Goal: Task Accomplishment & Management: Manage account settings

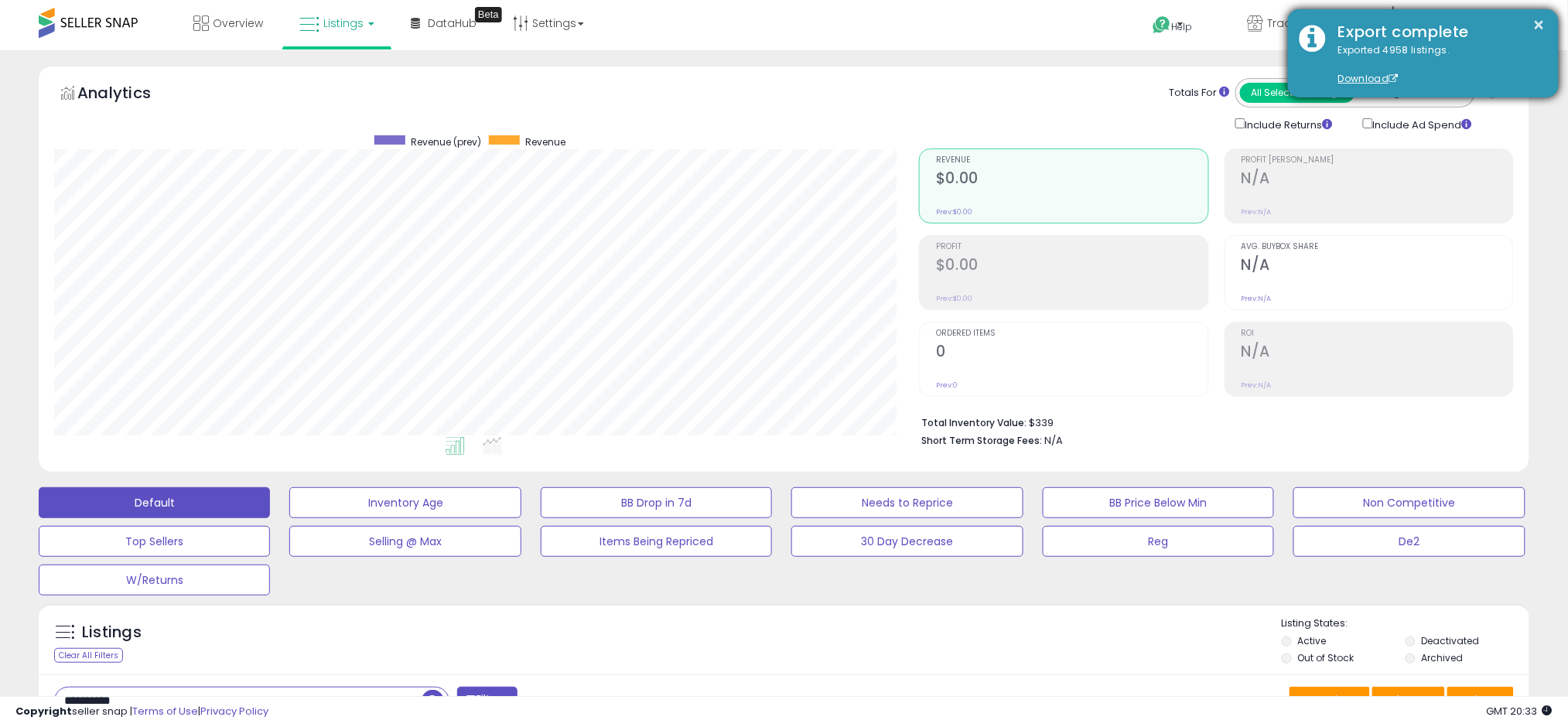
click at [1545, 19] on div "× Export complete Exported 4958 listings. Download" at bounding box center [1423, 53] width 271 height 88
click at [1533, 24] on button "×" at bounding box center [1538, 25] width 12 height 19
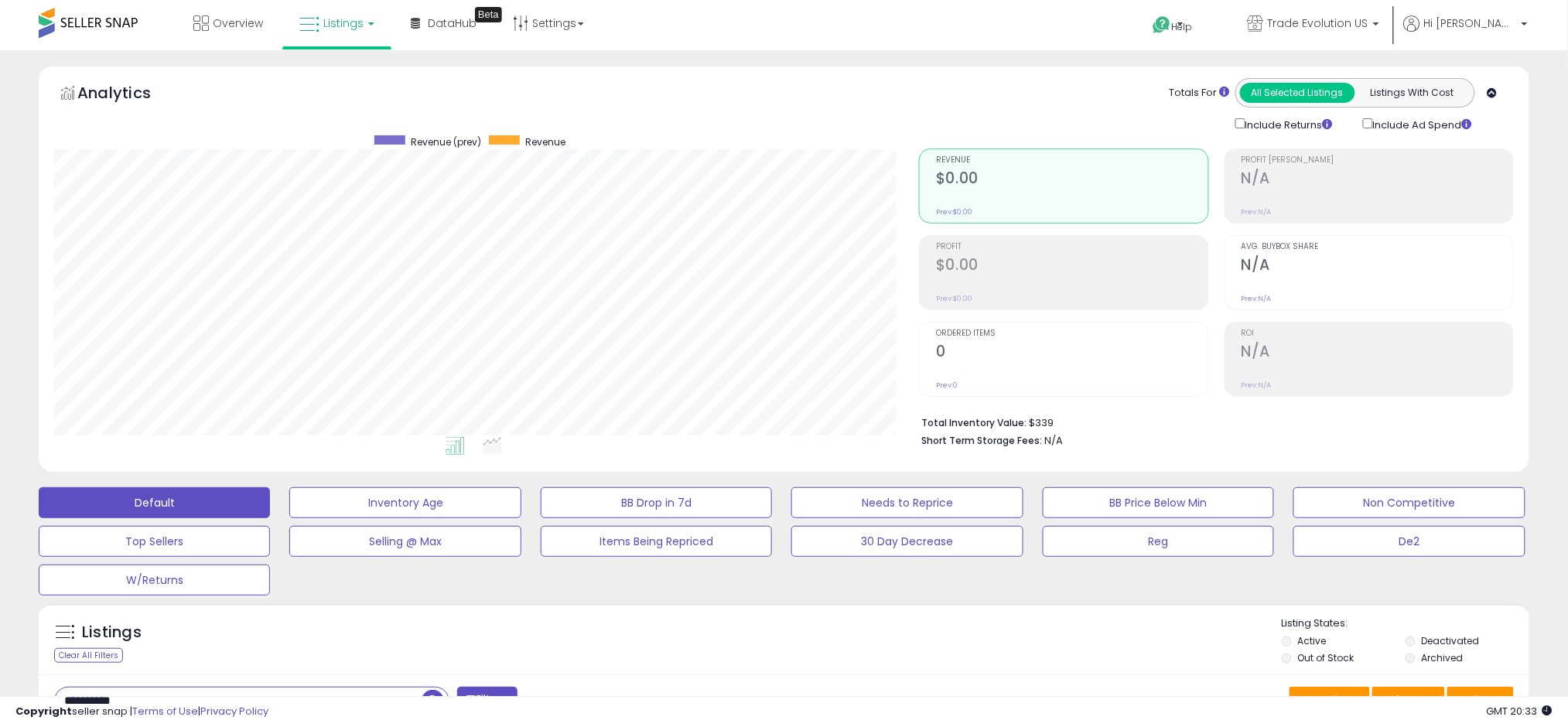
click at [325, 29] on span "Listings" at bounding box center [343, 23] width 40 height 16
click at [331, 128] on icon at bounding box center [351, 135] width 82 height 23
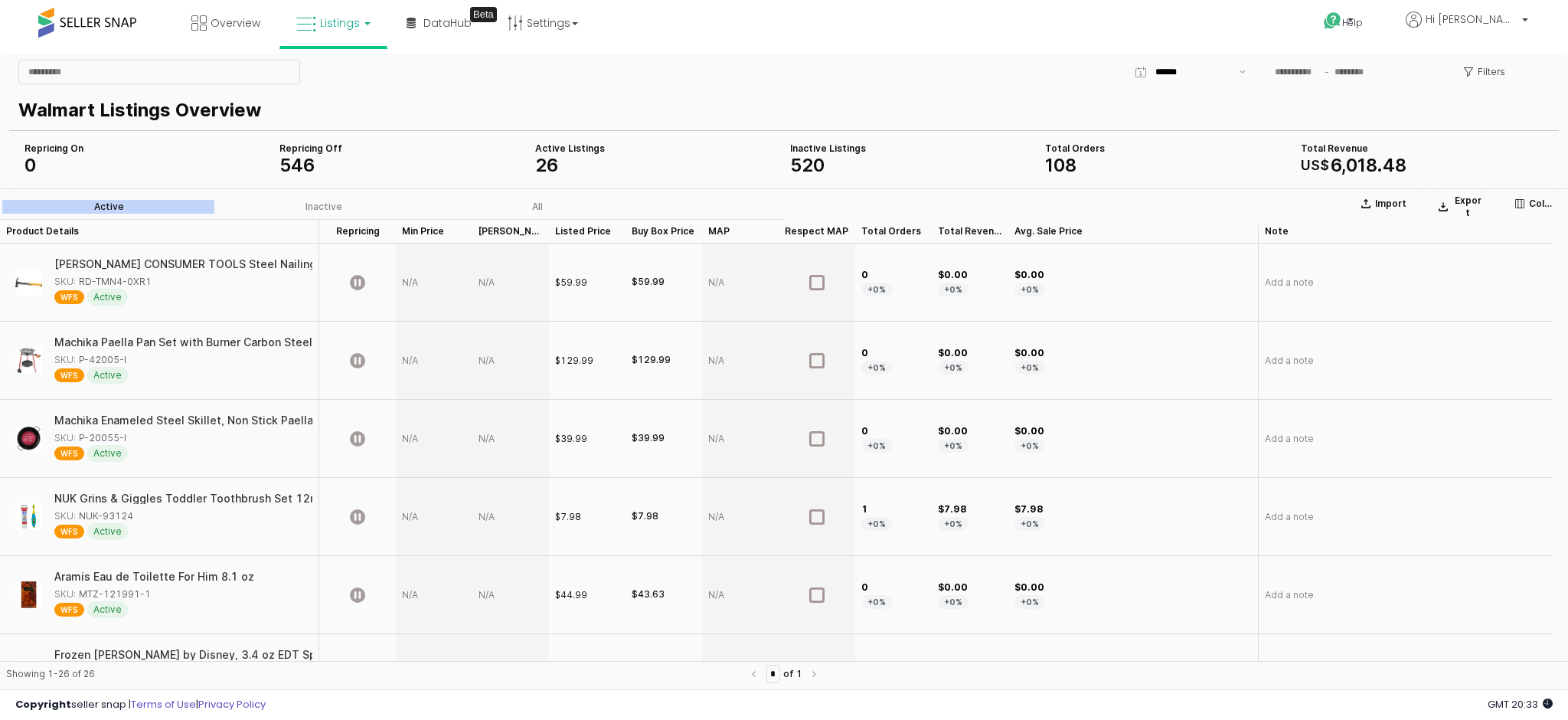
click at [328, 16] on span "Listings" at bounding box center [340, 23] width 40 height 15
click at [320, 139] on icon at bounding box center [347, 134] width 81 height 23
click at [314, 33] on icon at bounding box center [306, 24] width 20 height 20
click at [320, 62] on li at bounding box center [345, 79] width 129 height 55
click at [370, 32] on link "Listings" at bounding box center [333, 23] width 97 height 46
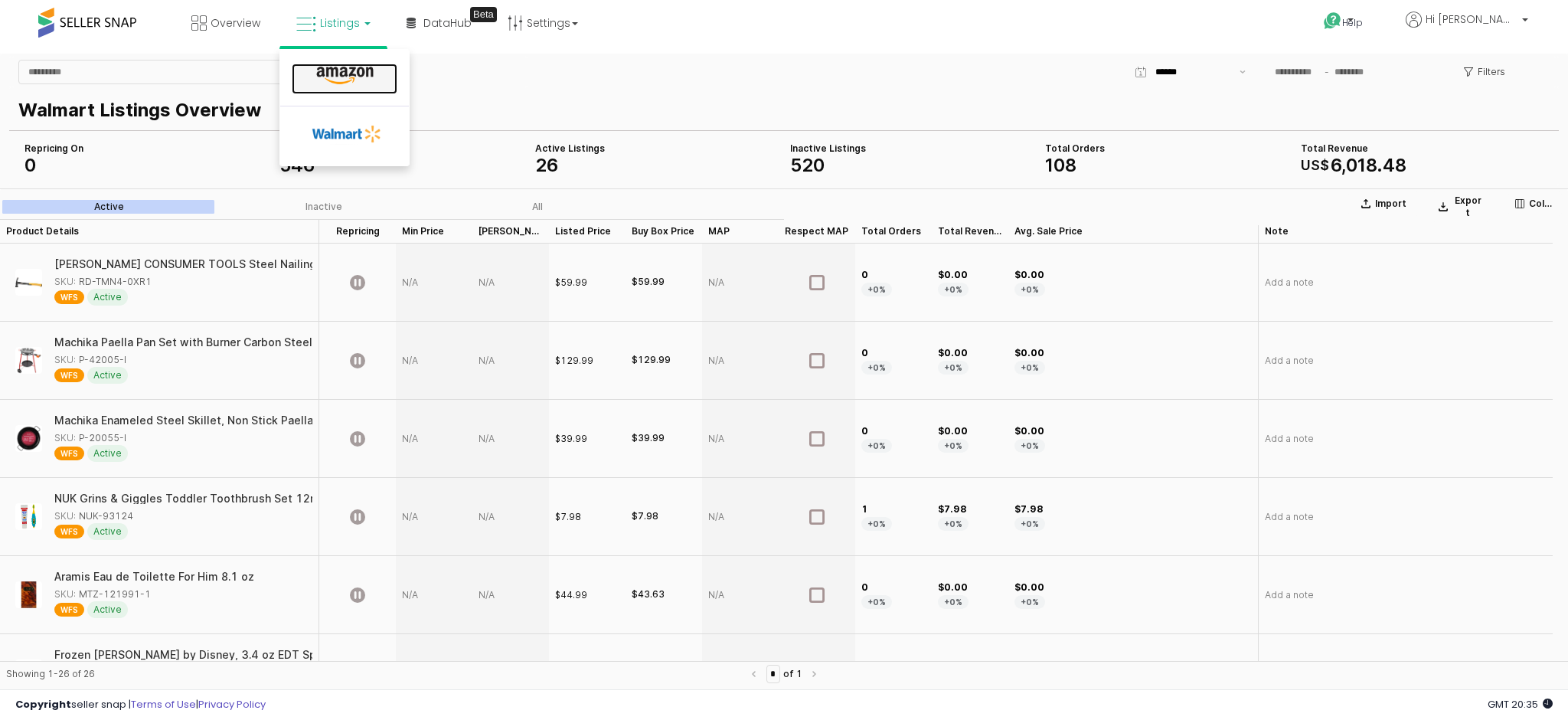
click at [335, 69] on icon at bounding box center [345, 76] width 67 height 20
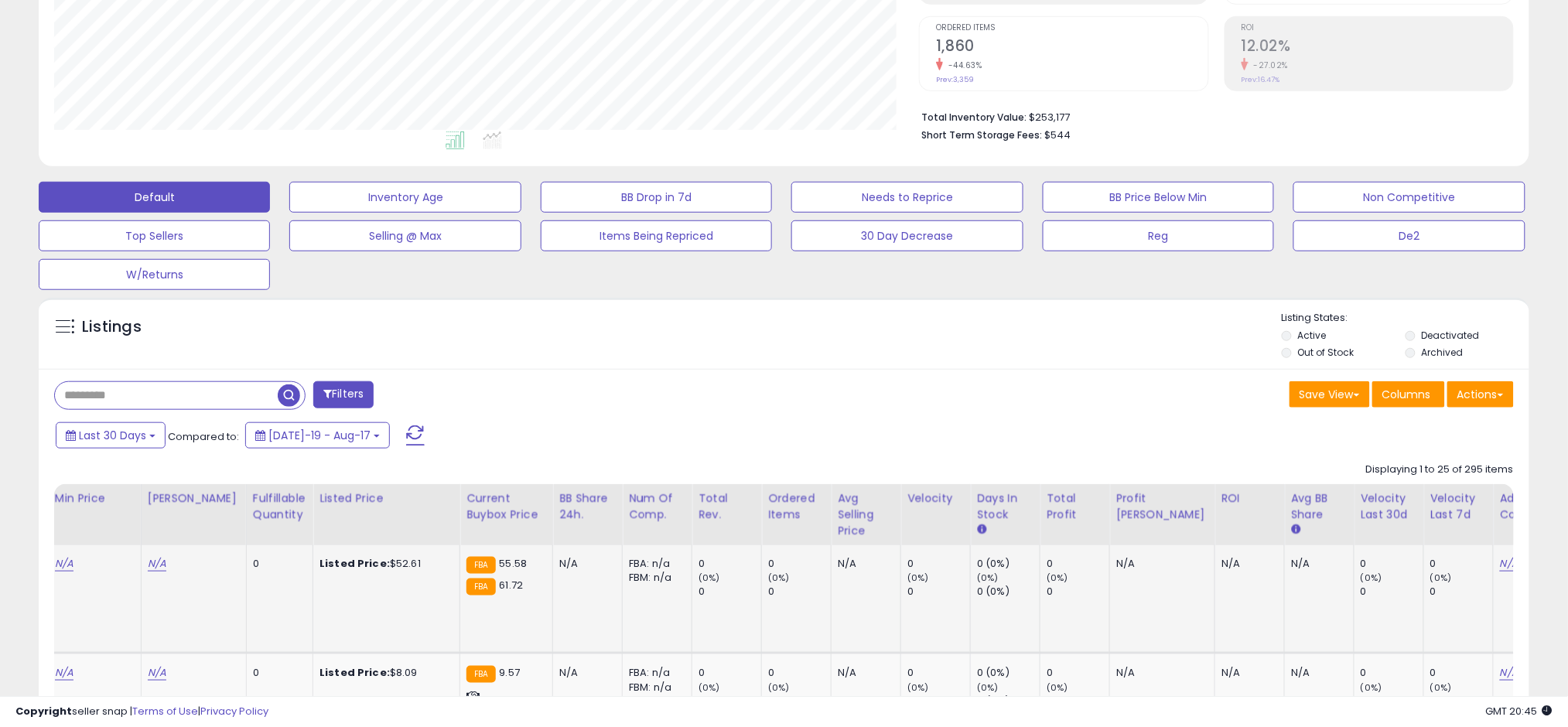
scroll to position [300, 0]
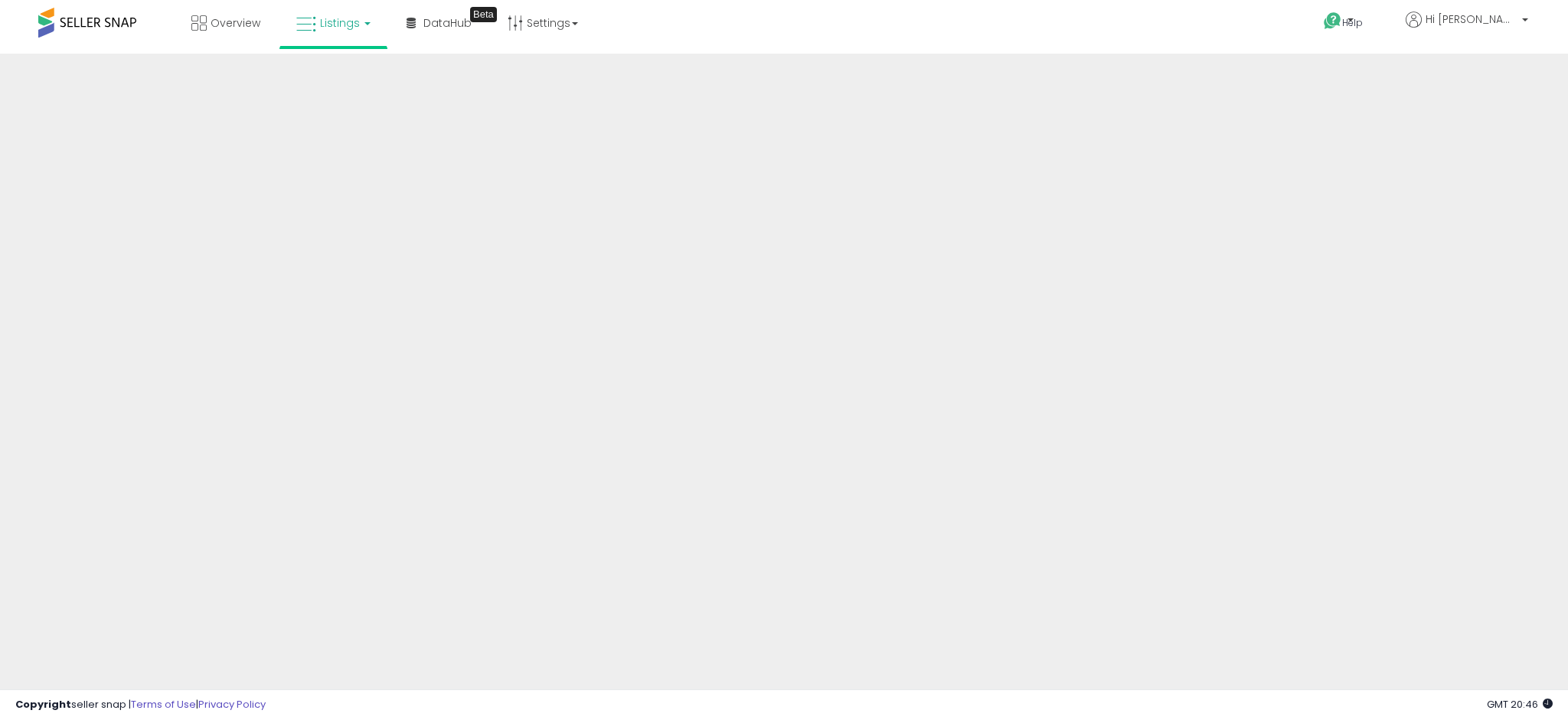
click at [325, 32] on link "Listings" at bounding box center [333, 23] width 97 height 46
click at [359, 68] on icon at bounding box center [345, 76] width 67 height 20
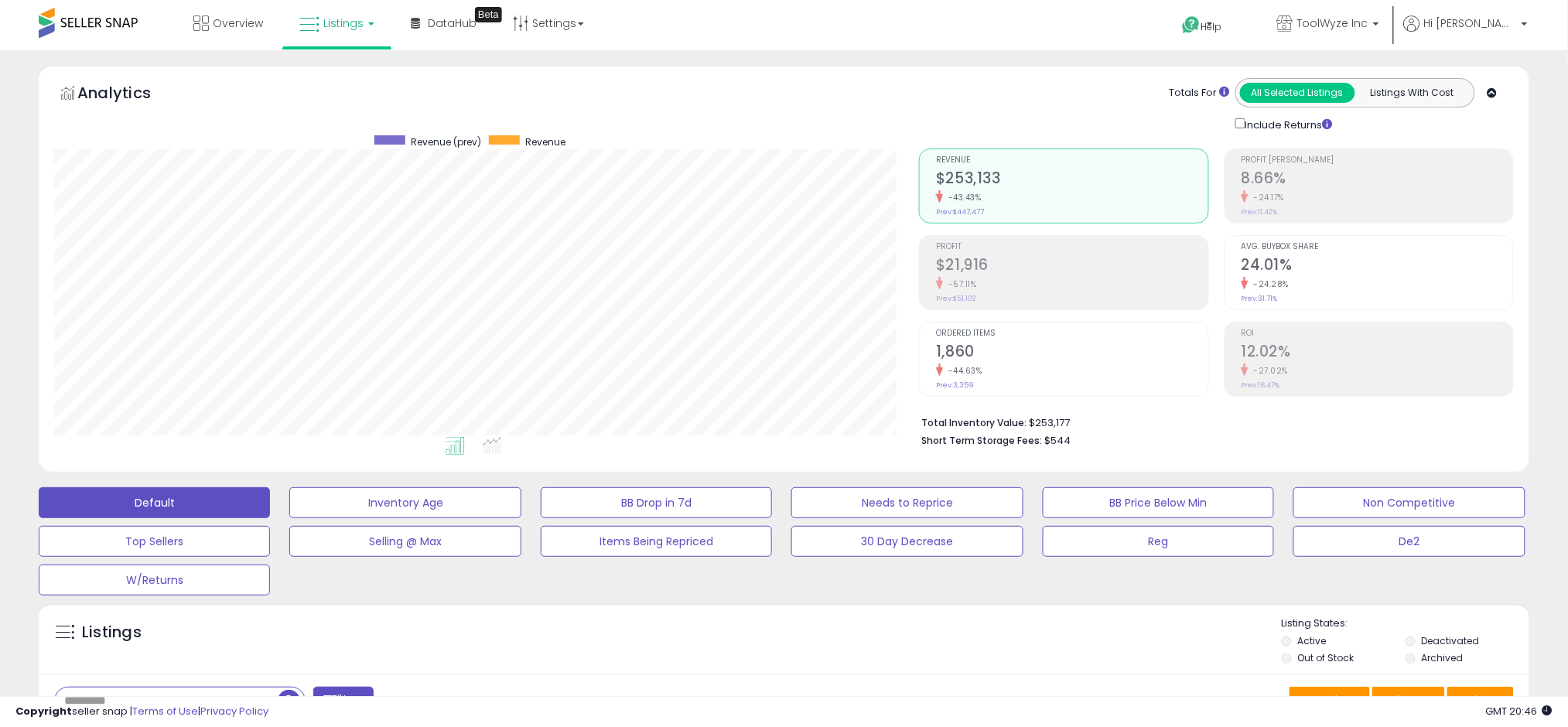
scroll to position [317, 865]
click at [340, 22] on span "Listings" at bounding box center [343, 23] width 40 height 16
click at [1023, 93] on div "Totals For All Selected Listings Listings With Cost Include Returns" at bounding box center [1211, 105] width 583 height 55
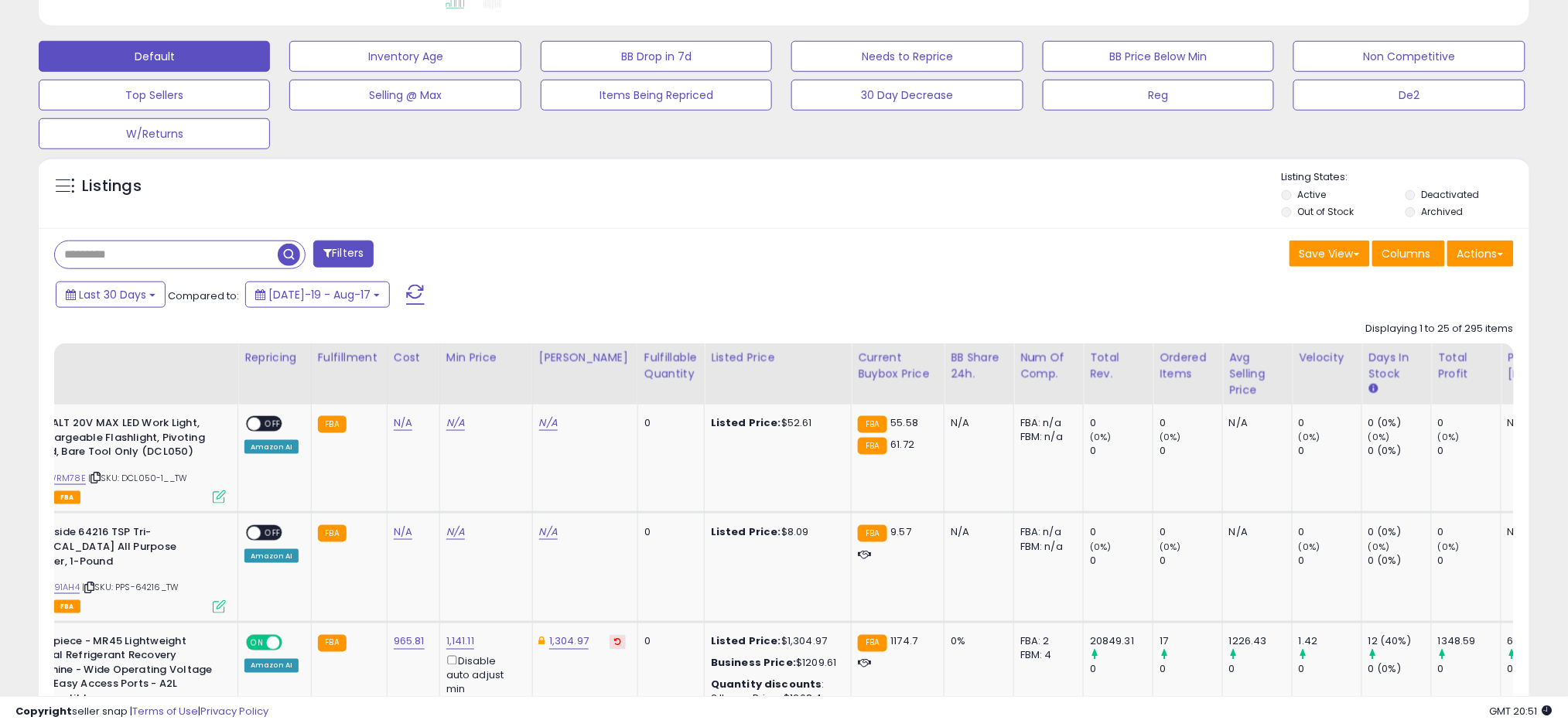
scroll to position [0, 0]
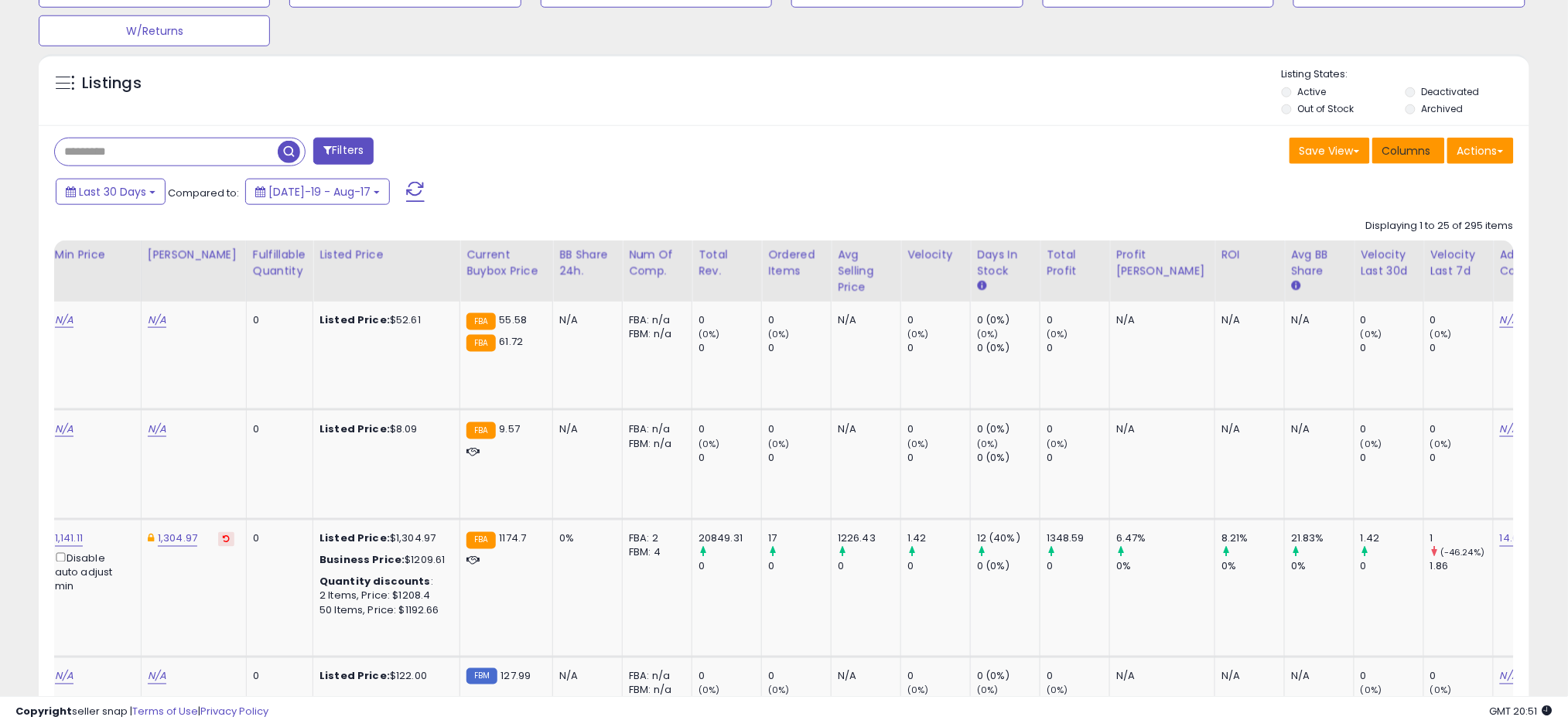
click at [1416, 156] on span "Columns" at bounding box center [1406, 151] width 49 height 16
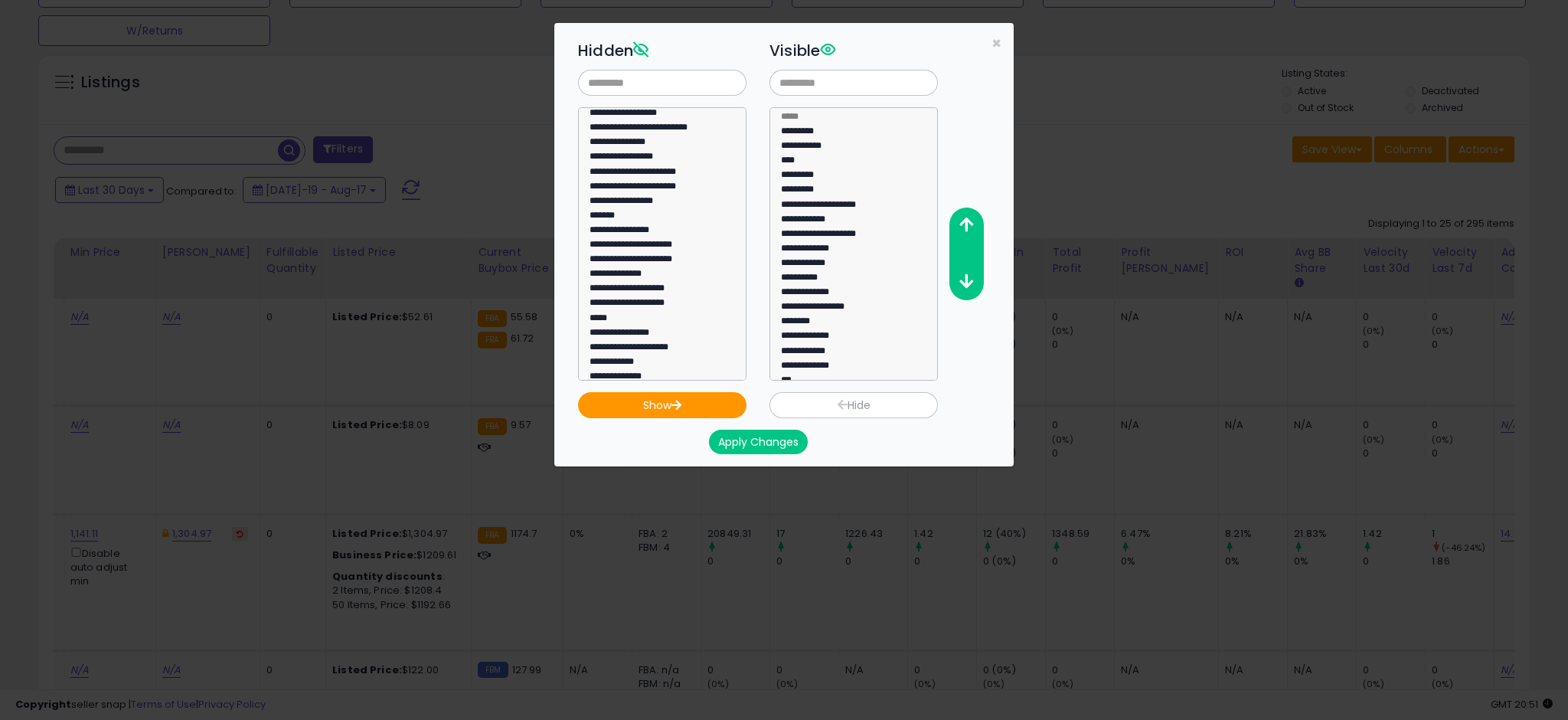
click at [603, 99] on div "**********" at bounding box center [662, 208] width 192 height 346
click at [598, 83] on input "text" at bounding box center [662, 82] width 169 height 26
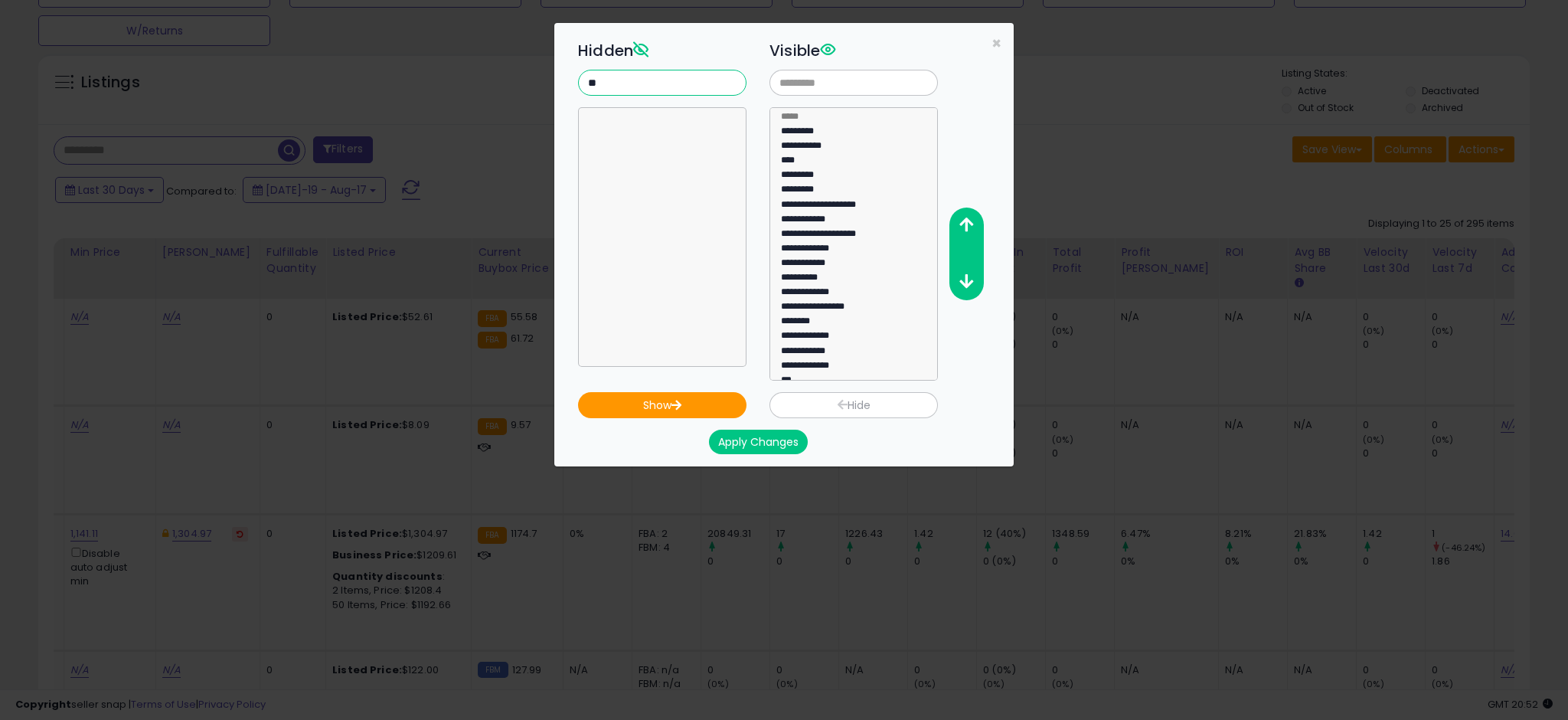
type input "*"
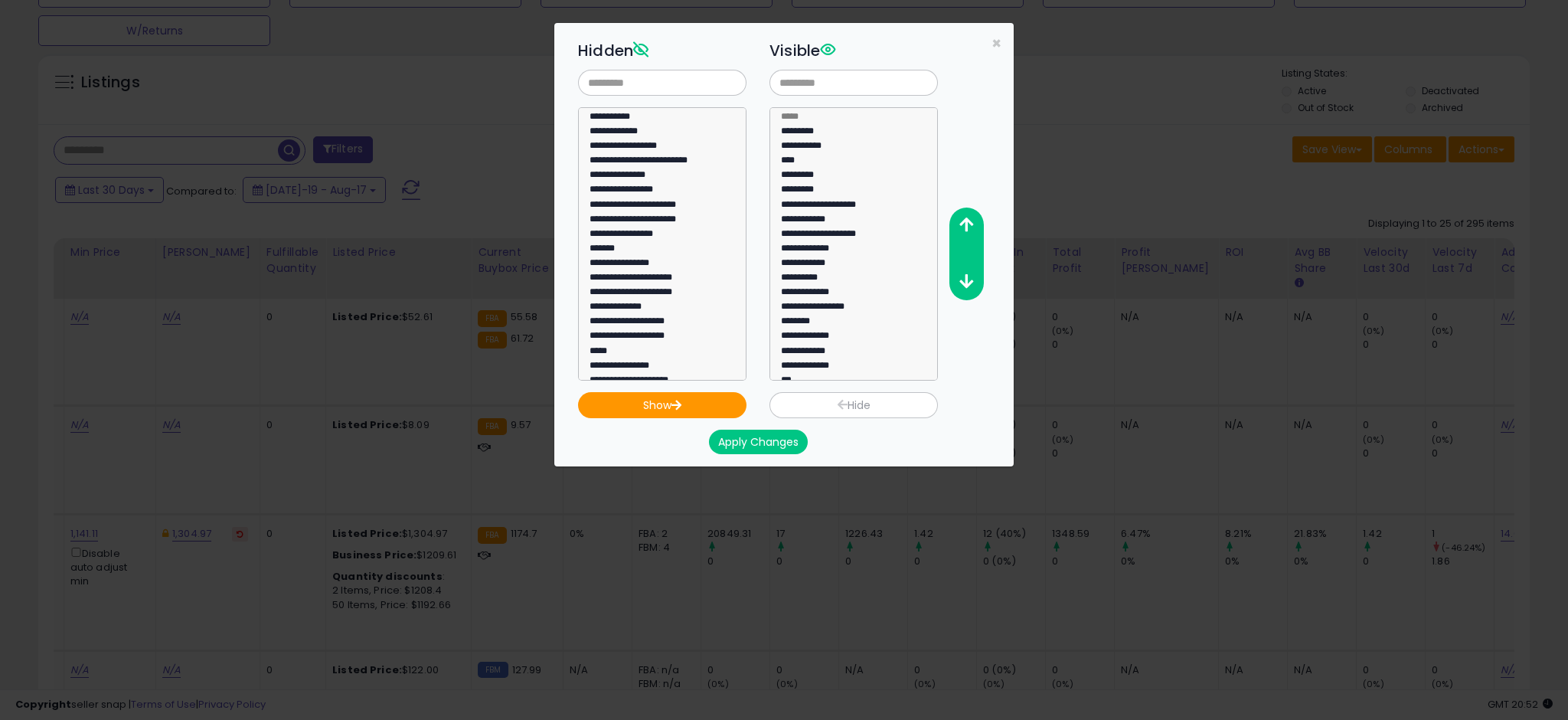
click at [1155, 148] on div "**********" at bounding box center [784, 360] width 1568 height 720
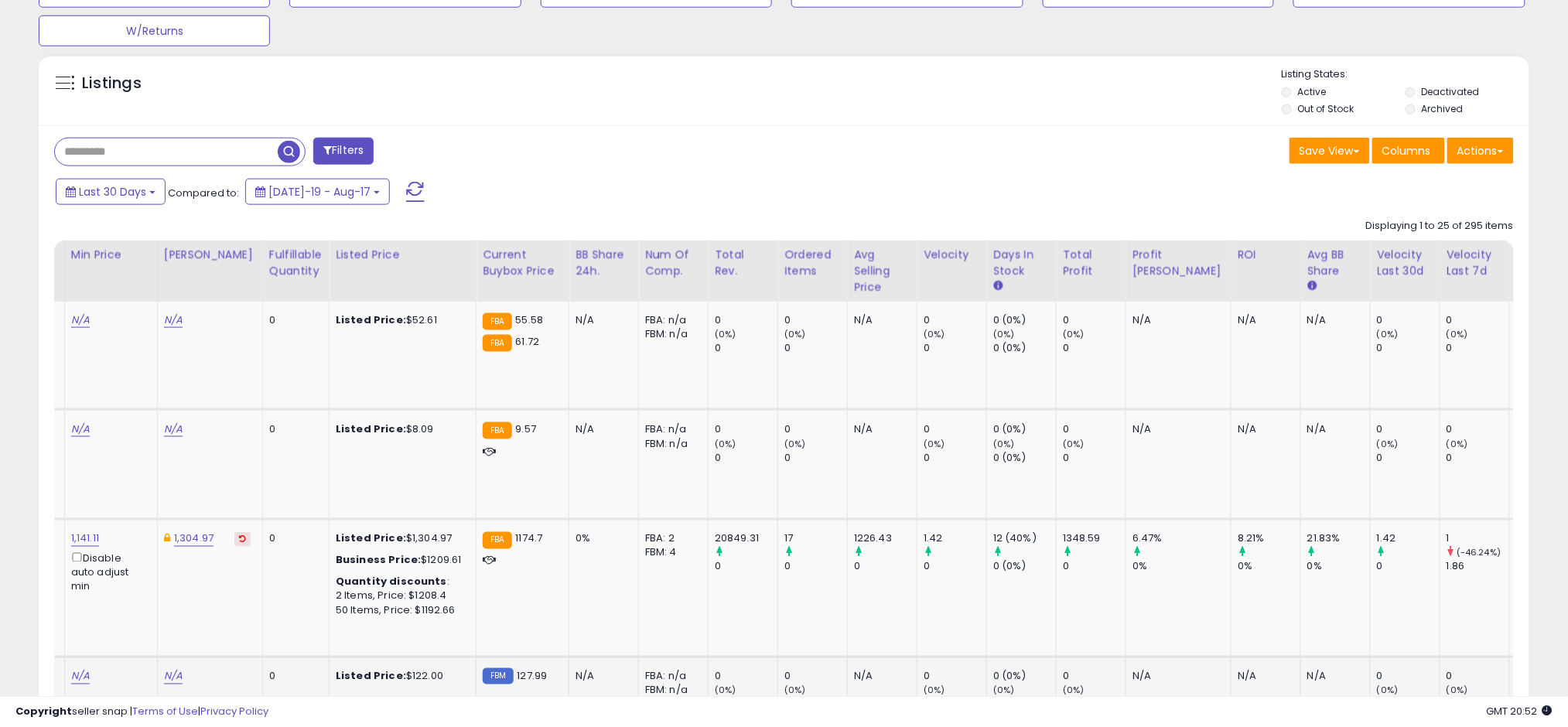
click at [867, 678] on div "N/A" at bounding box center [880, 676] width 51 height 14
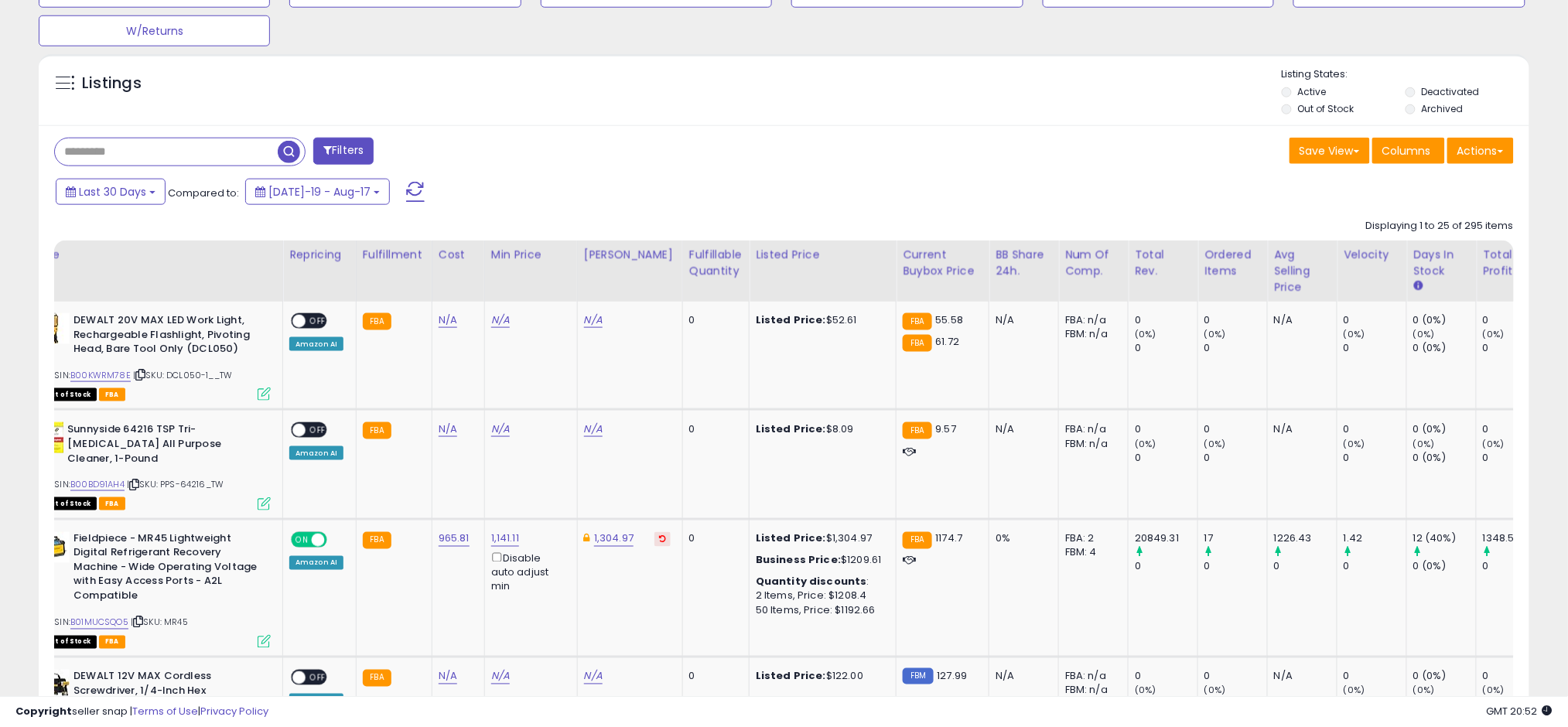
scroll to position [0, 212]
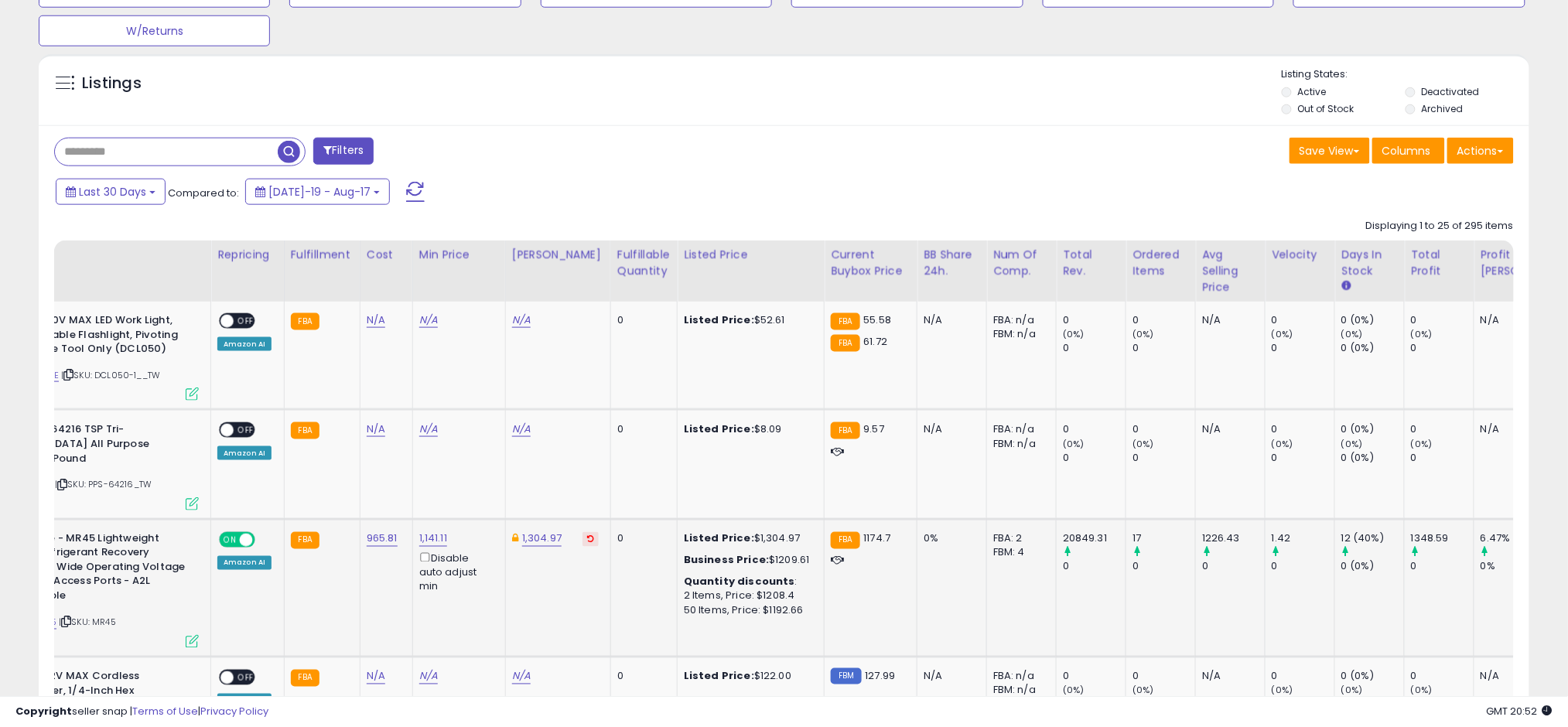
click at [847, 632] on td "FBA 1174.7" at bounding box center [870, 587] width 93 height 137
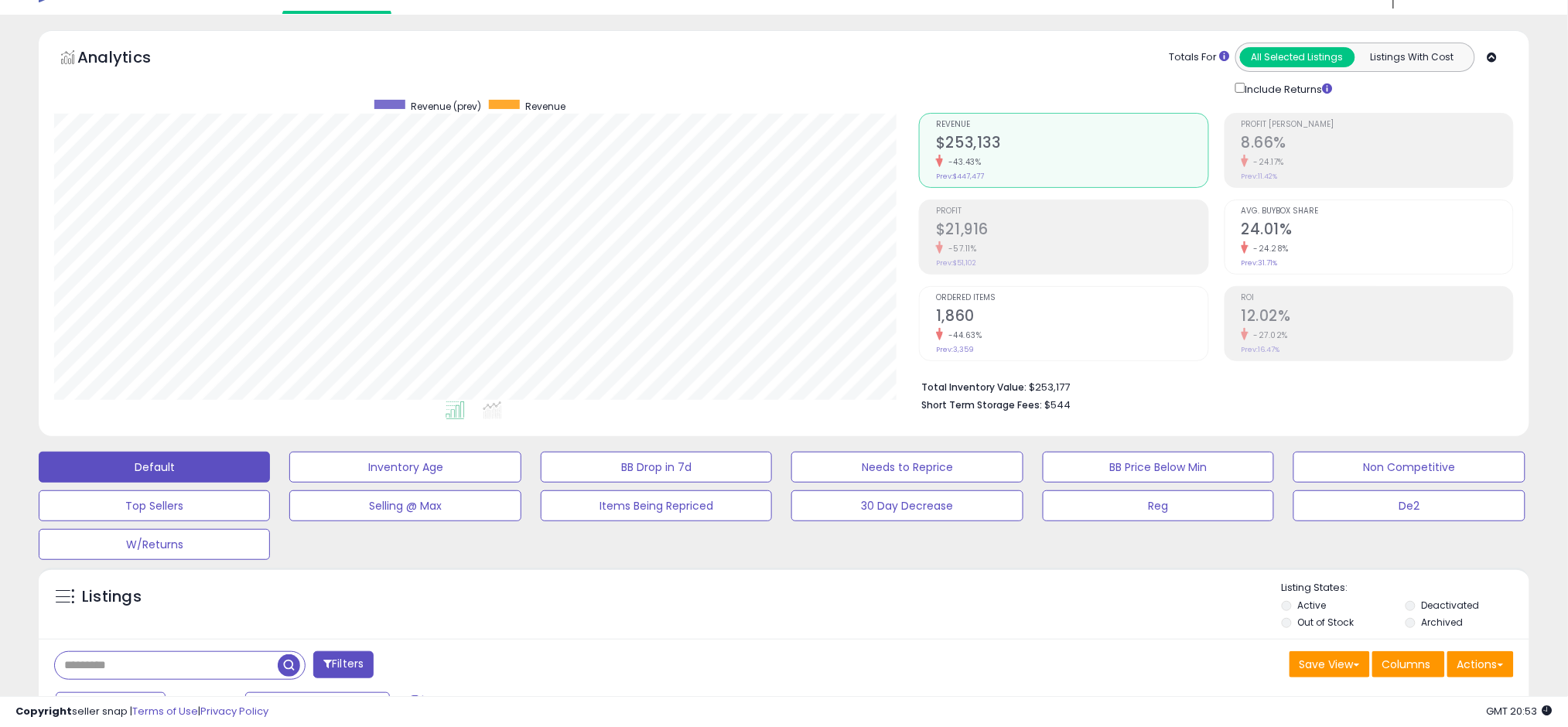
scroll to position [0, 0]
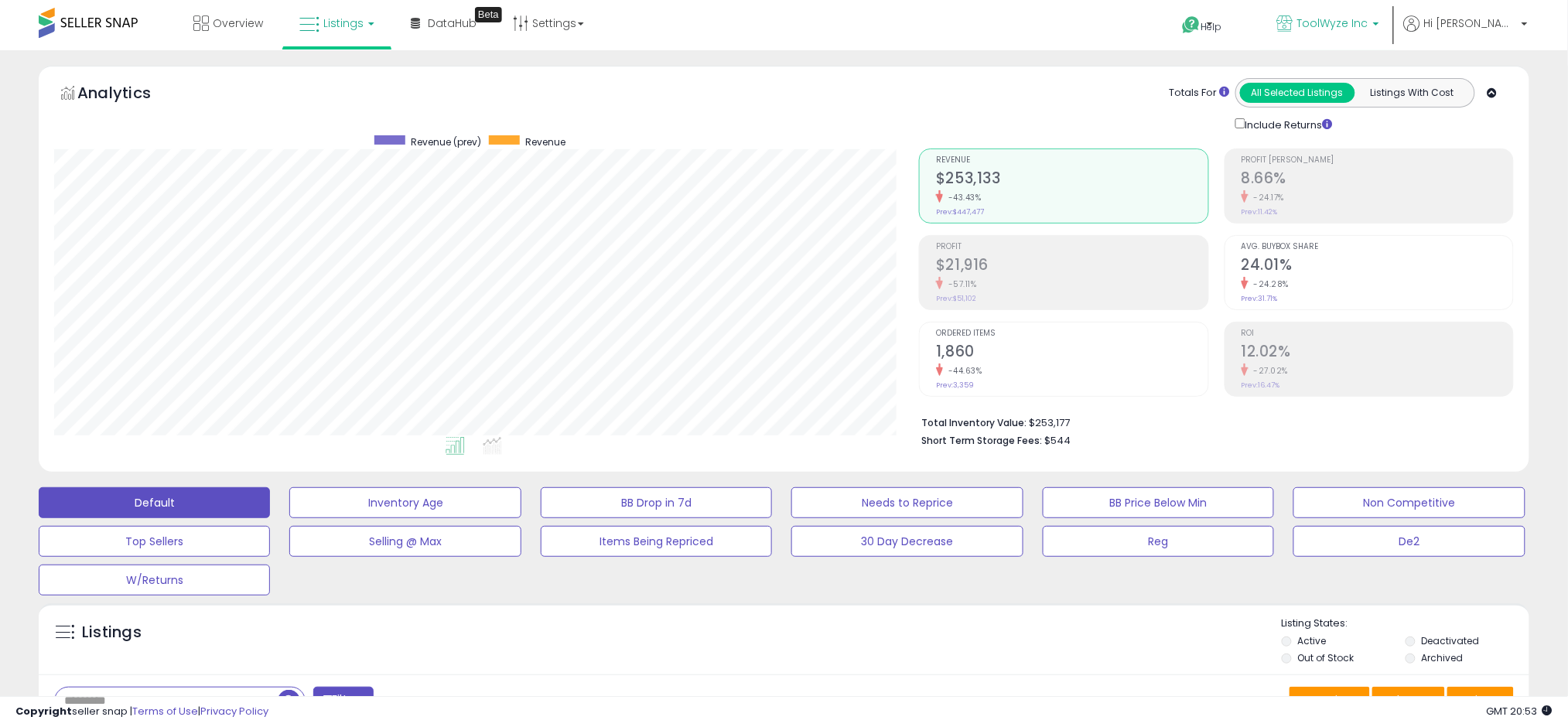
click at [1372, 12] on link "ToolWyze Inc" at bounding box center [1328, 25] width 125 height 50
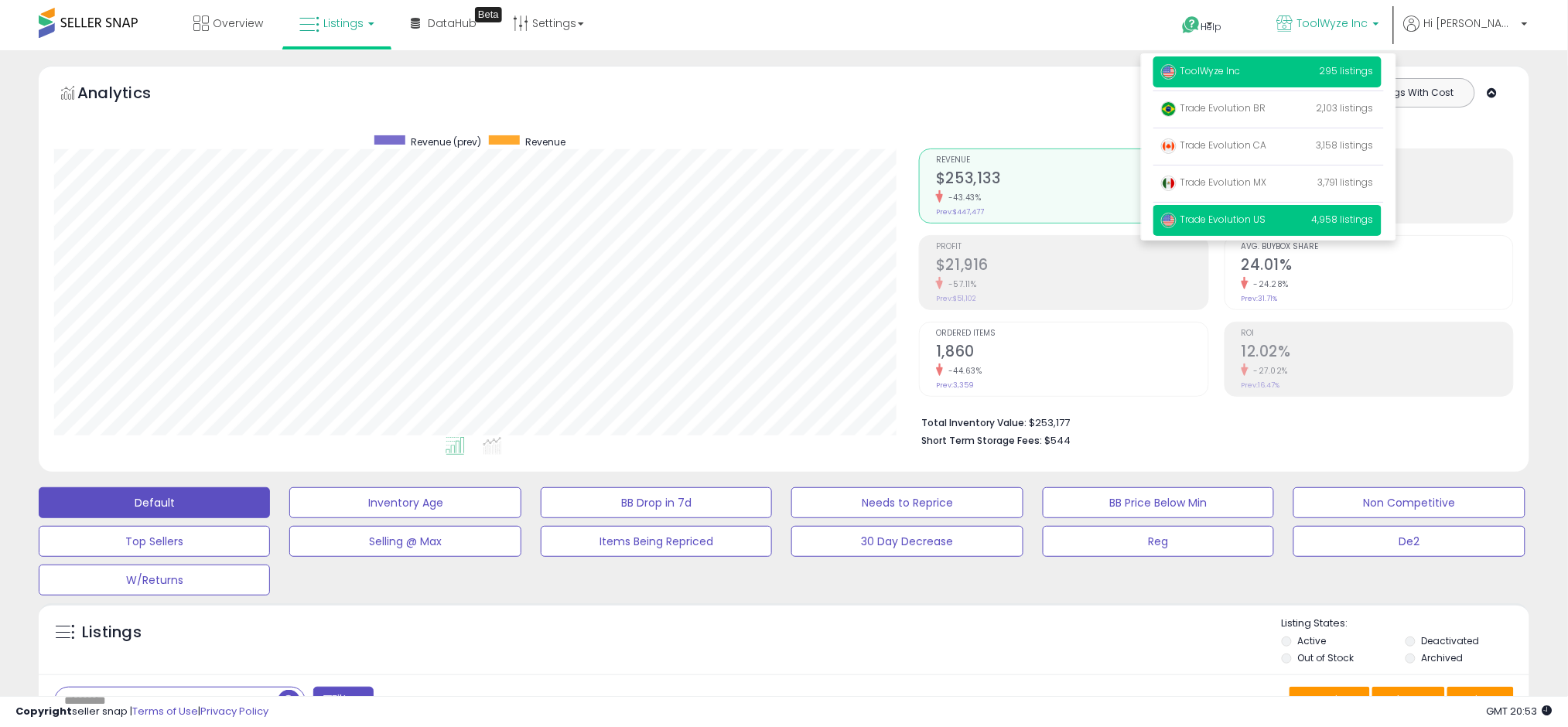
click at [1266, 218] on span "Trade Evolution US" at bounding box center [1214, 219] width 105 height 13
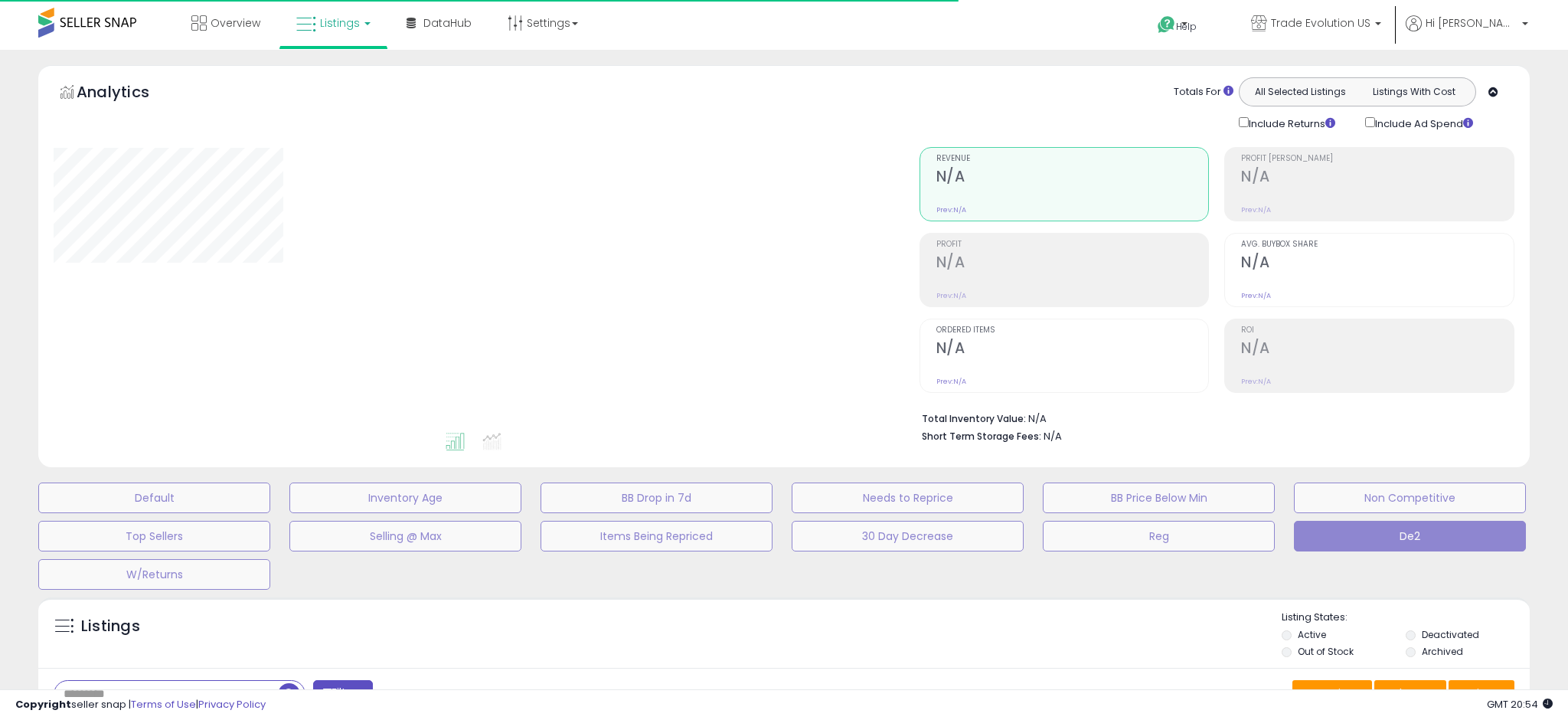
type input "**********"
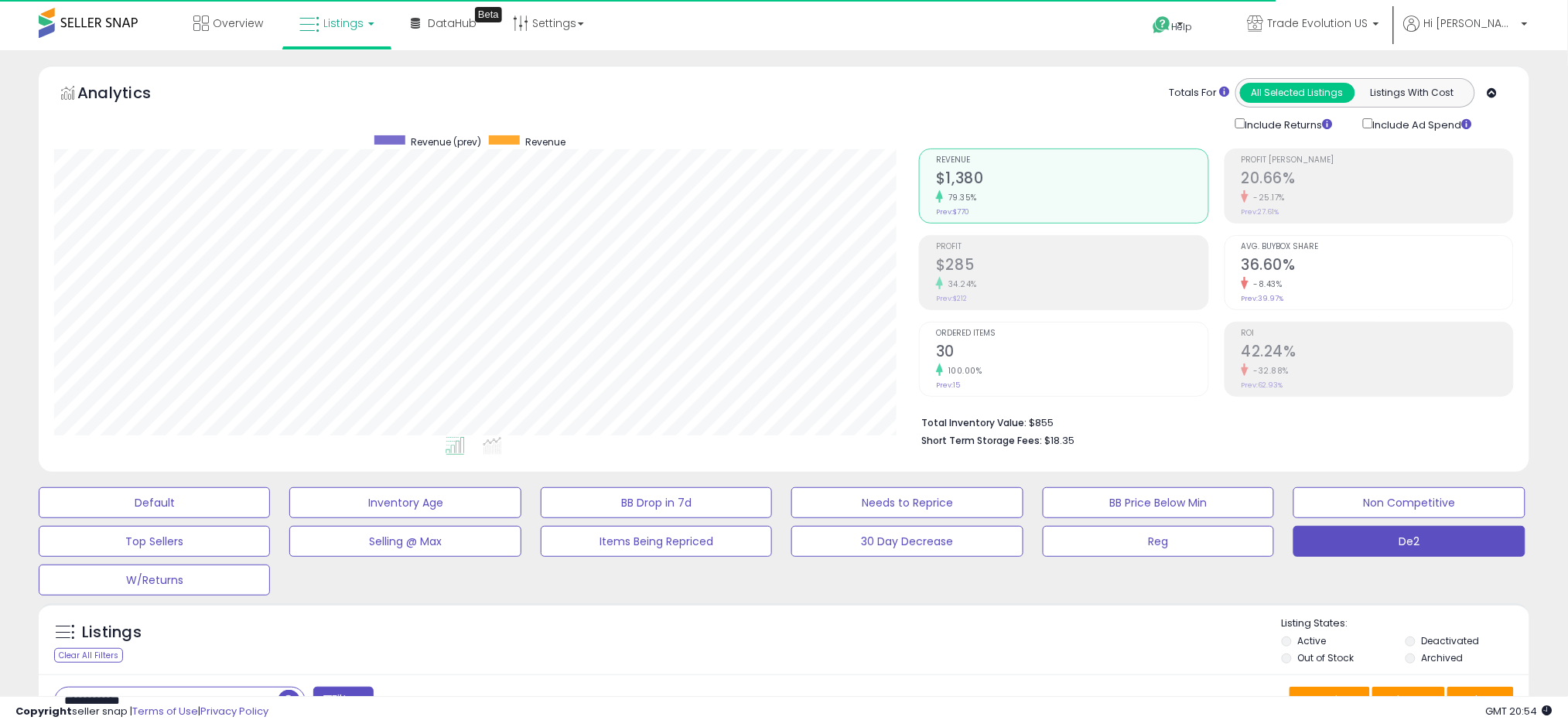
scroll to position [317, 865]
click at [301, 35] on link "Listings" at bounding box center [336, 23] width 98 height 46
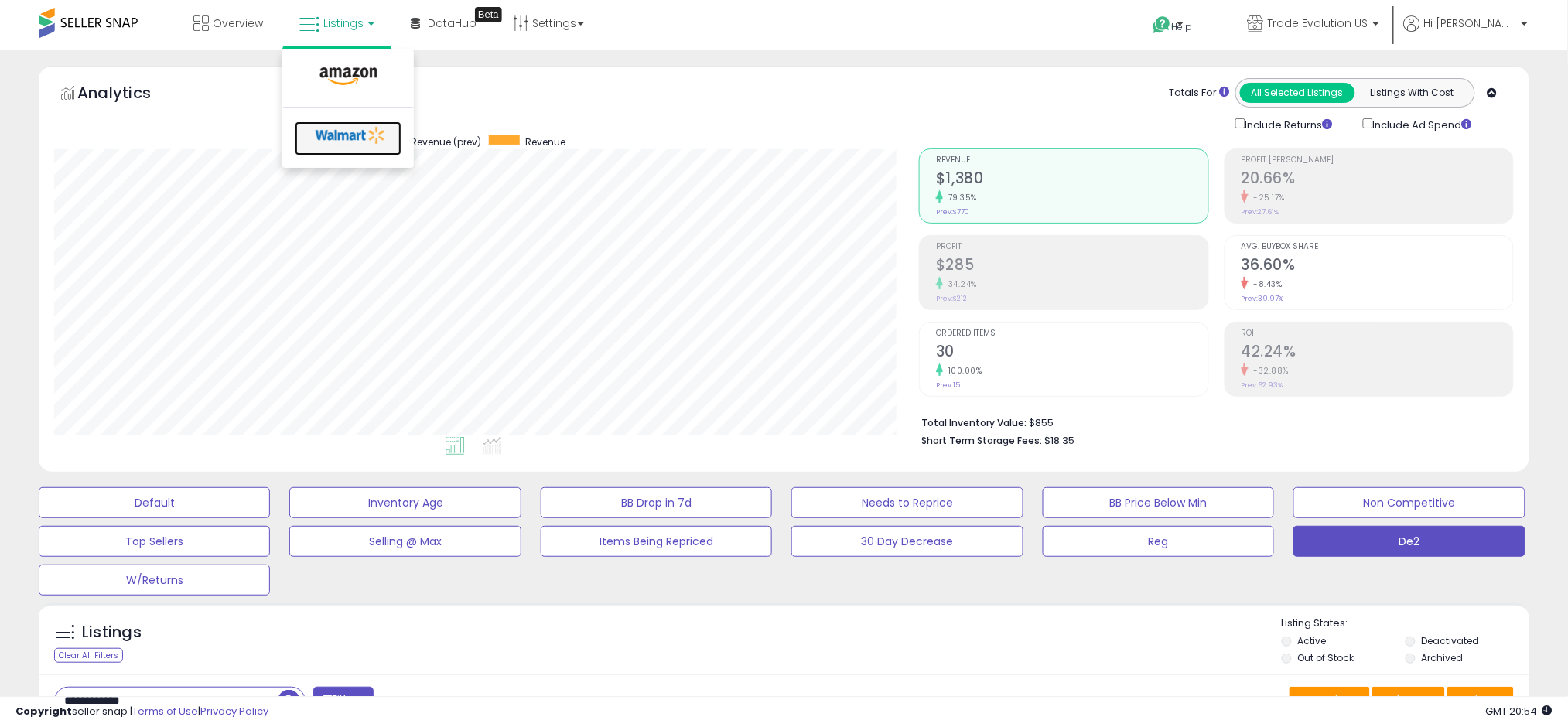
click at [366, 124] on icon at bounding box center [351, 135] width 82 height 23
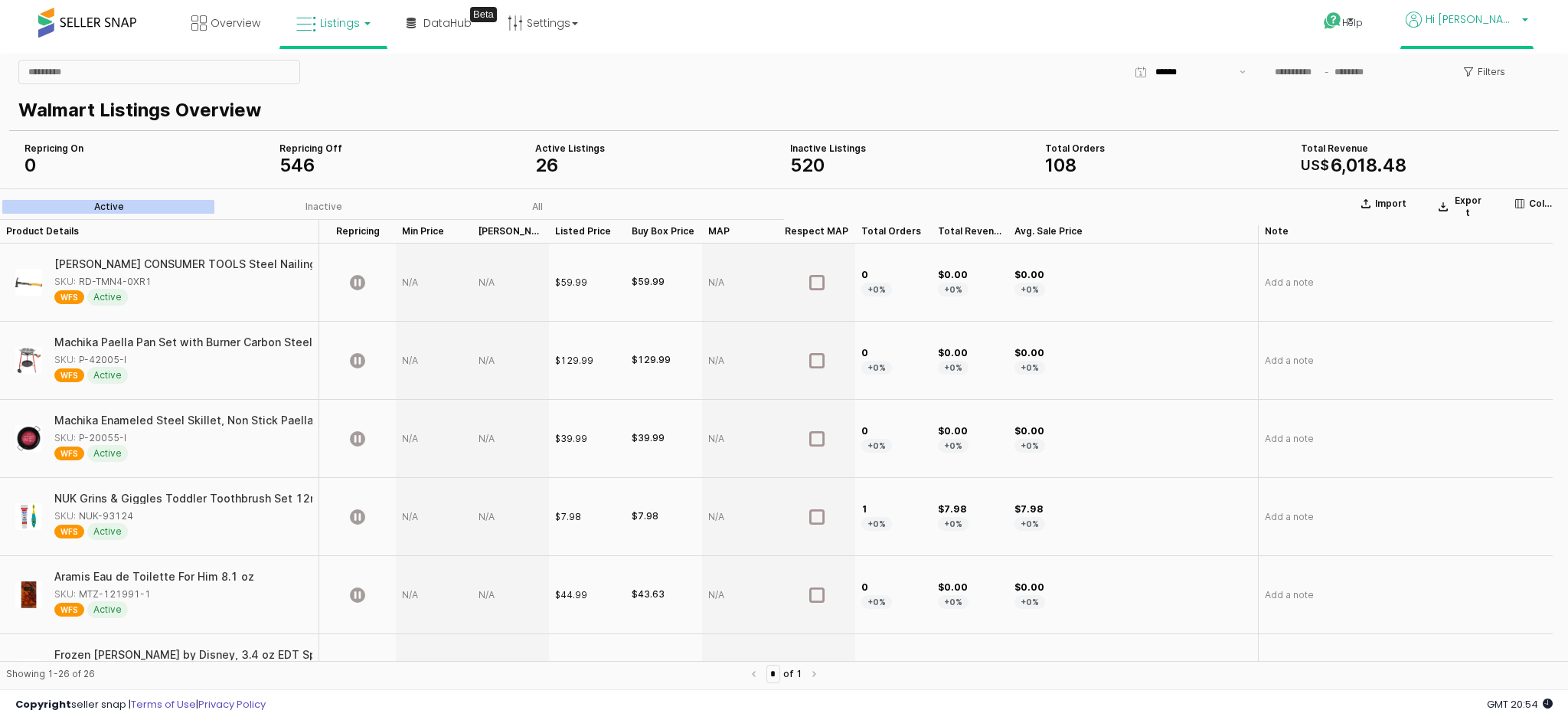
click at [1504, 11] on span "Hi [PERSON_NAME]" at bounding box center [1472, 19] width 92 height 15
click at [895, 229] on div "Total Orders Total Orders" at bounding box center [894, 232] width 77 height 24
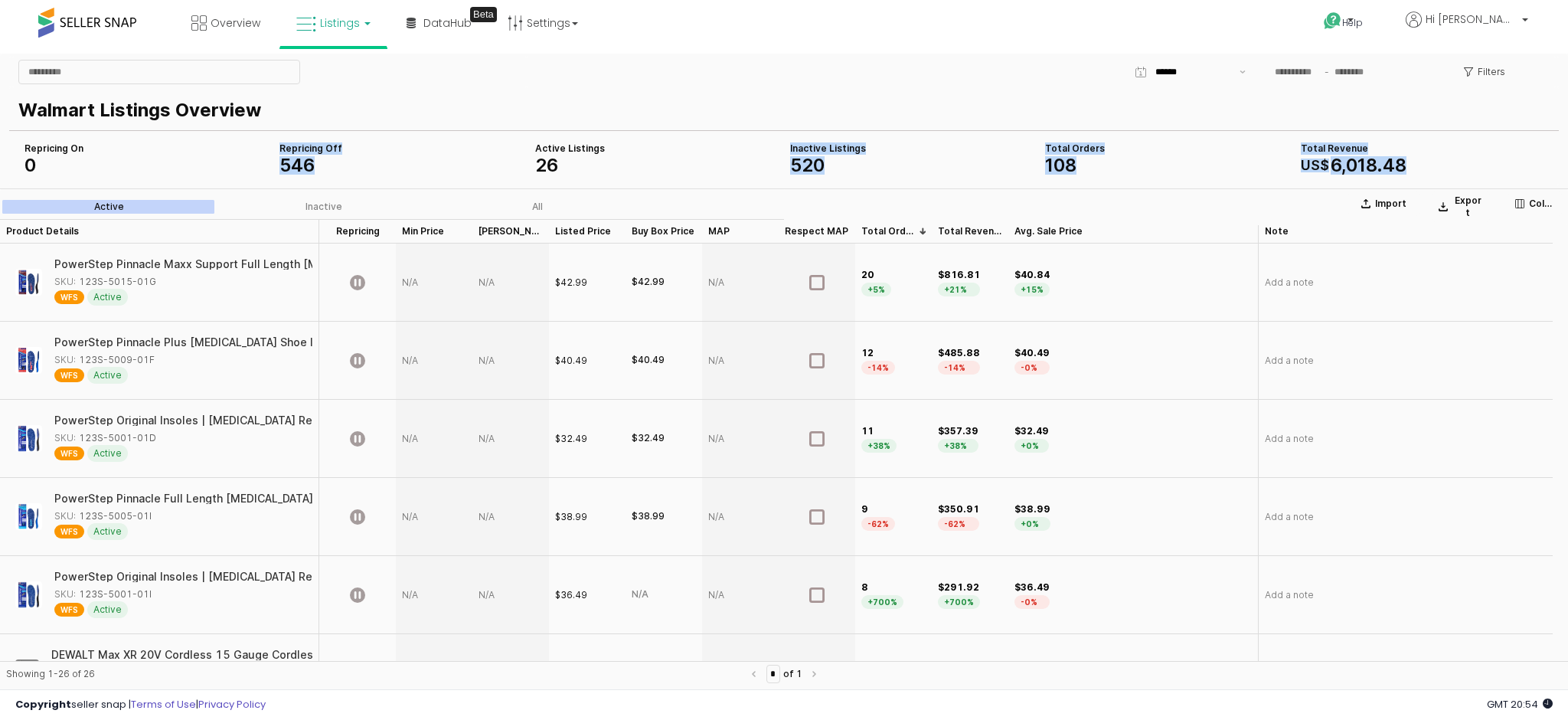
drag, startPoint x: 262, startPoint y: 163, endPoint x: 309, endPoint y: 158, distance: 47.3
click at [309, 158] on div "Repricing On 0 Total Revenue US$ 6 , 018 . 48 Inactive Listings 520 Total Order…" at bounding box center [784, 157] width 1531 height 37
click at [472, 93] on div "Walmart Listings Overview" at bounding box center [784, 108] width 1531 height 37
click at [348, 12] on link "Listings" at bounding box center [333, 23] width 97 height 46
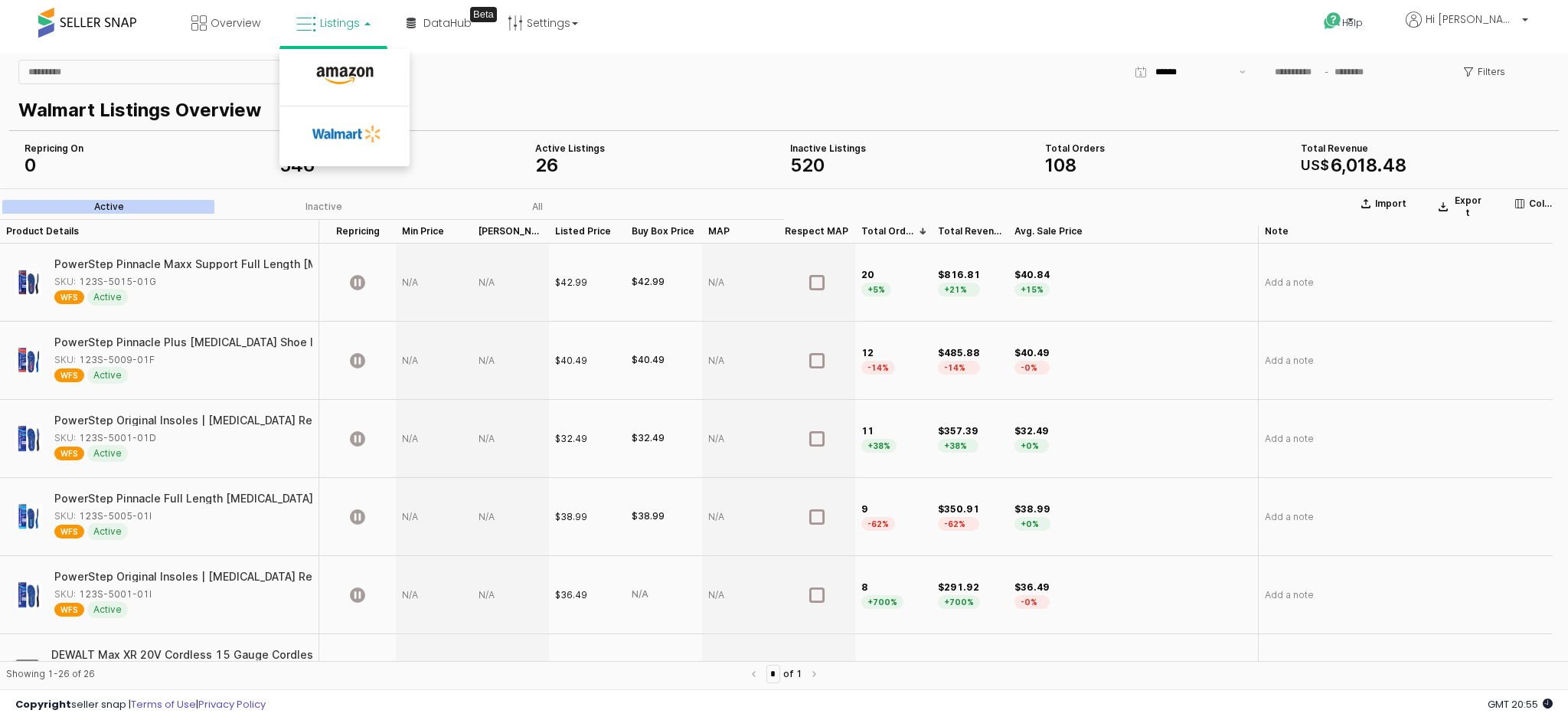
click at [333, 49] on ul at bounding box center [345, 108] width 130 height 117
click at [322, 19] on span "Listings" at bounding box center [340, 23] width 40 height 15
click at [353, 82] on icon at bounding box center [345, 76] width 67 height 20
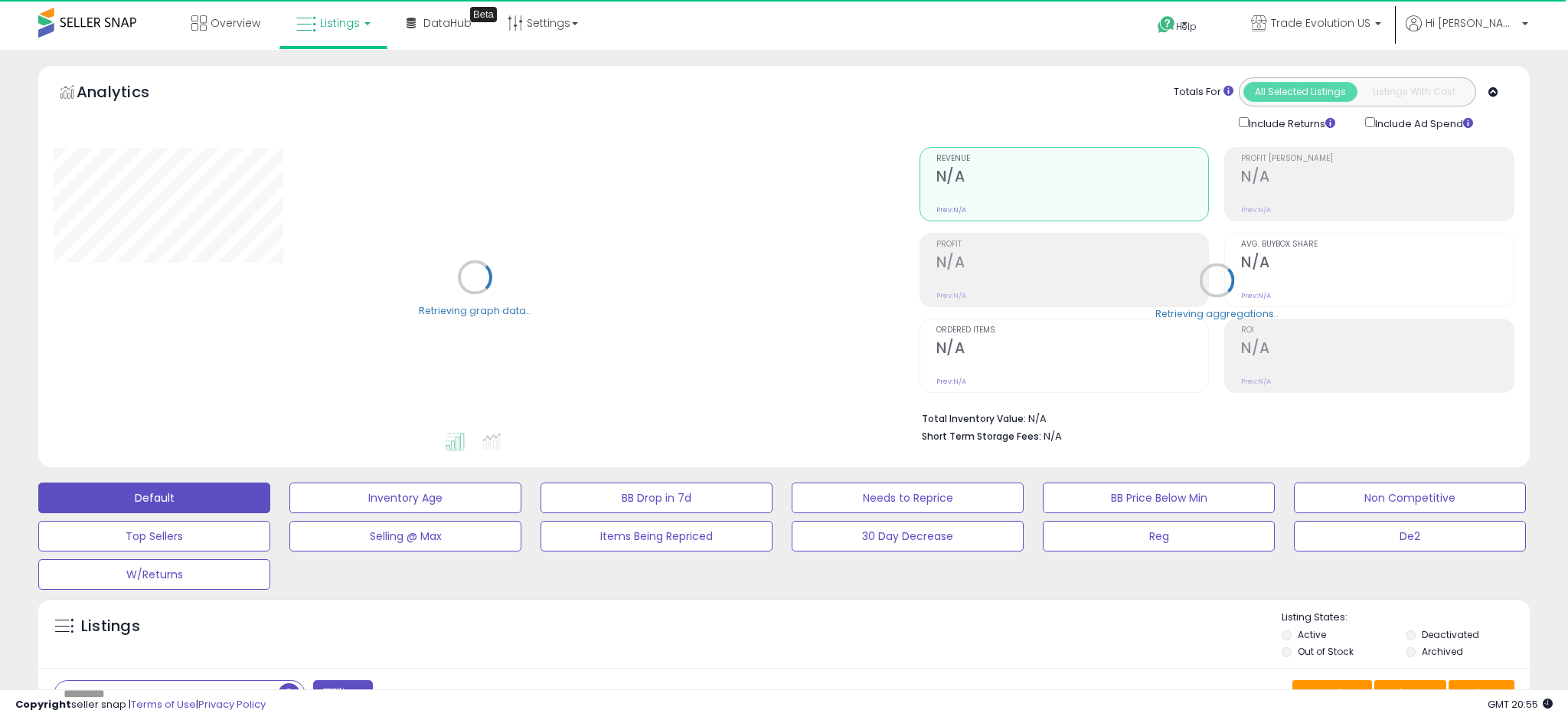
scroll to position [307, 0]
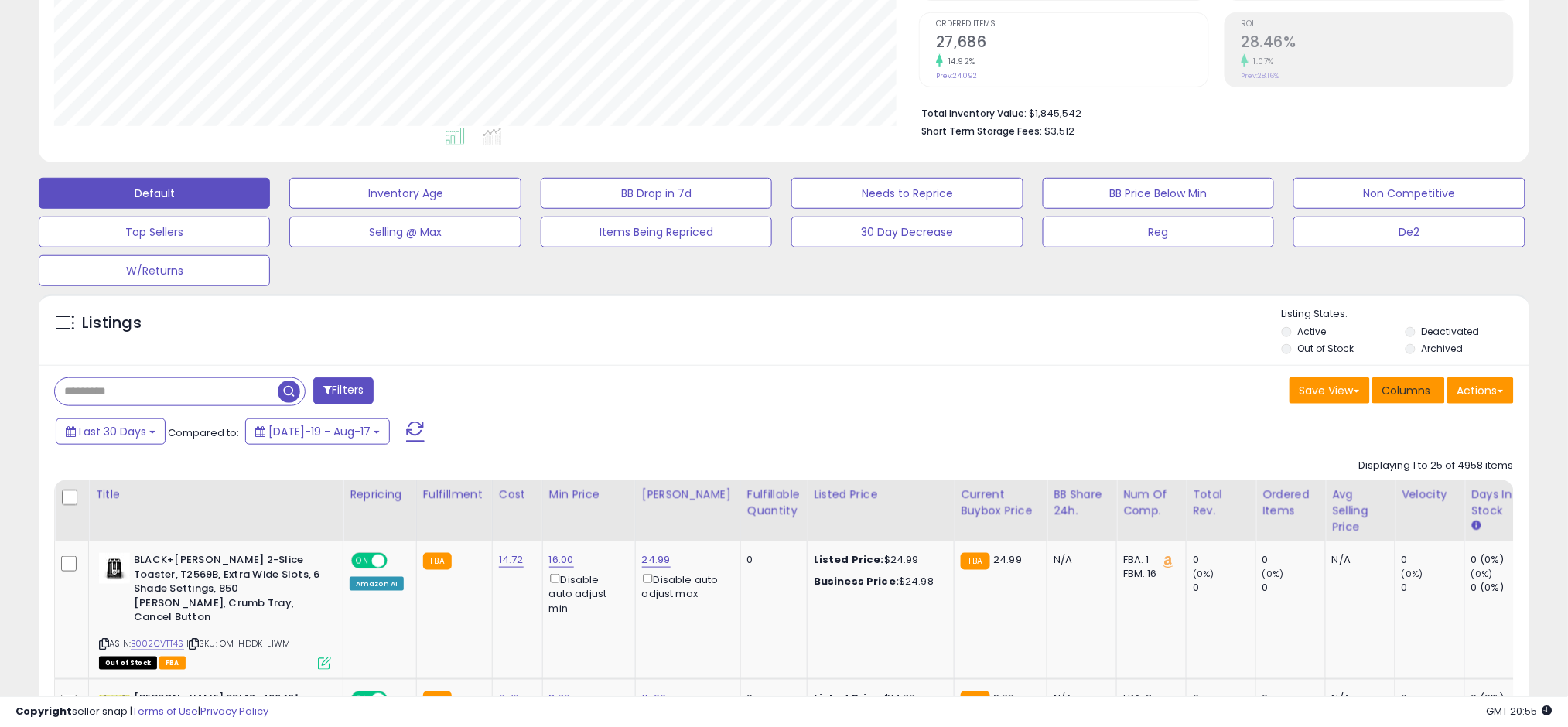
click at [1405, 402] on button "Columns" at bounding box center [1408, 390] width 72 height 26
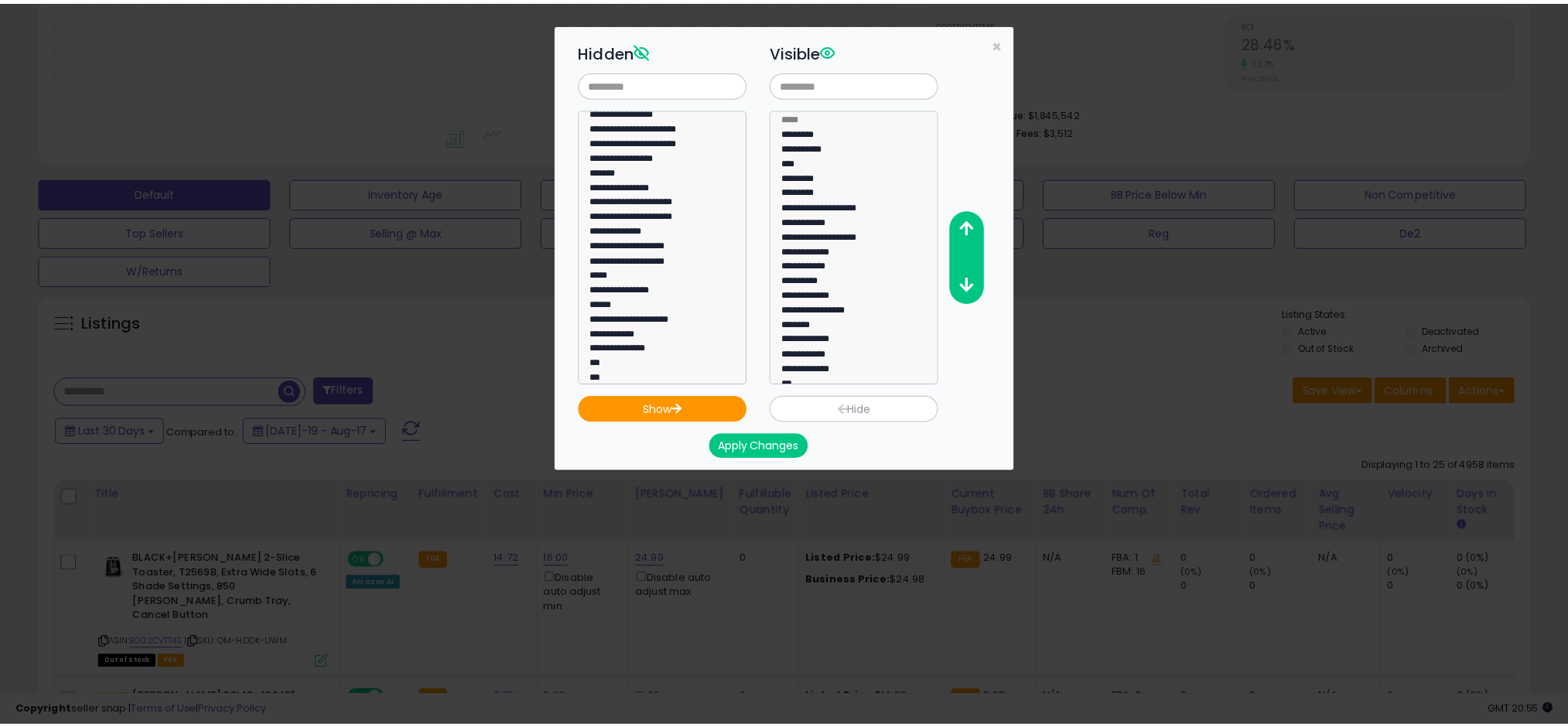
scroll to position [0, 0]
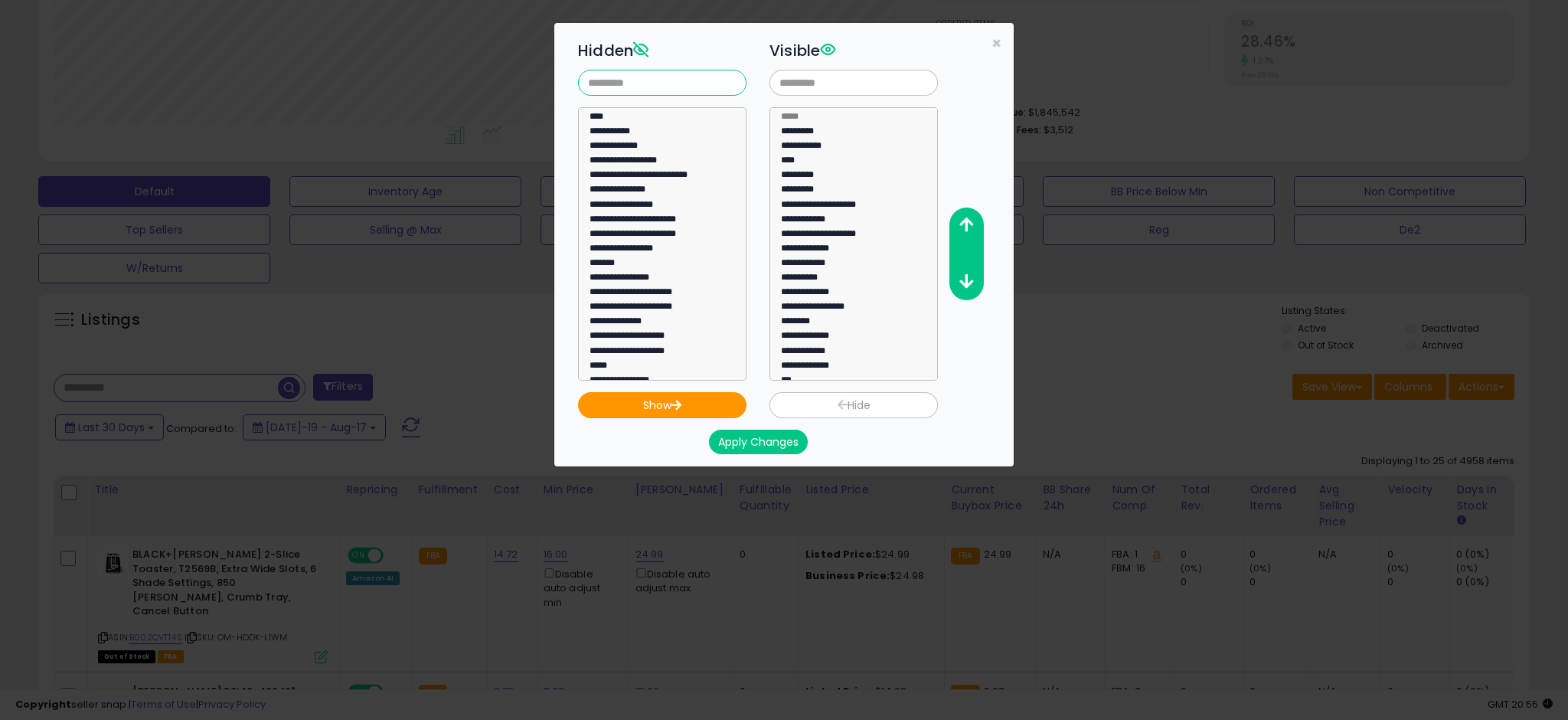
click at [666, 90] on input "text" at bounding box center [662, 82] width 169 height 26
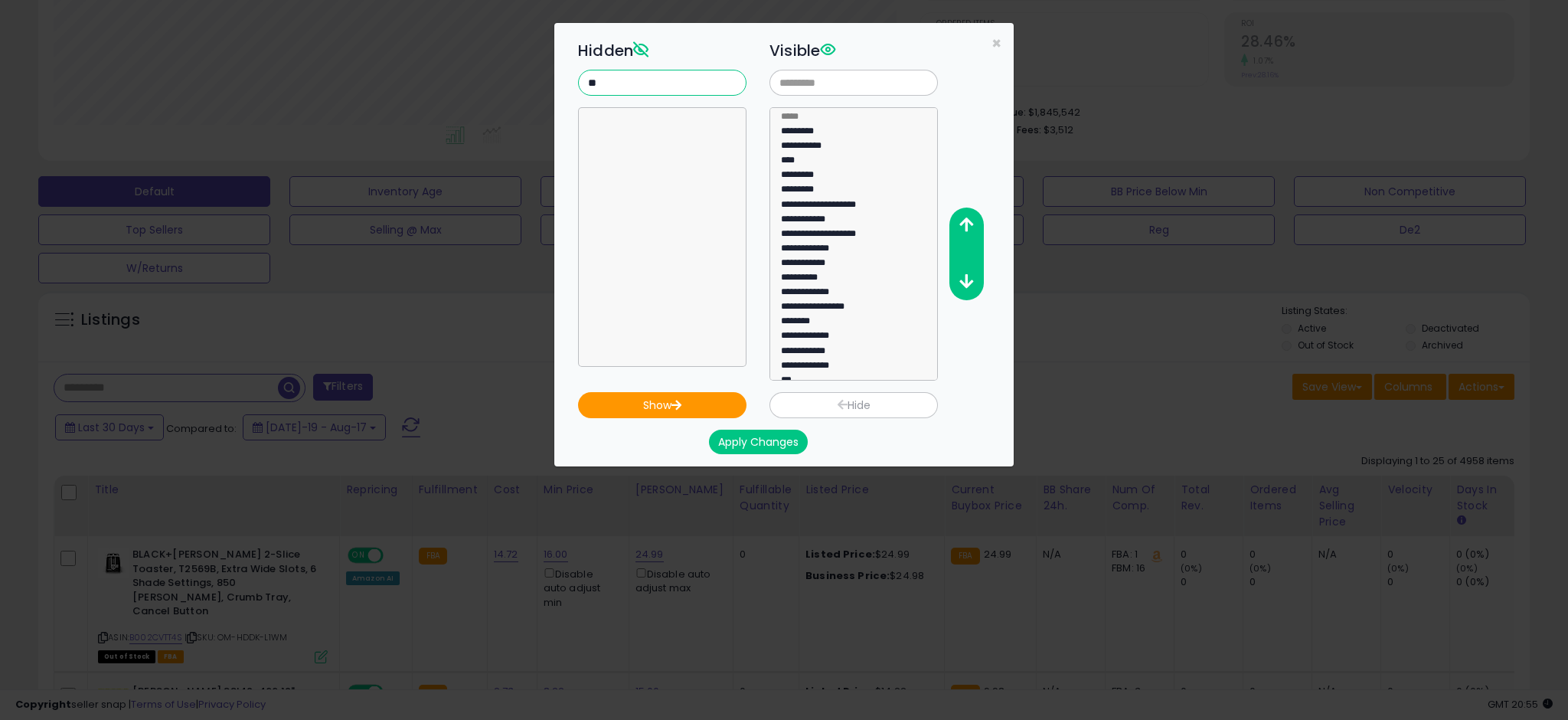
type input "*"
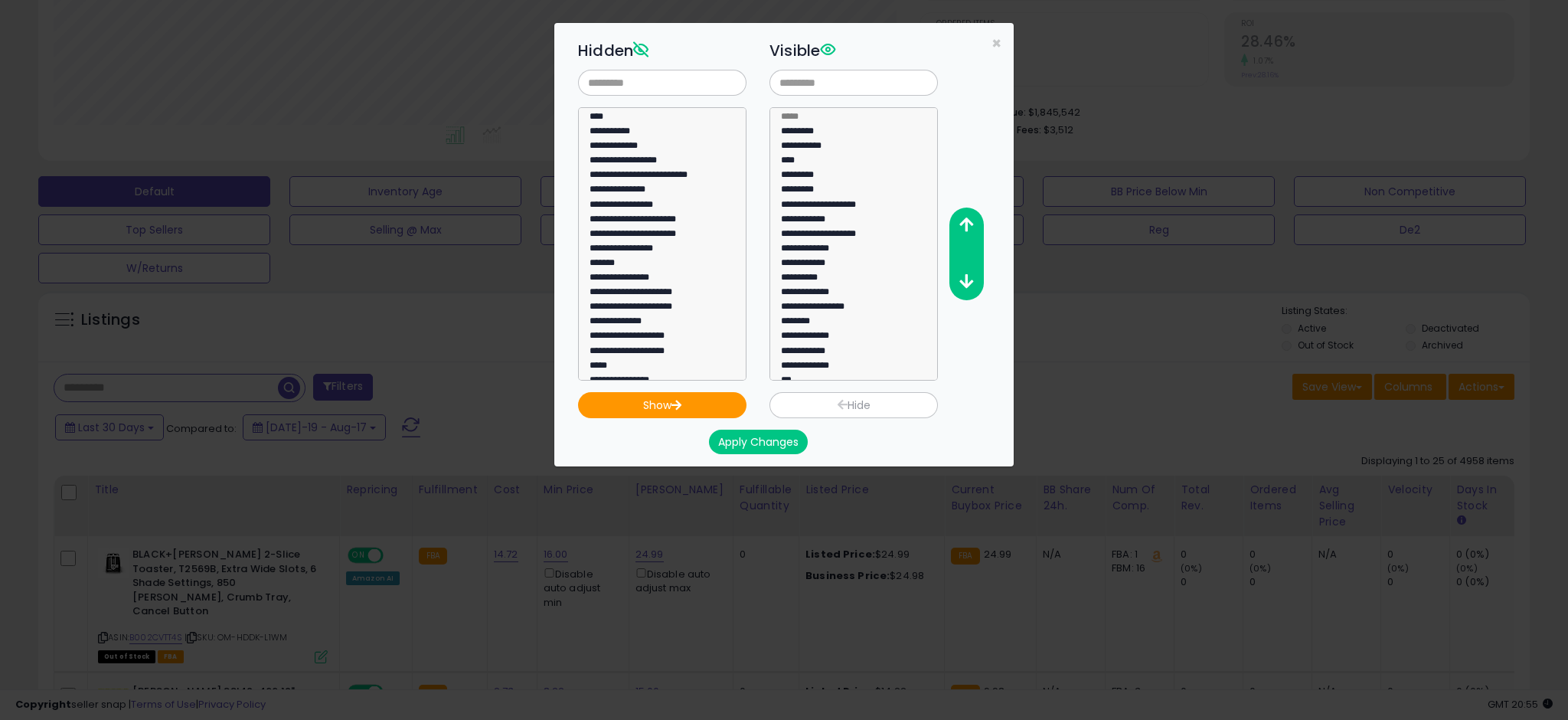
click at [1186, 440] on div "**********" at bounding box center [784, 360] width 1568 height 720
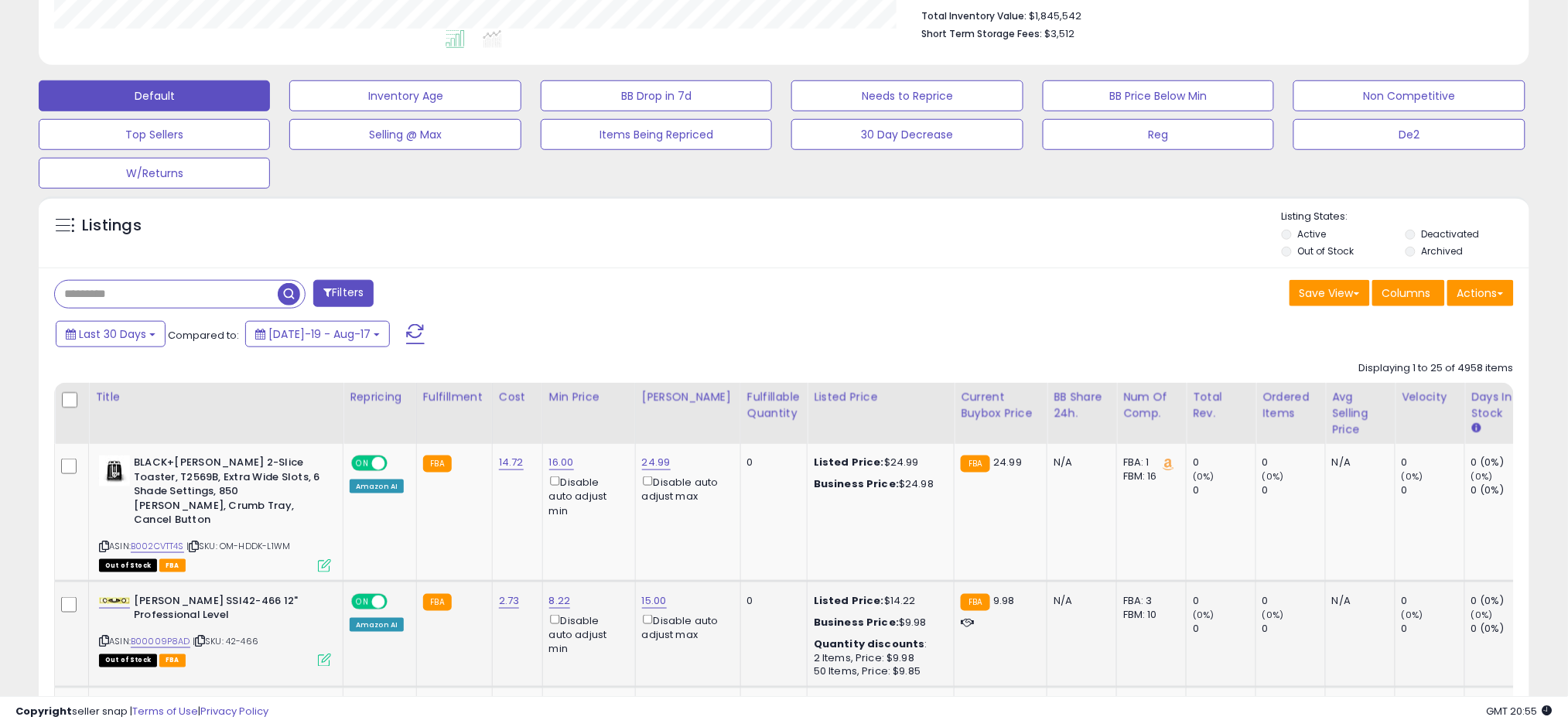
scroll to position [412, 0]
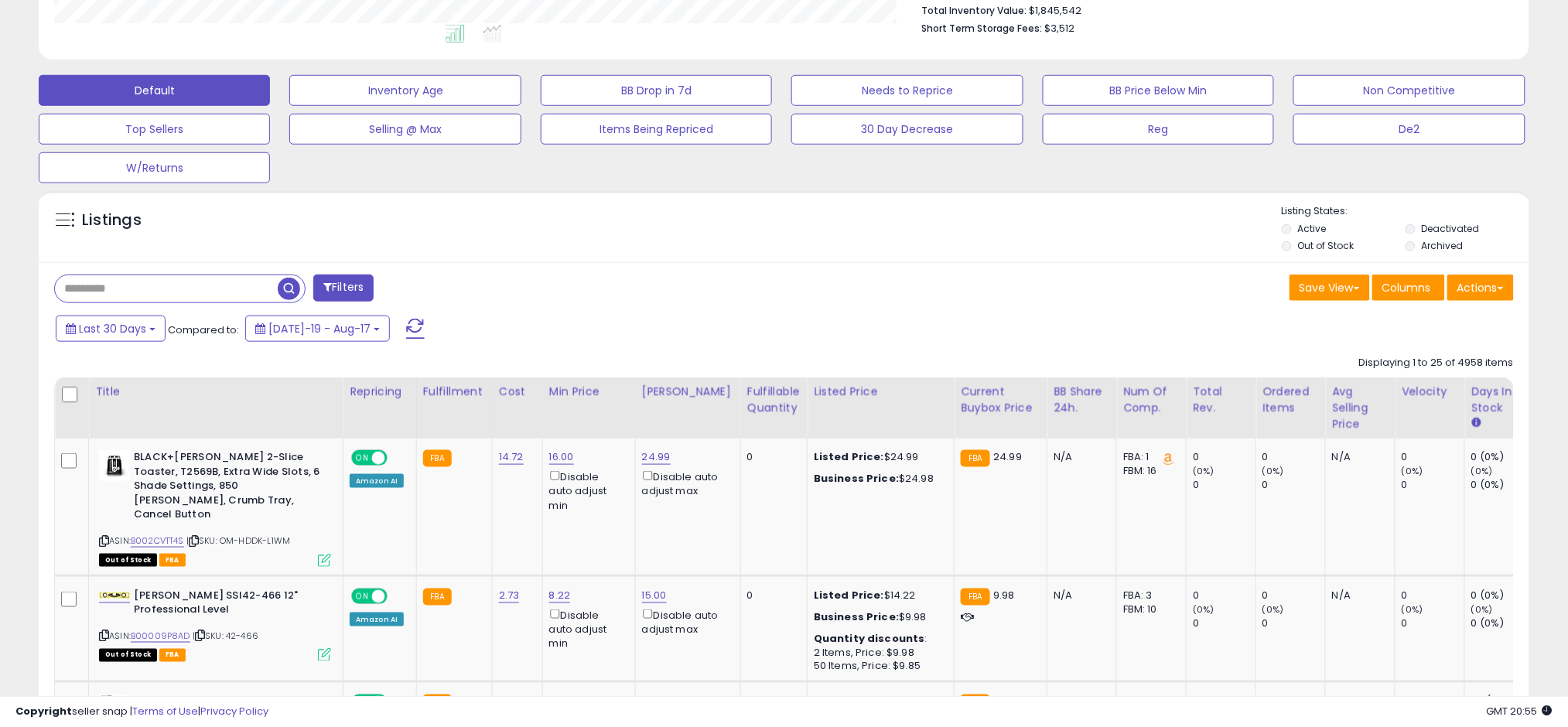
click at [834, 697] on div "Copyright seller snap | Terms of Use | Privacy Policy GMT 20:55 Authorization r…" at bounding box center [784, 711] width 1568 height 31
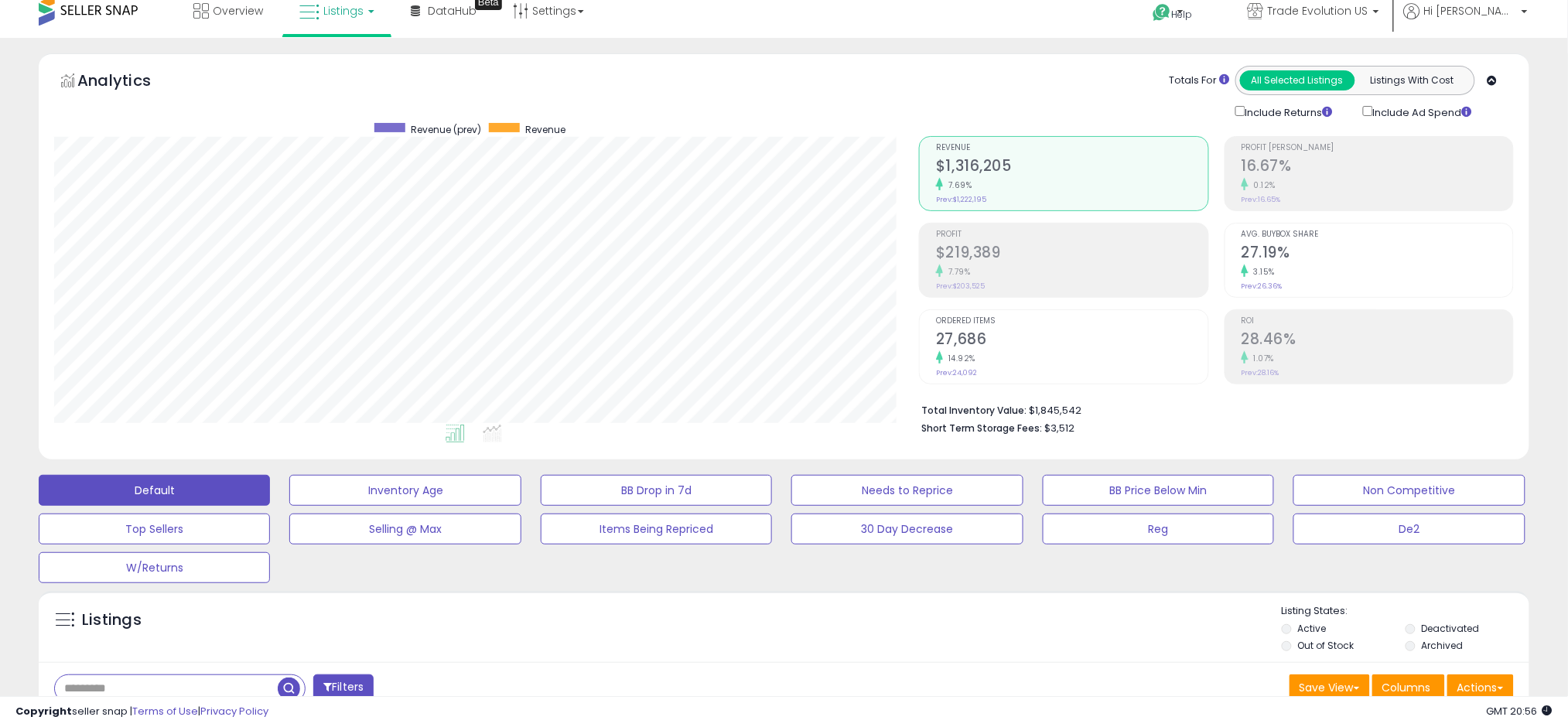
scroll to position [0, 0]
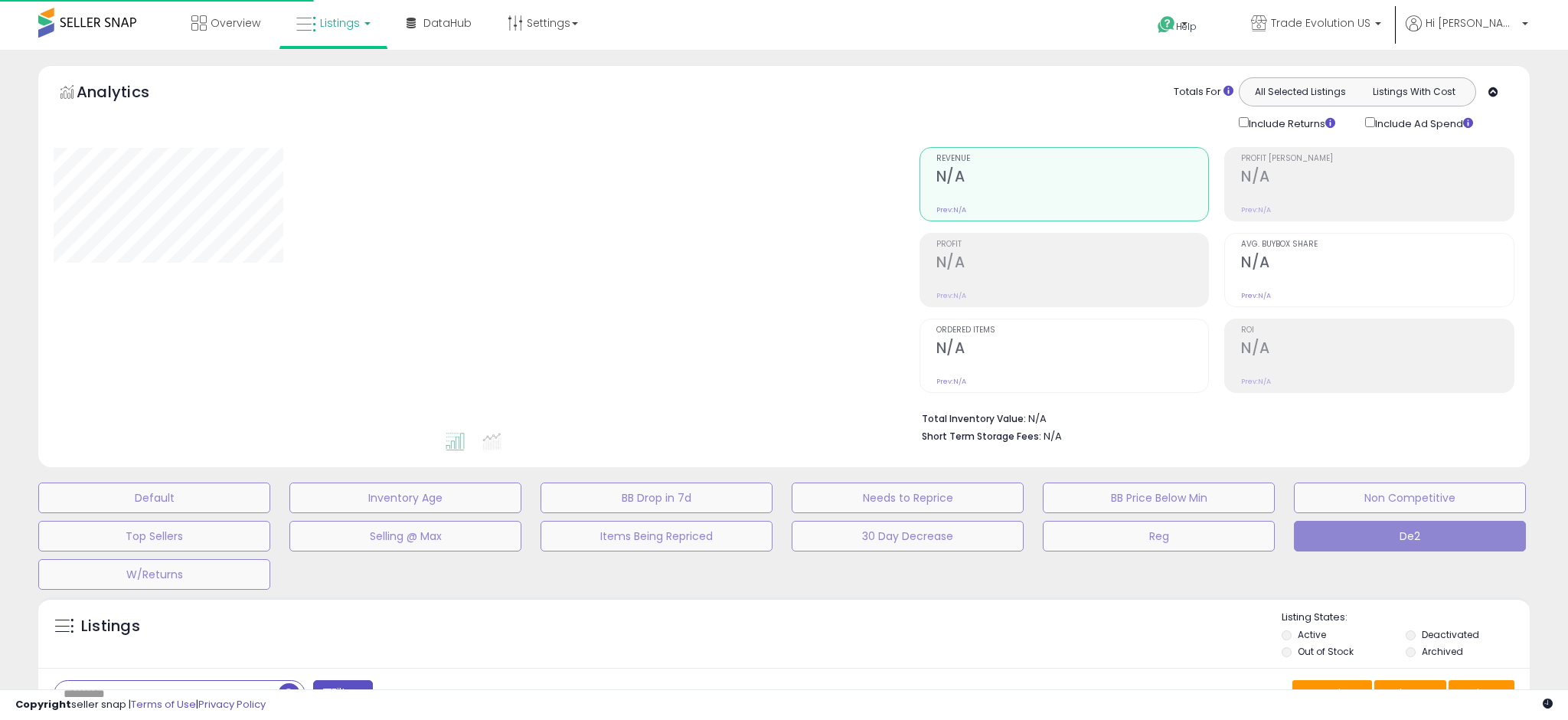
click at [324, 32] on link "Listings" at bounding box center [333, 23] width 97 height 46
type input "**********"
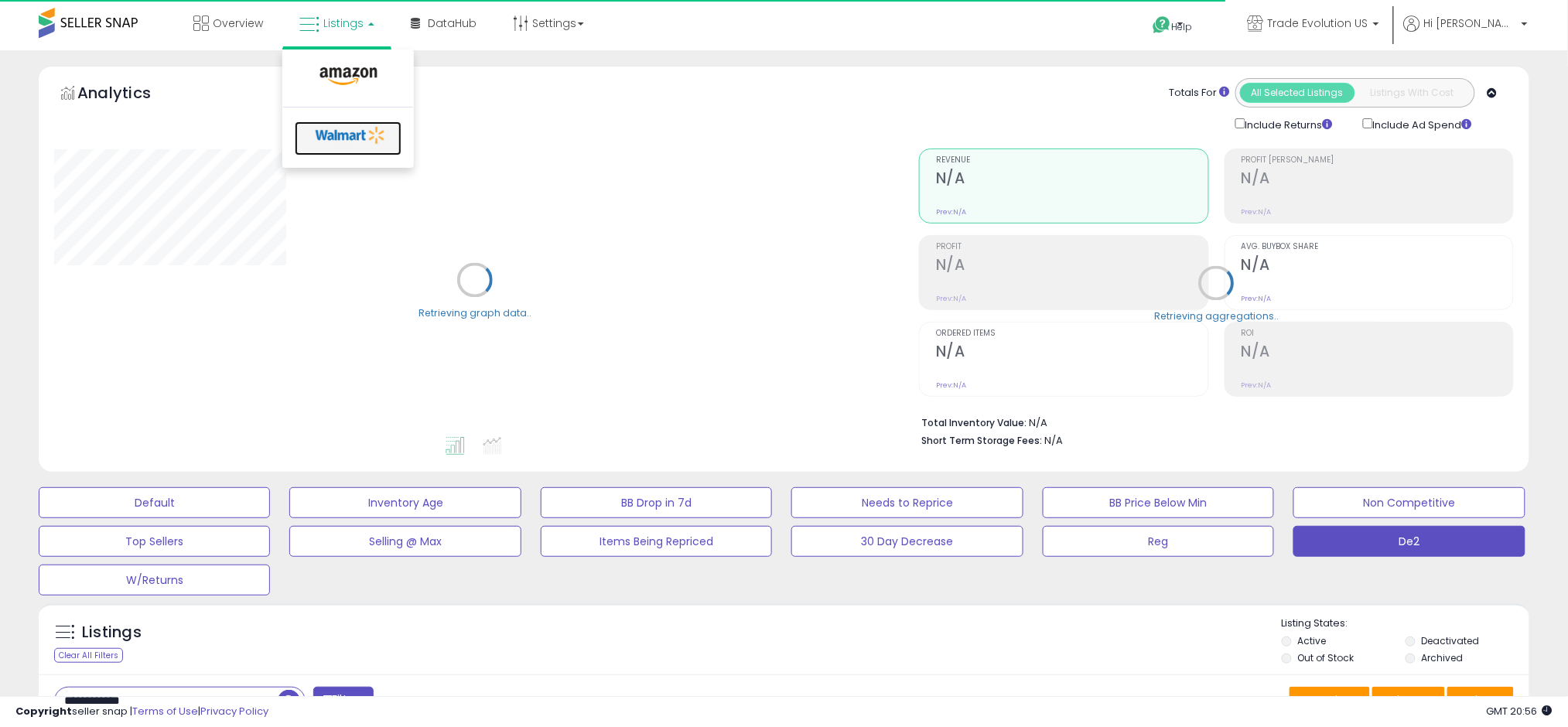
click at [354, 146] on icon at bounding box center [351, 135] width 82 height 23
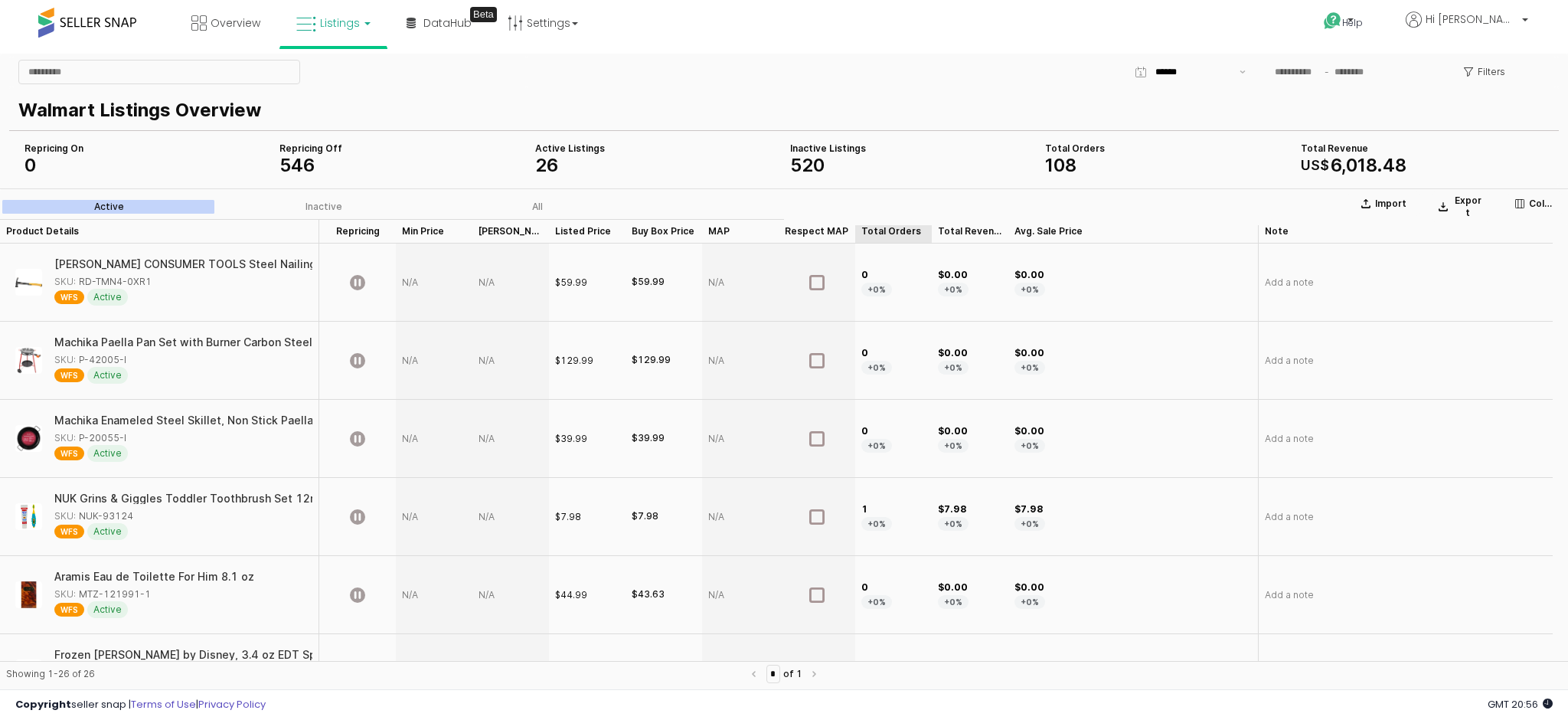
click at [876, 224] on div "Total Orders Total Orders" at bounding box center [894, 232] width 77 height 24
click at [874, 224] on div "Total Orders Total Orders" at bounding box center [894, 232] width 77 height 24
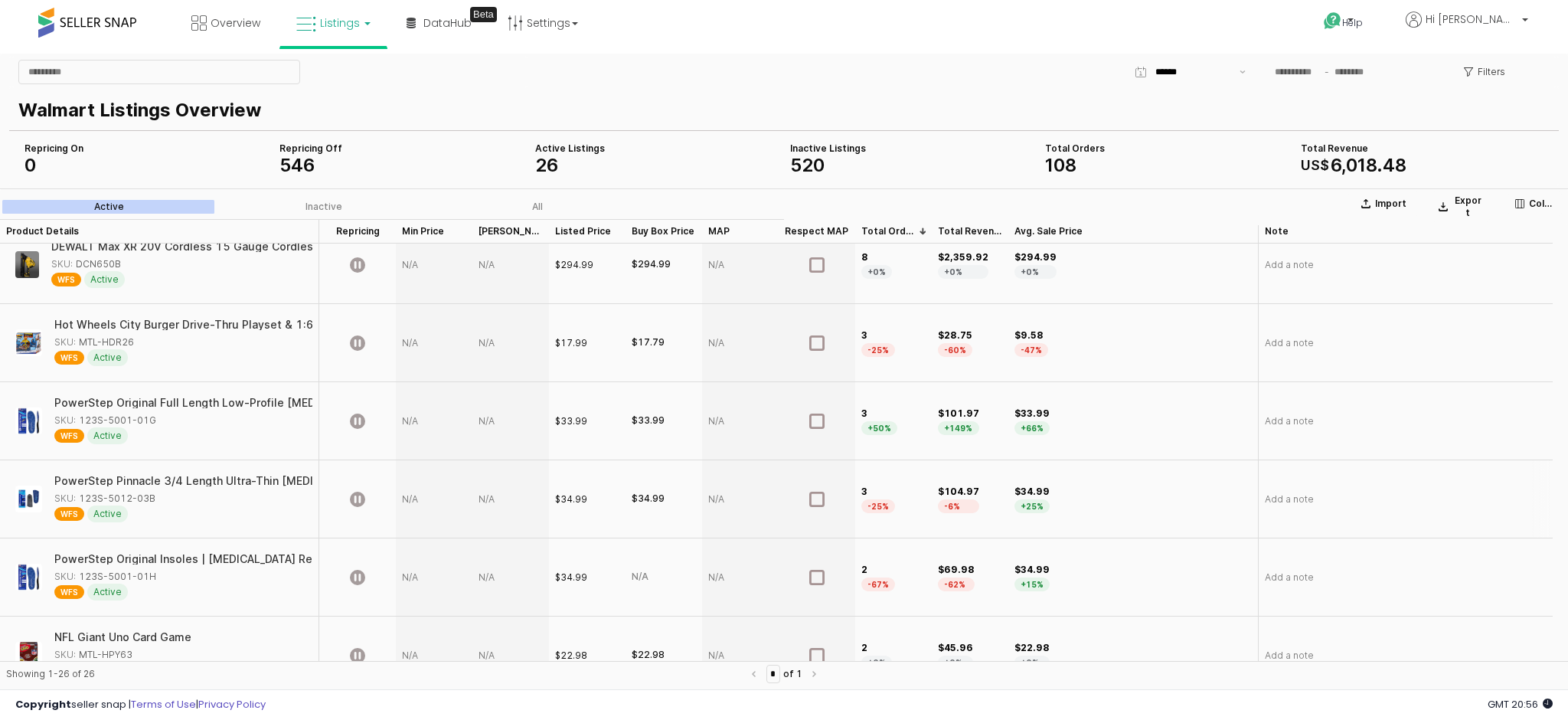
scroll to position [510, 0]
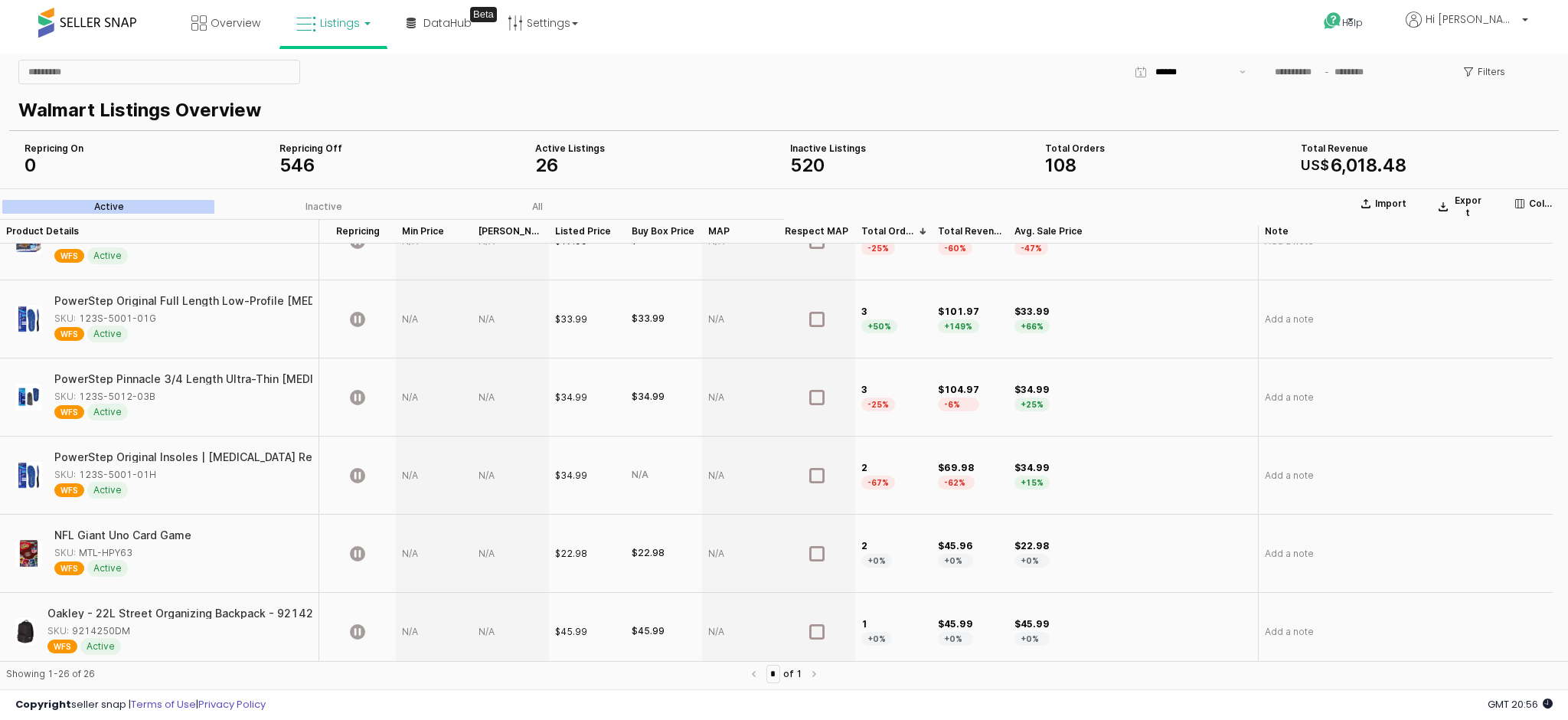
click at [1366, 62] on div "App Frame" at bounding box center [1350, 72] width 170 height 23
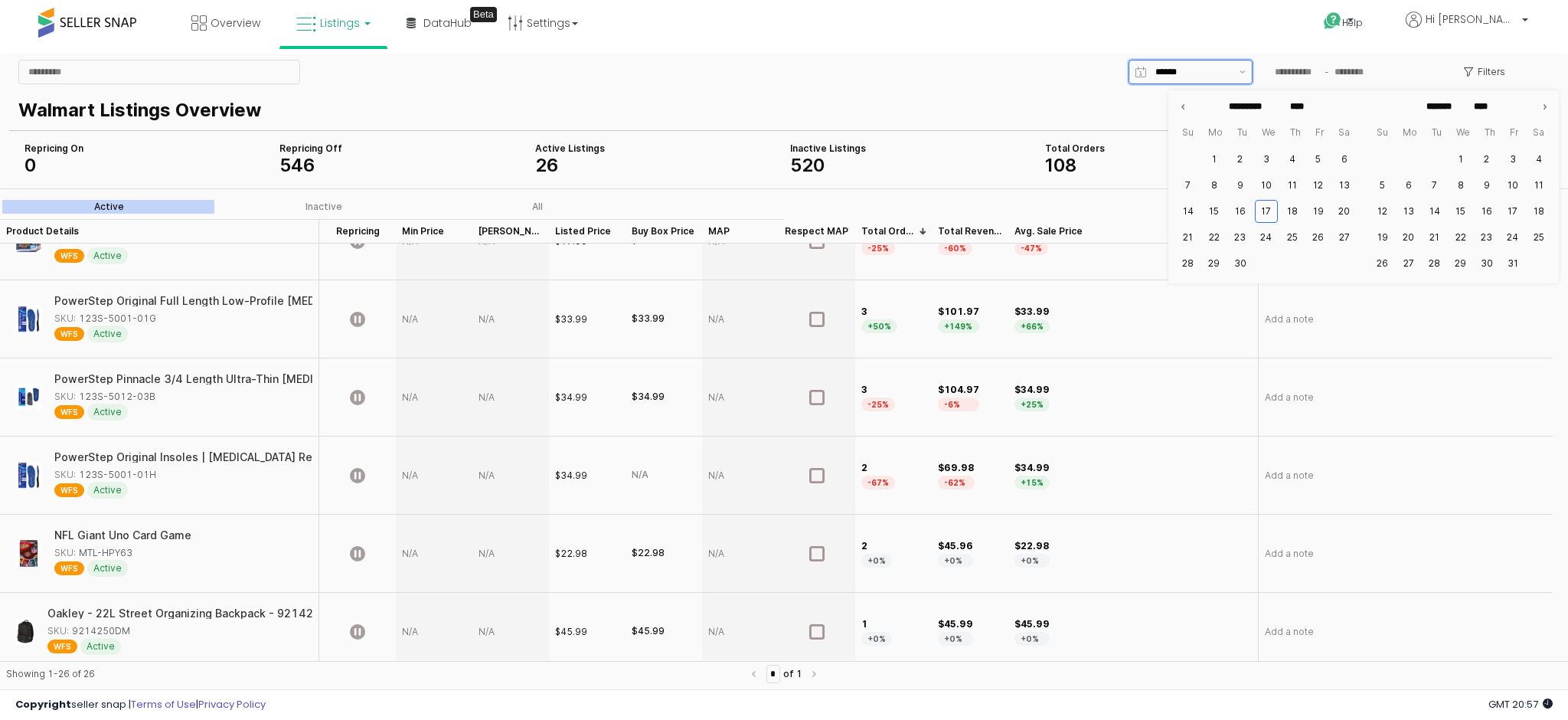
click at [1172, 77] on input "App Frame" at bounding box center [1193, 72] width 75 height 15
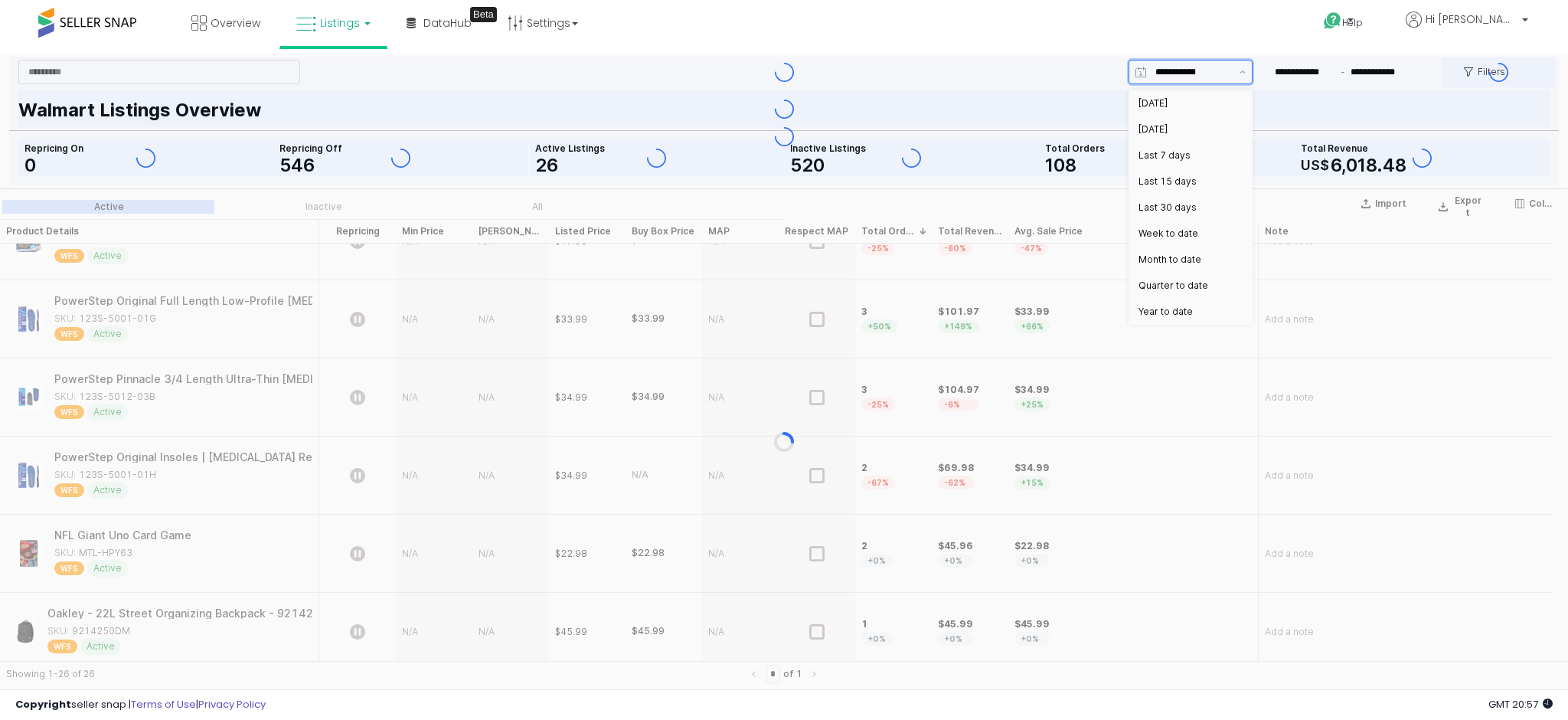
type input "**********"
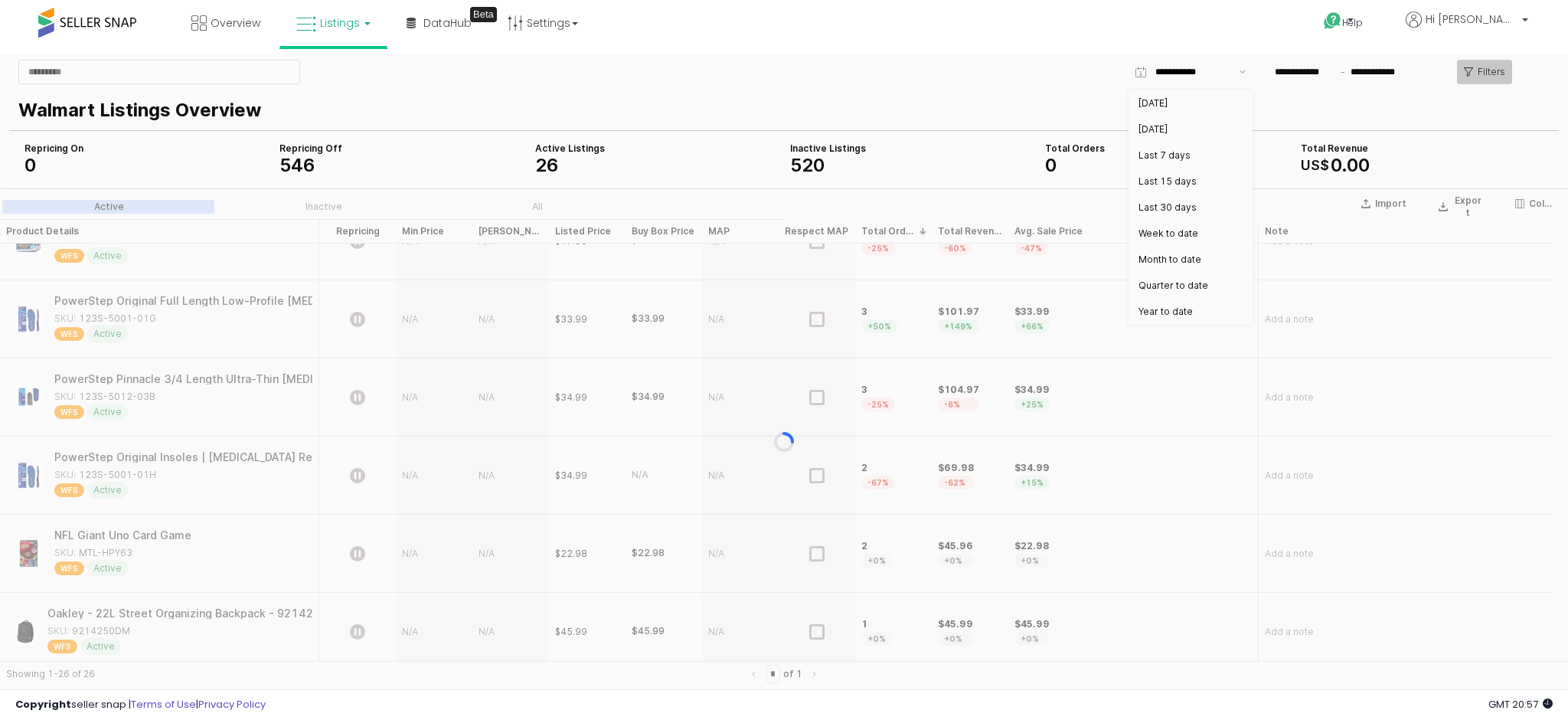
click at [1479, 74] on p "Filters" at bounding box center [1491, 72] width 28 height 12
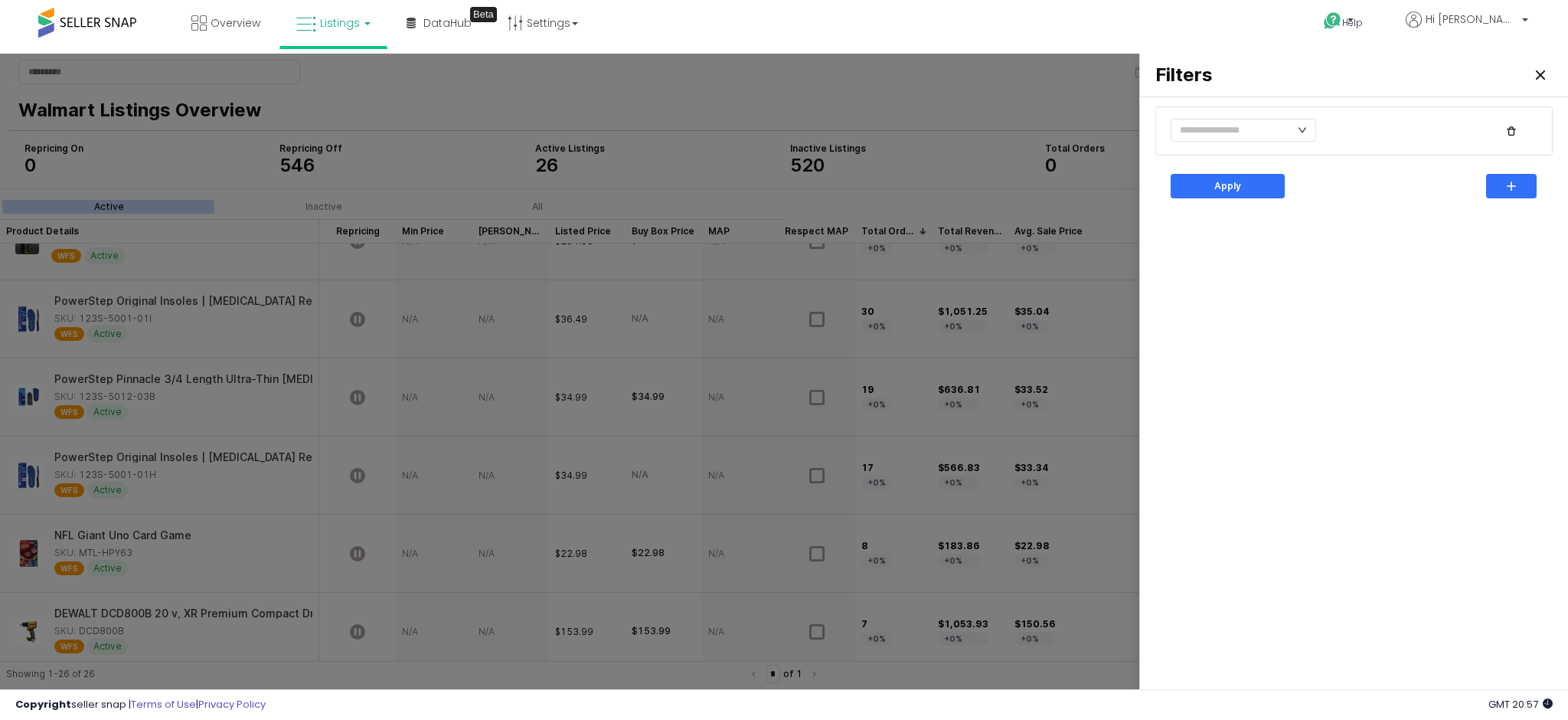
click at [1398, 120] on div at bounding box center [1385, 119] width 126 height 7
click at [1280, 108] on div at bounding box center [1354, 131] width 397 height 49
click at [1301, 131] on icon "icon: down" at bounding box center [1302, 130] width 9 height 9
click at [1284, 218] on div "Apply" at bounding box center [1354, 395] width 409 height 585
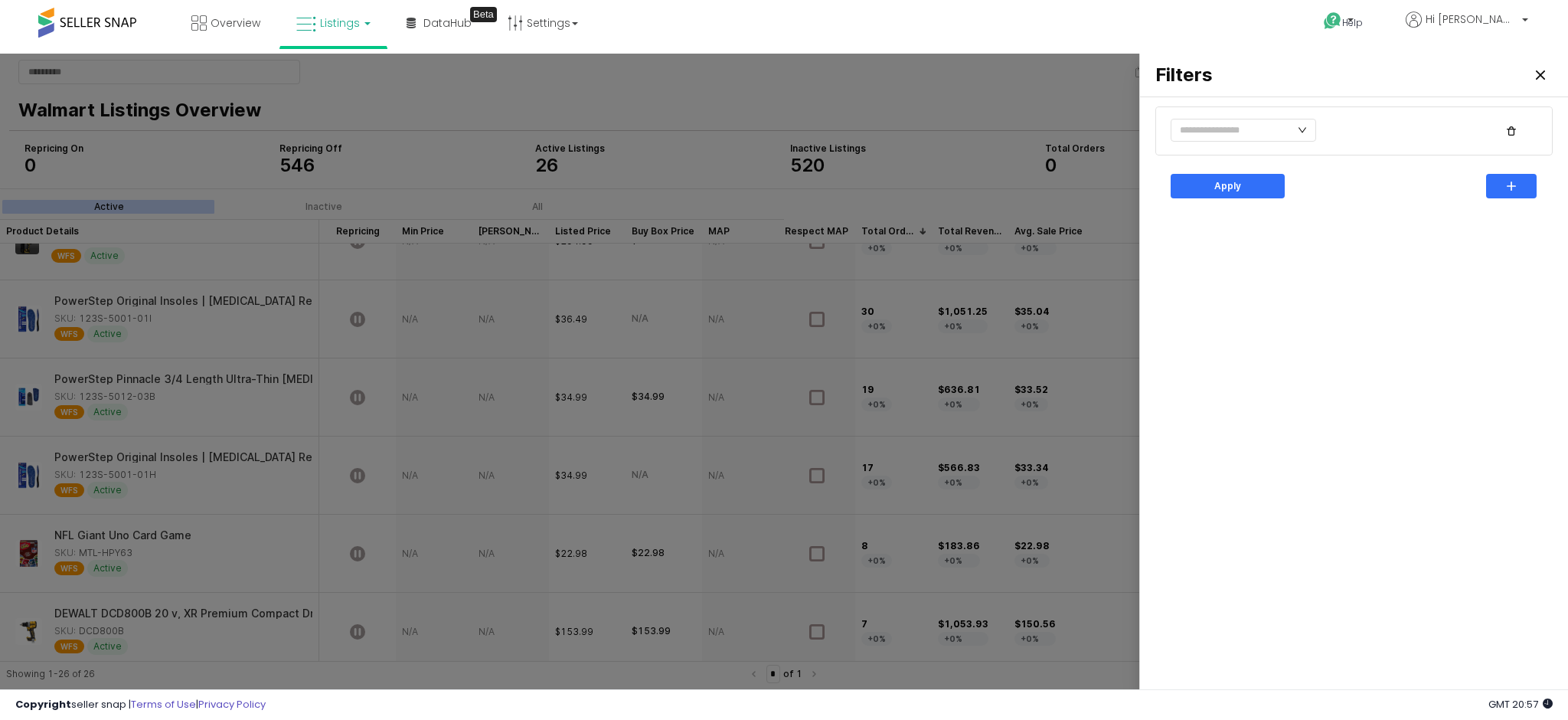
click at [1284, 218] on div "Apply" at bounding box center [1354, 395] width 409 height 585
click at [1289, 134] on input "text" at bounding box center [1243, 130] width 145 height 23
click at [1559, 72] on div "Filters" at bounding box center [1354, 75] width 428 height 43
click at [1546, 65] on div "Close" at bounding box center [1540, 75] width 23 height 23
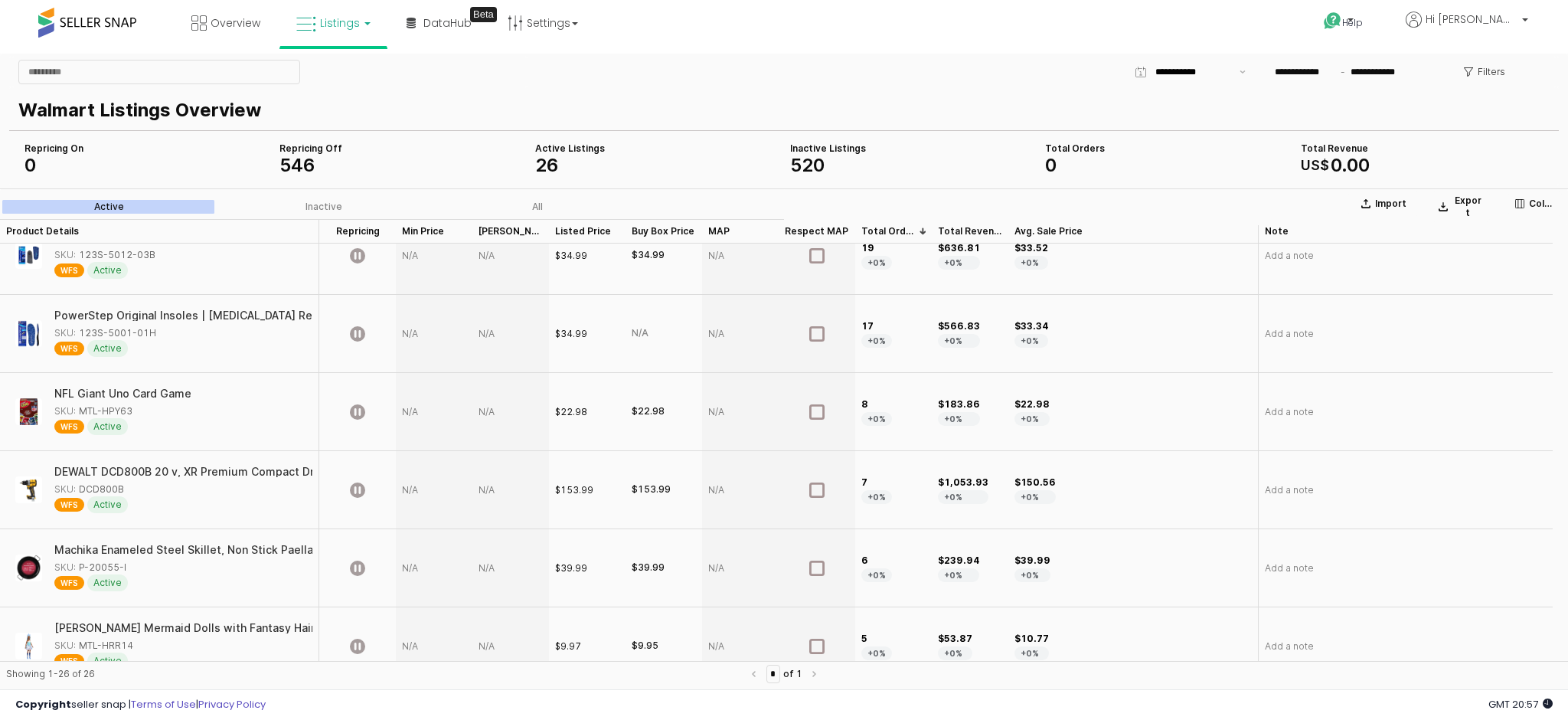
scroll to position [0, 0]
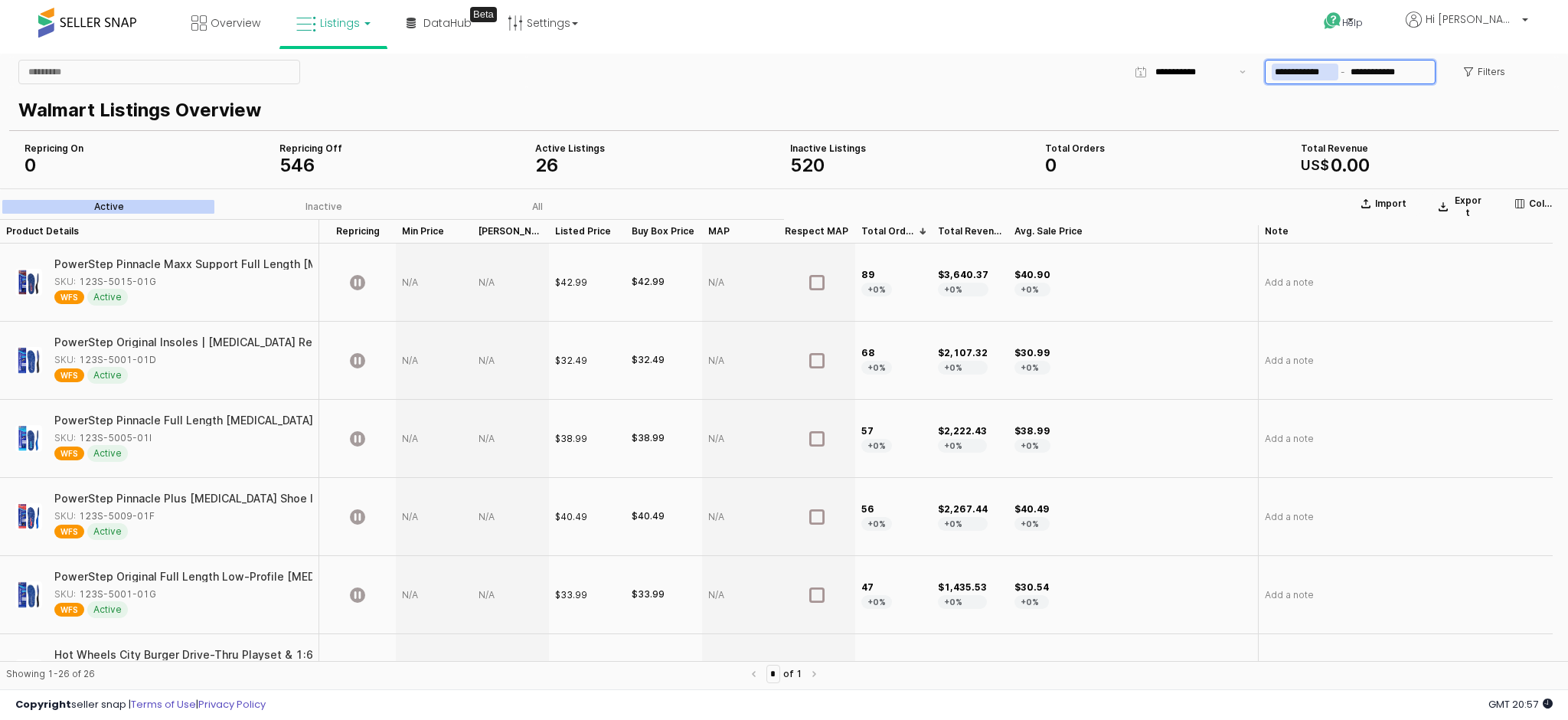
click at [1324, 74] on input "**********" at bounding box center [1305, 72] width 67 height 17
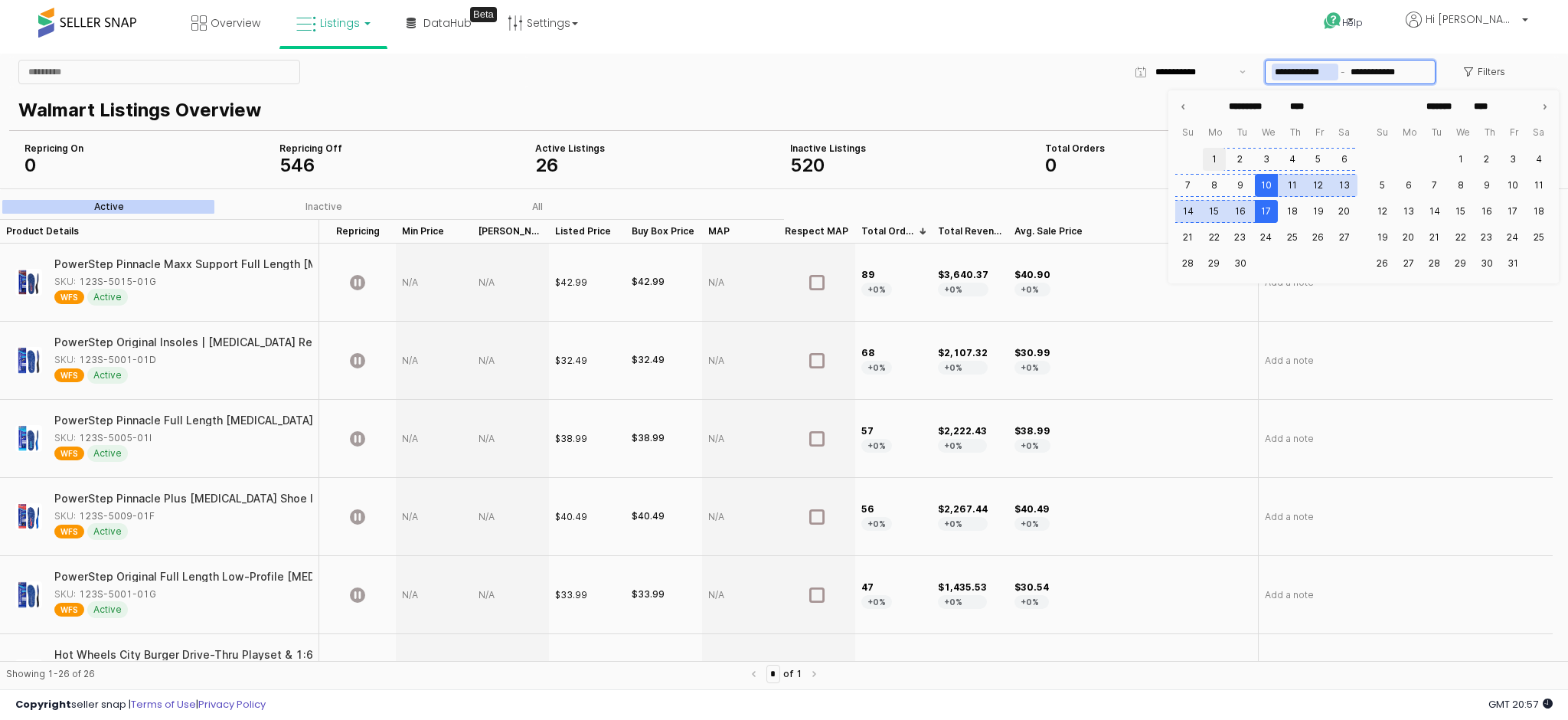
click at [1226, 152] on button "1" at bounding box center [1214, 159] width 23 height 23
type input "**********"
click at [1068, 104] on p "Walmart Listings Overview" at bounding box center [781, 110] width 1526 height 28
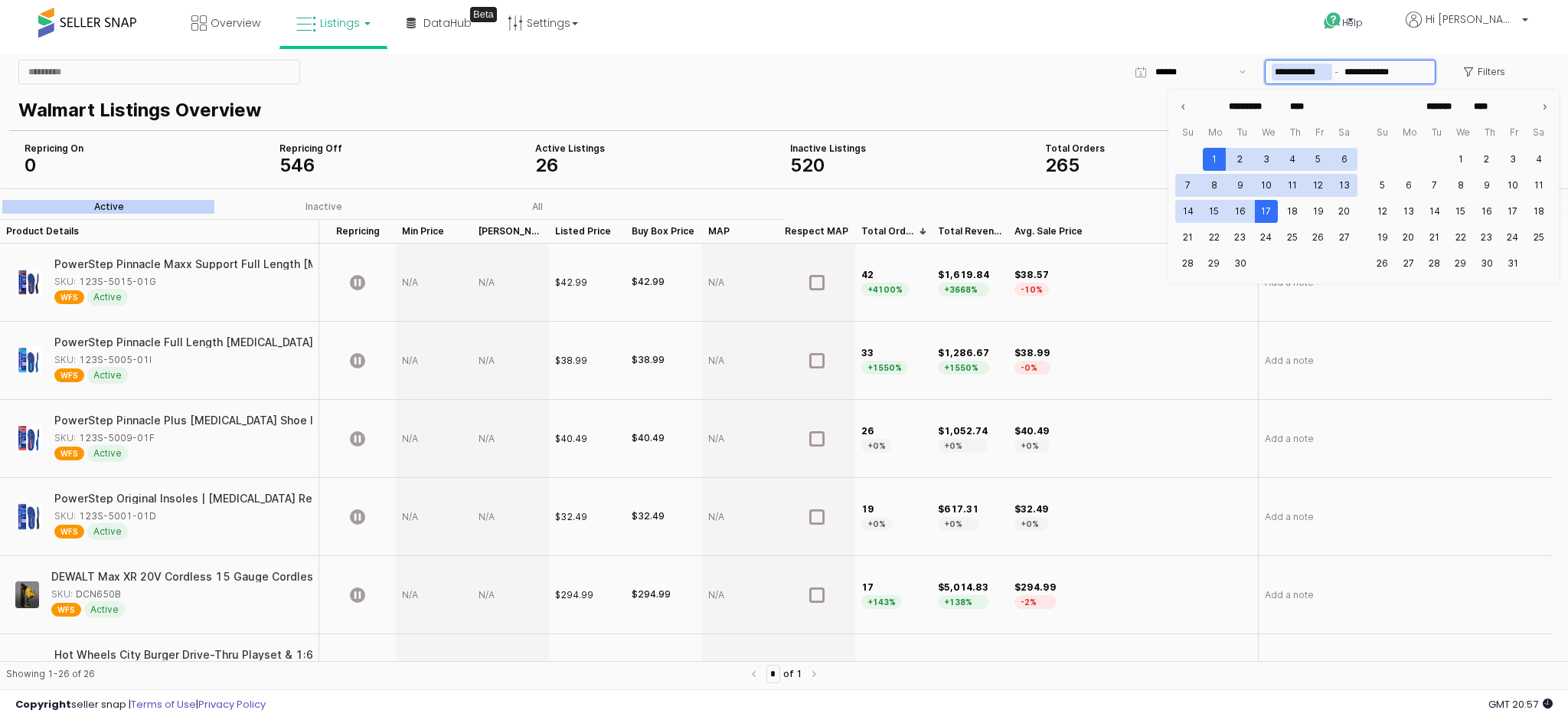
click at [1333, 68] on span "App Frame" at bounding box center [1336, 72] width 9 height 17
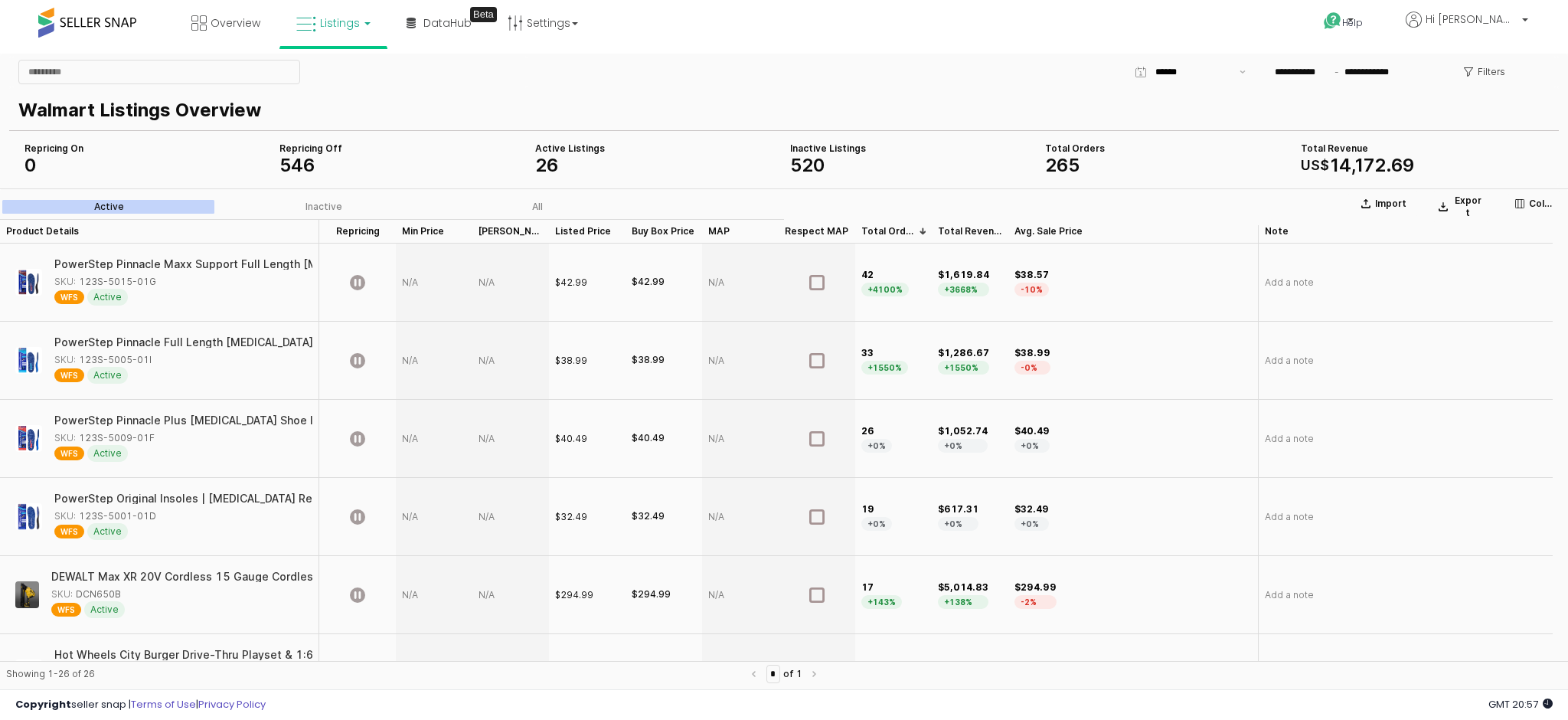
click at [1057, 101] on p "Walmart Listings Overview" at bounding box center [781, 110] width 1526 height 28
click at [1173, 80] on input "App Frame" at bounding box center [1193, 72] width 75 height 15
click at [1185, 151] on div "Last 7 days" at bounding box center [1186, 155] width 95 height 12
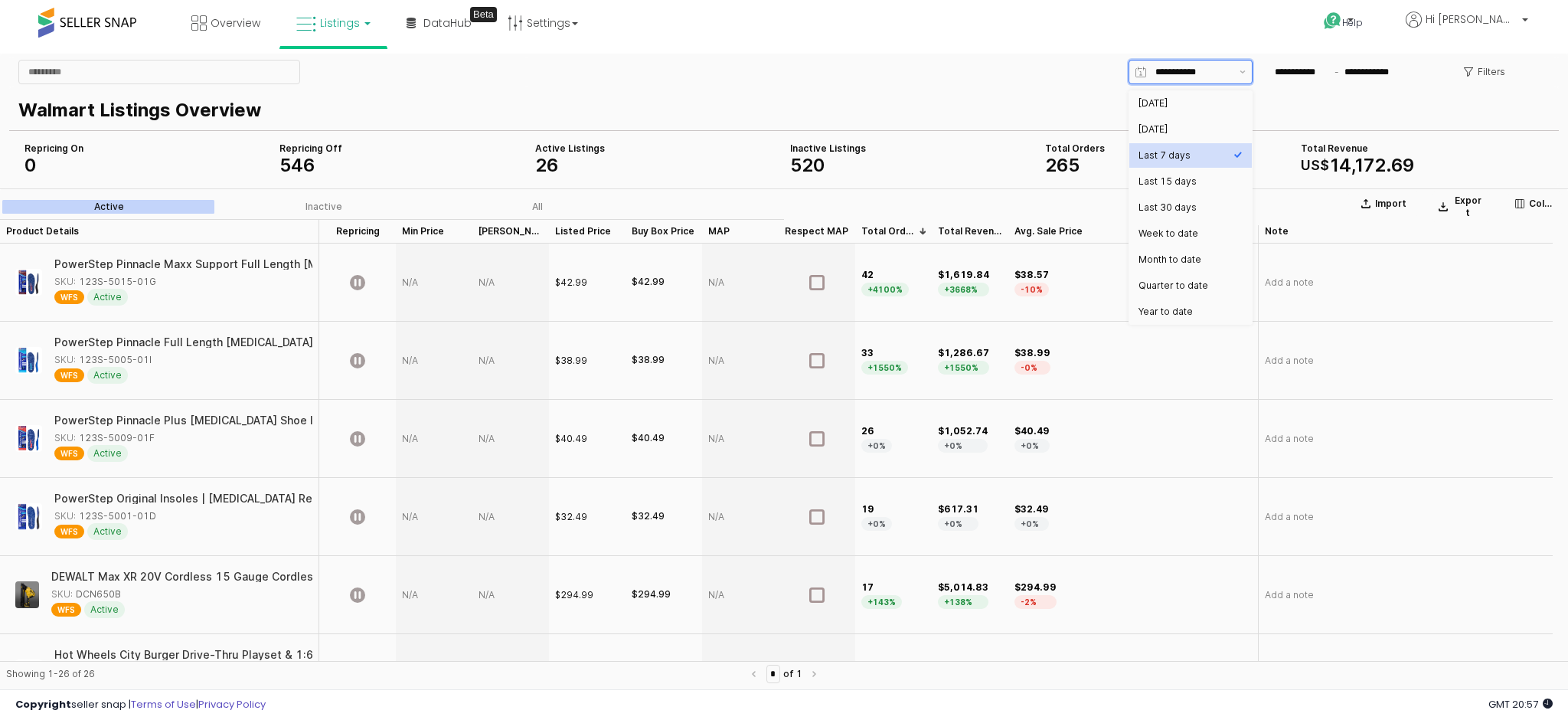
type input "**********"
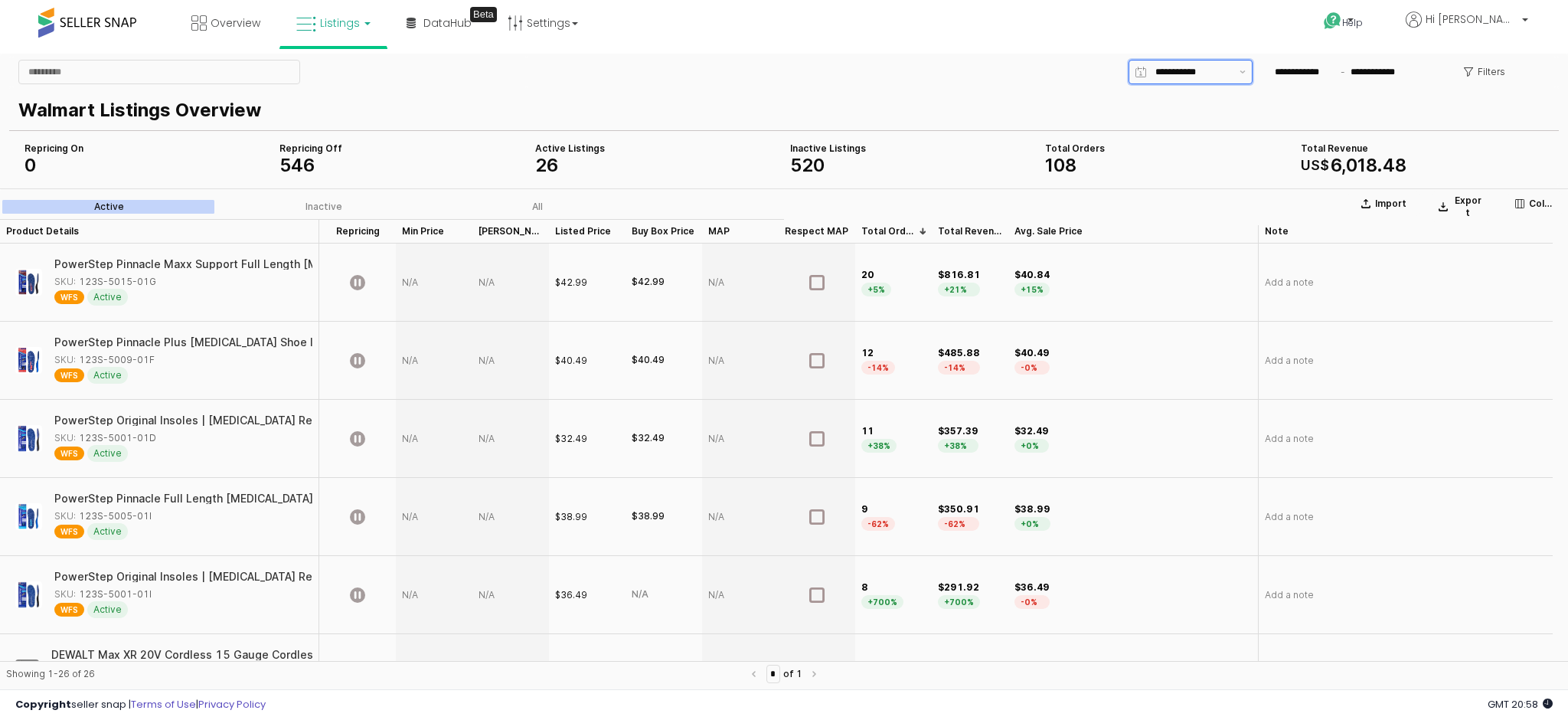
click at [1153, 73] on div "**********" at bounding box center [1190, 72] width 87 height 23
click at [1182, 206] on div "Last 30 days" at bounding box center [1186, 207] width 95 height 12
type input "**********"
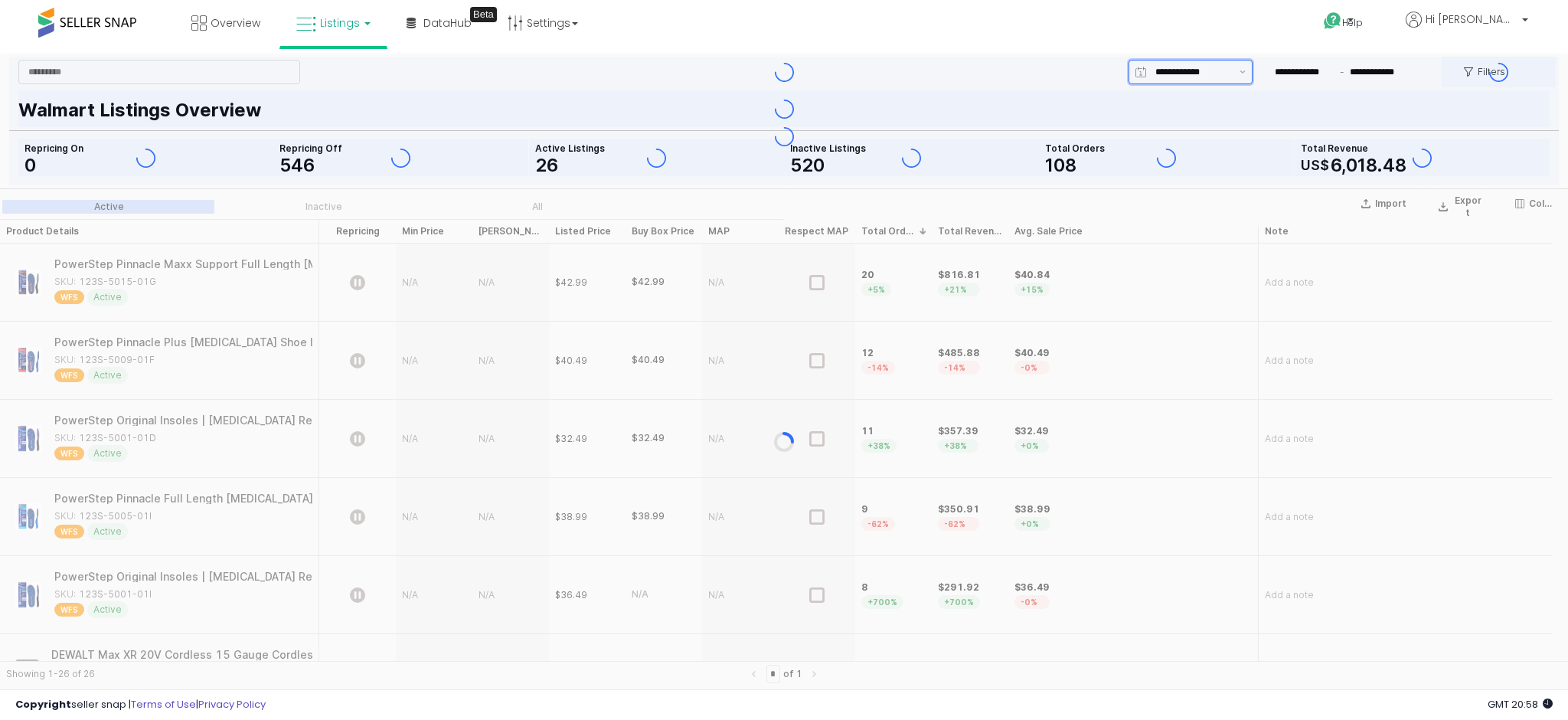
type input "**********"
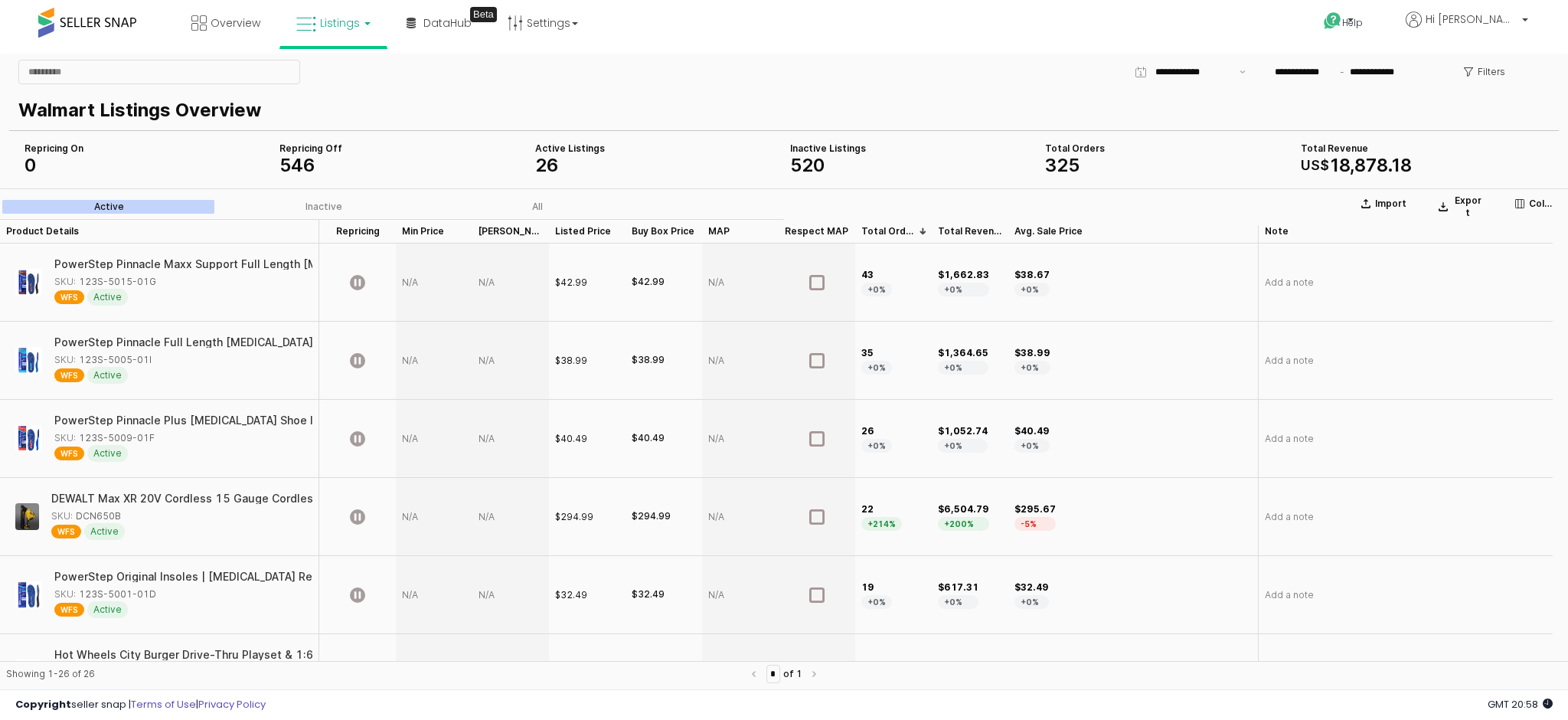
click at [302, 33] on icon at bounding box center [306, 24] width 20 height 20
click at [700, 94] on div "Walmart Listings Overview" at bounding box center [781, 110] width 1526 height 33
click at [333, 77] on icon at bounding box center [345, 76] width 67 height 20
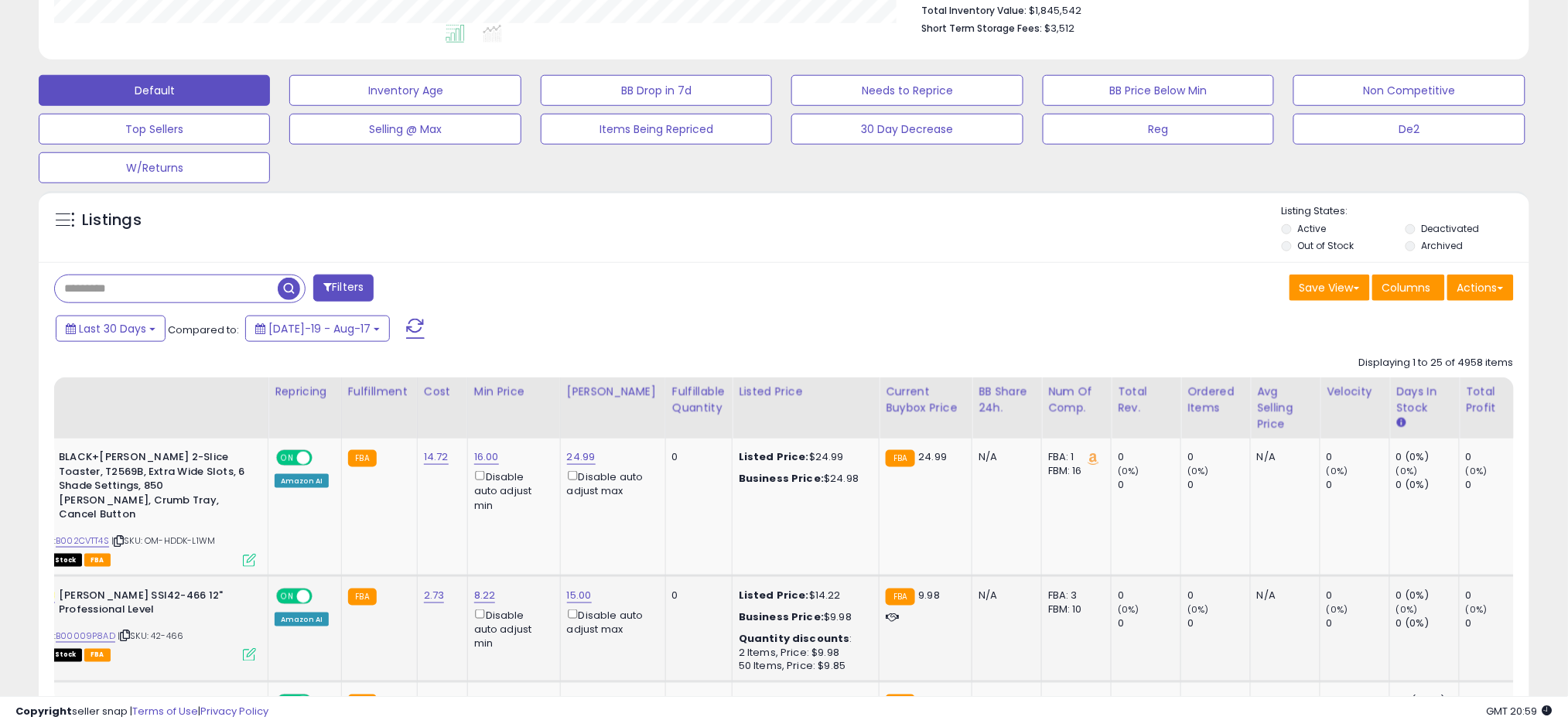
scroll to position [0, 245]
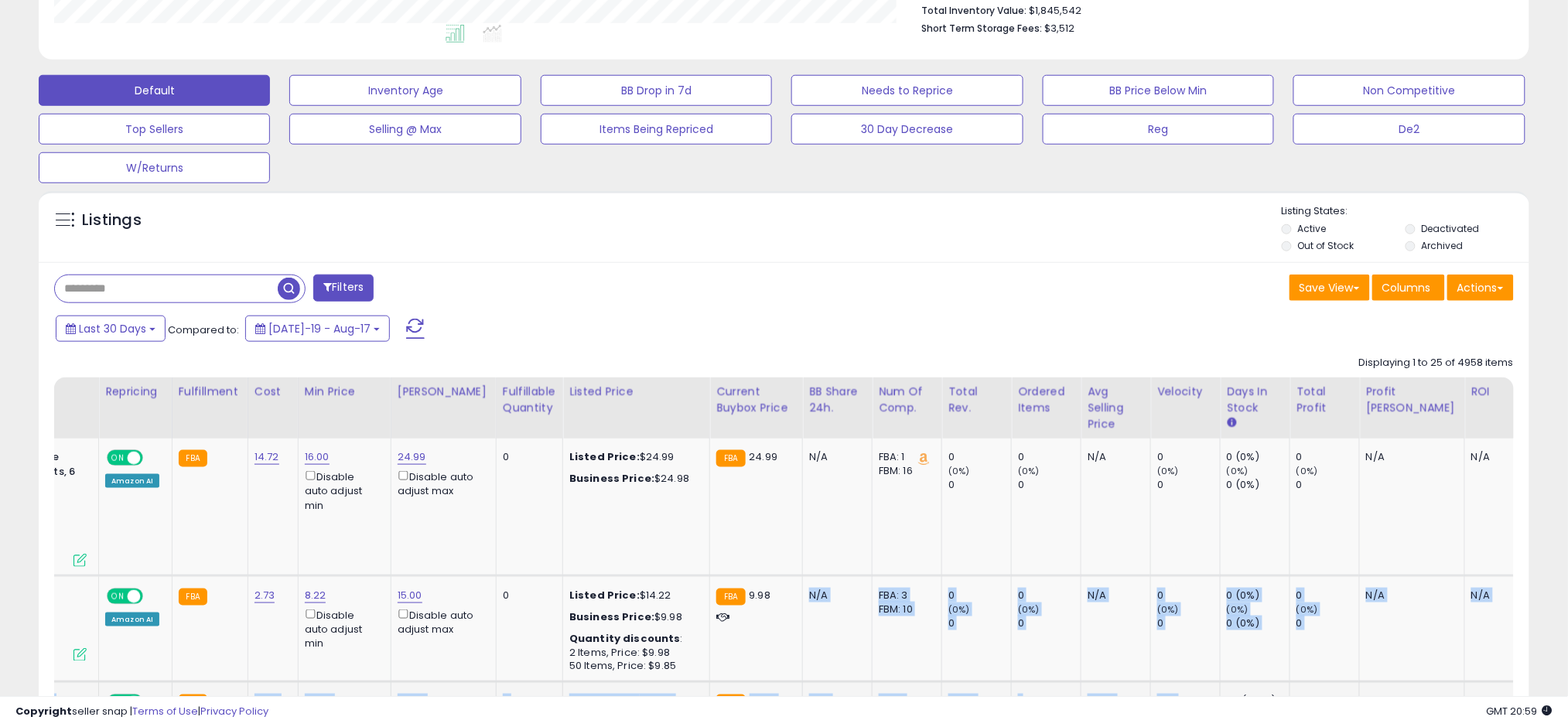
drag, startPoint x: 800, startPoint y: 652, endPoint x: 1151, endPoint y: 673, distance: 351.6
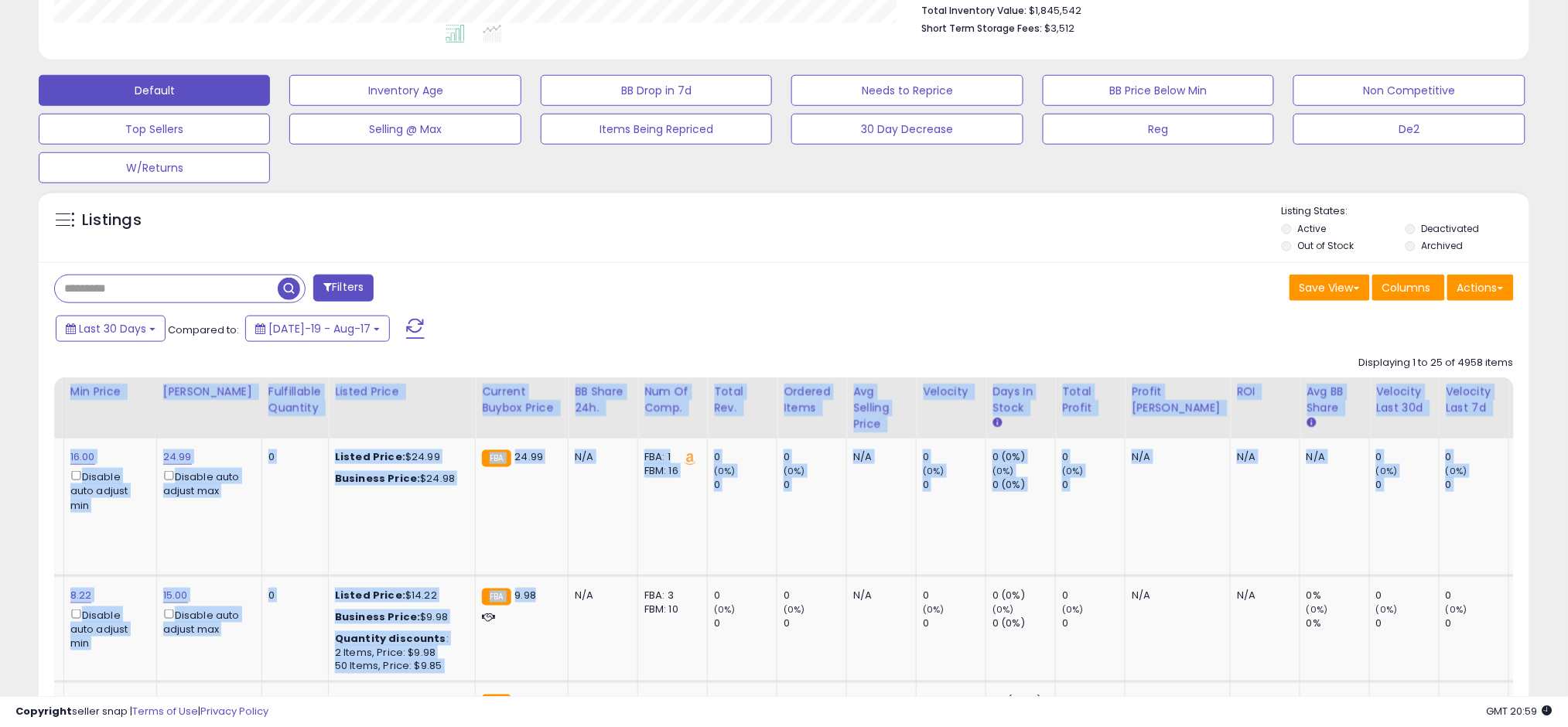
scroll to position [0, 611]
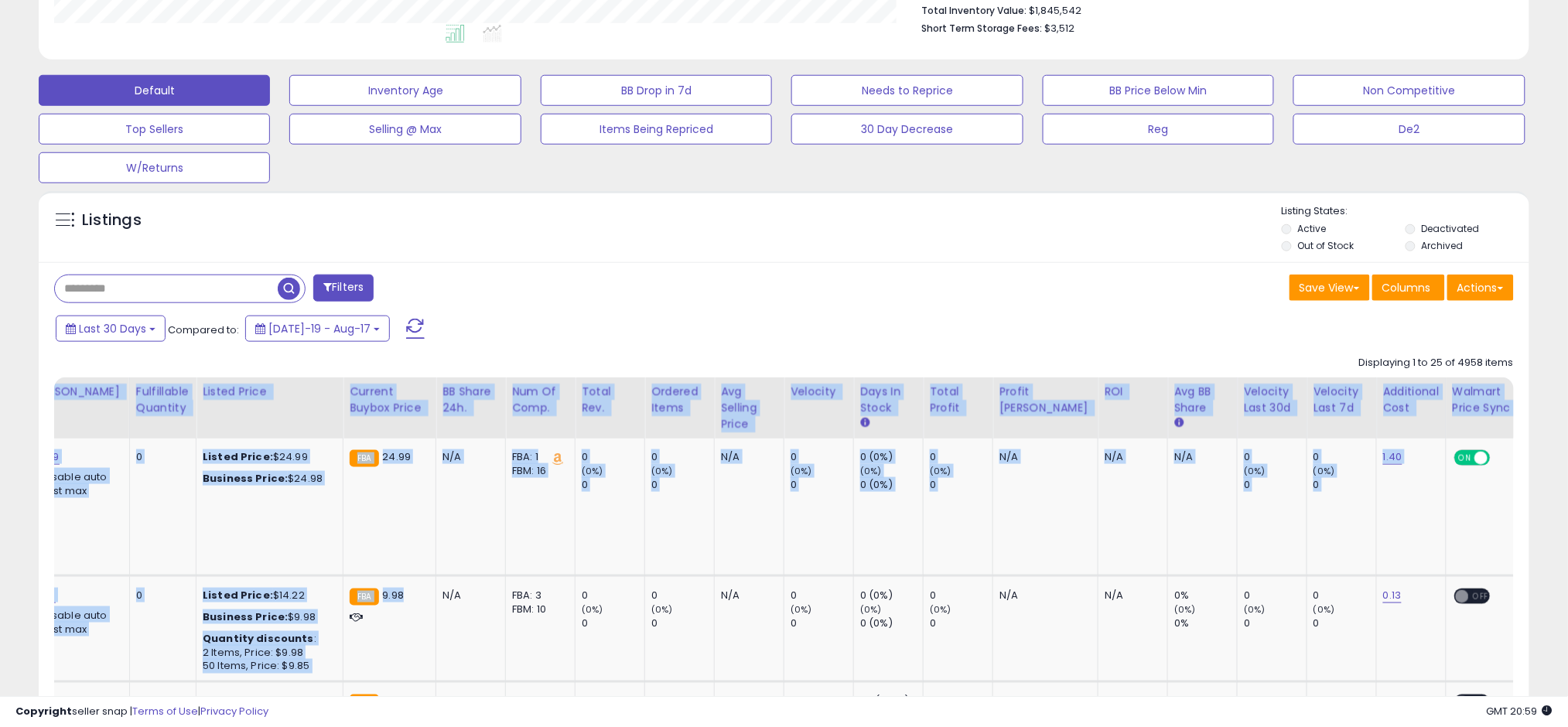
click at [1380, 705] on div "Copyright seller snap | Terms of Use | Privacy Policy GMT 20:59 Authorization r…" at bounding box center [784, 711] width 1568 height 31
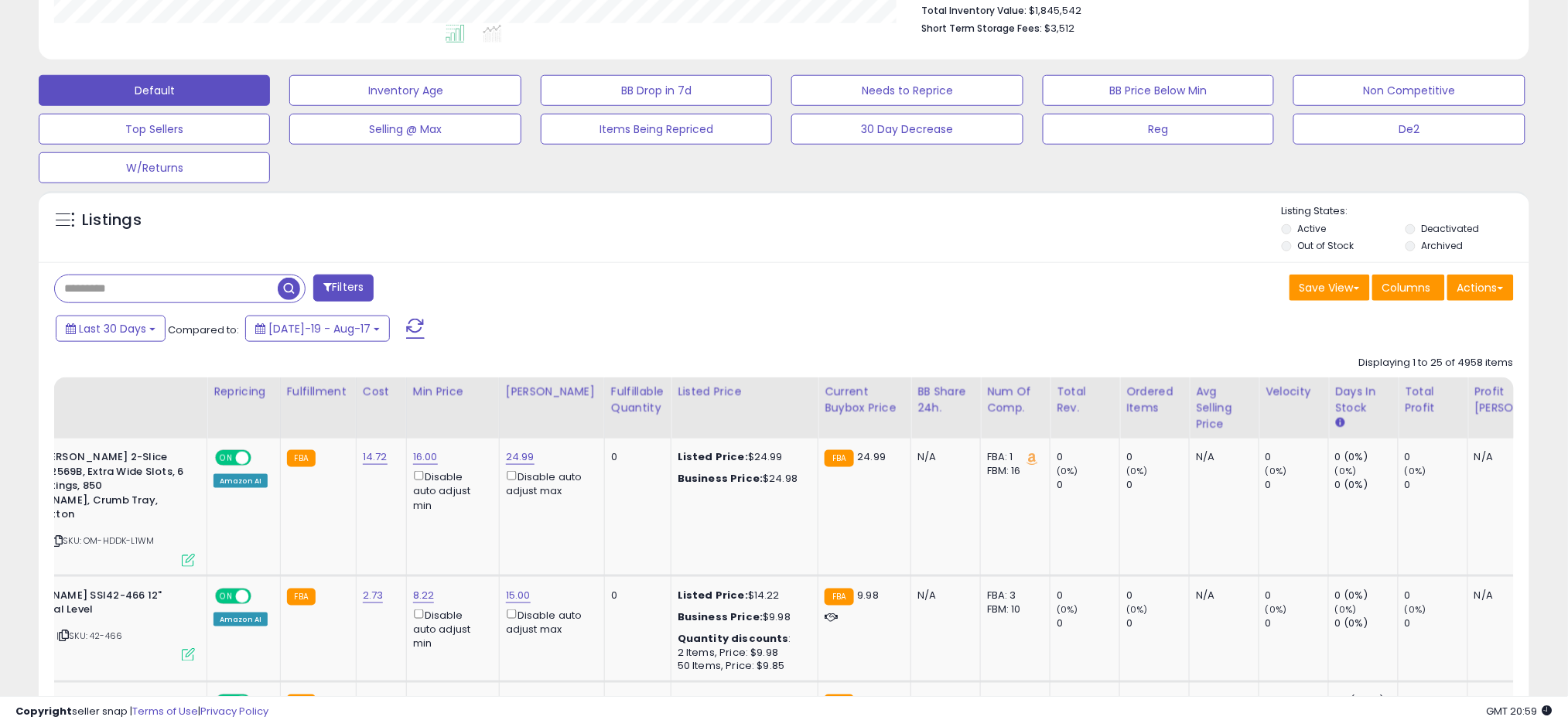
scroll to position [0, 0]
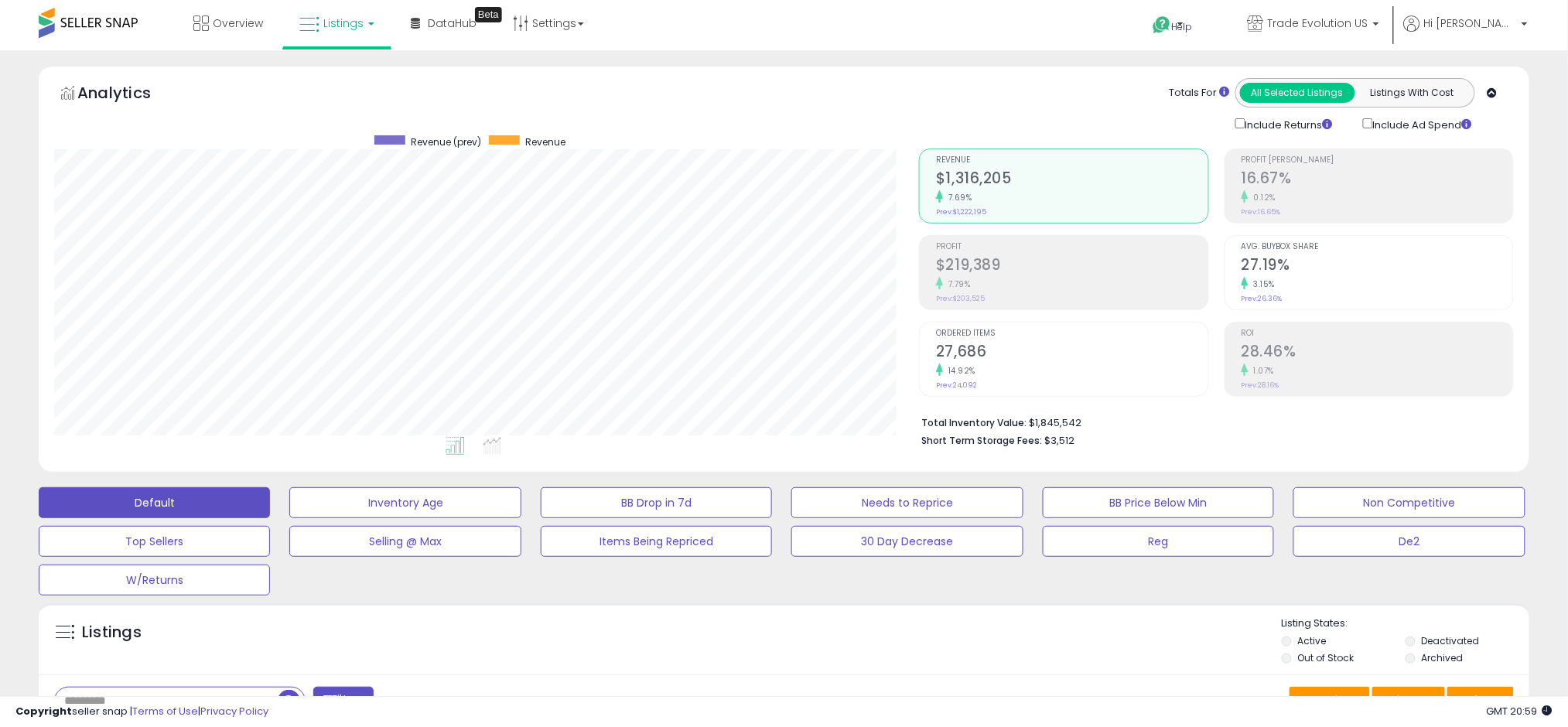
click at [333, 21] on span "Listings" at bounding box center [343, 23] width 40 height 16
click at [355, 135] on icon at bounding box center [351, 135] width 82 height 23
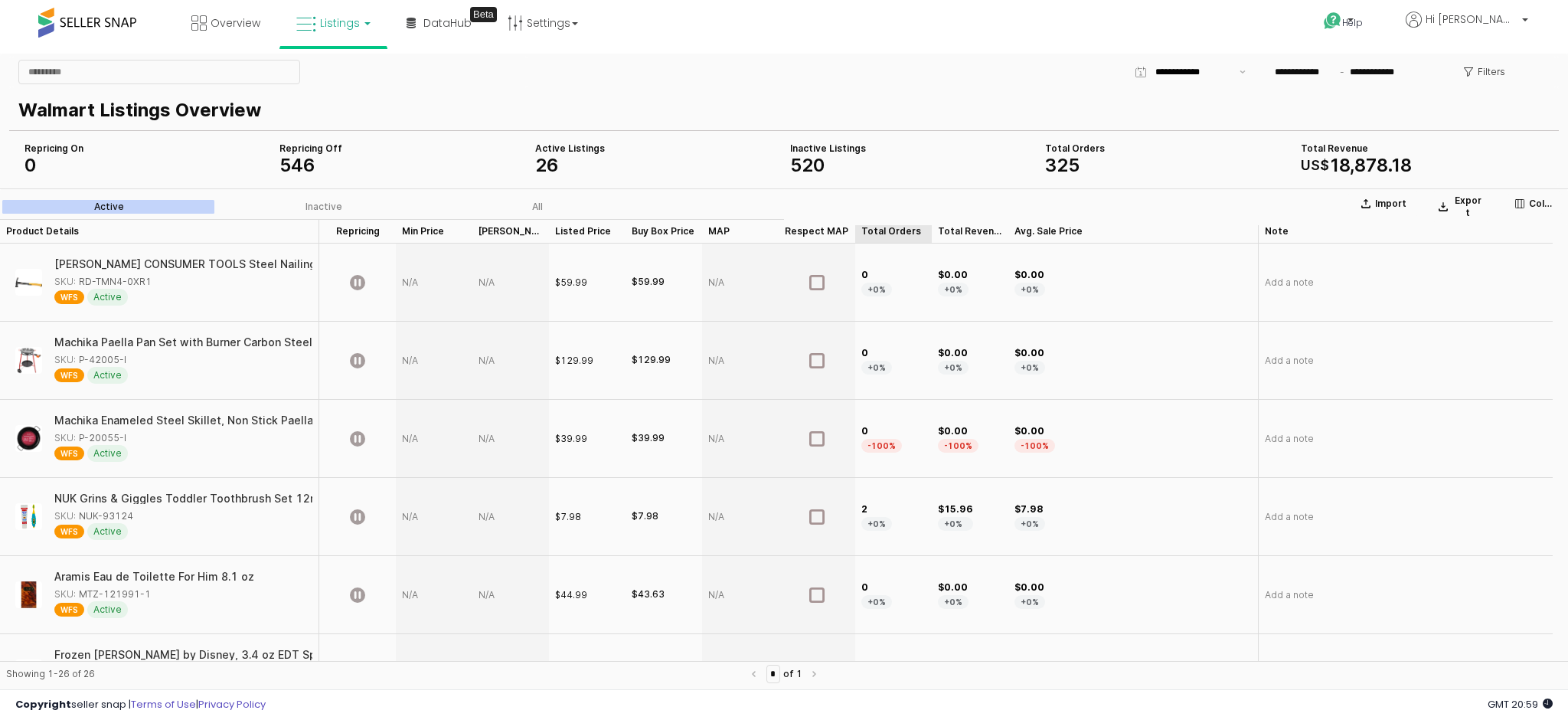
click at [879, 238] on div "Total Orders Total Orders" at bounding box center [894, 232] width 77 height 24
click at [878, 238] on div "Total Orders Total Orders" at bounding box center [894, 232] width 77 height 24
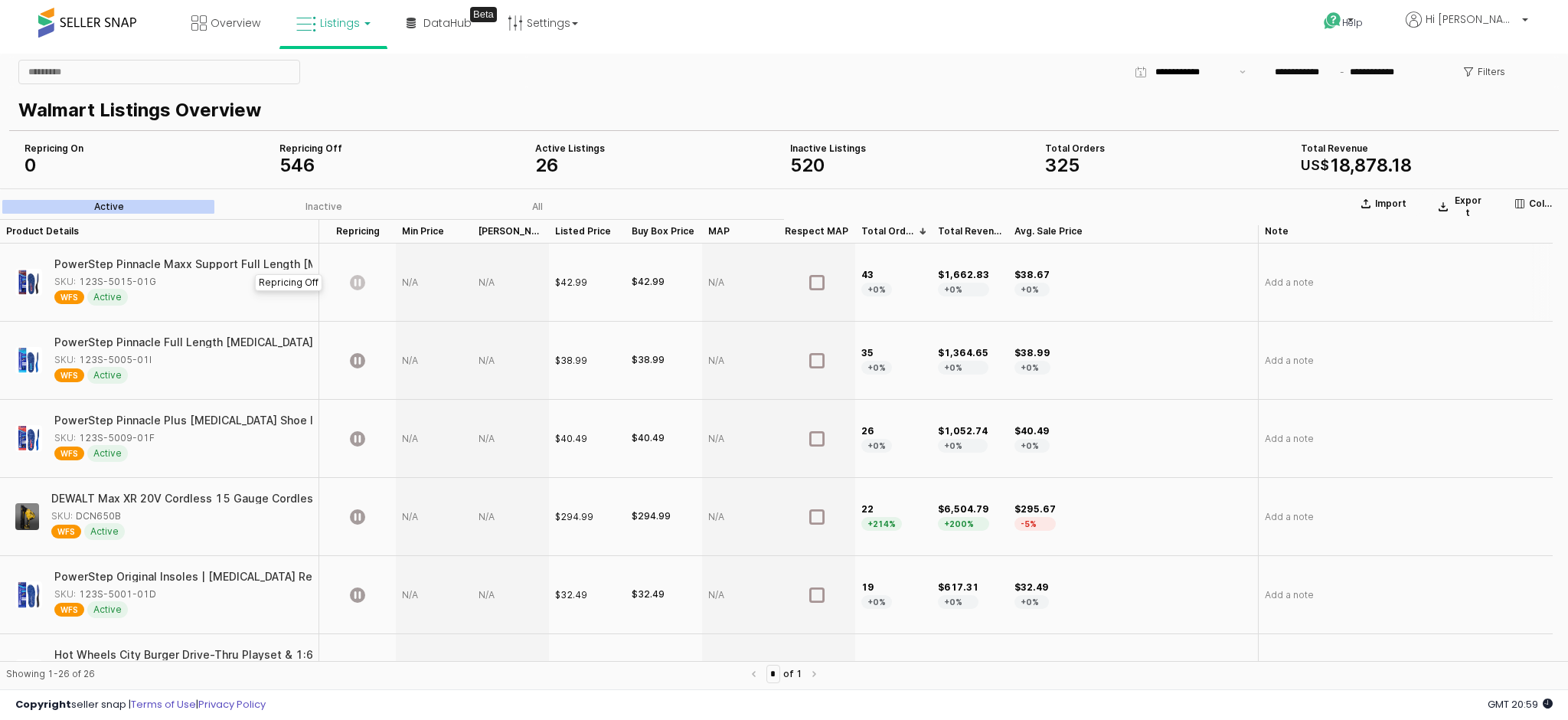
click at [353, 279] on icon "App Frame" at bounding box center [357, 282] width 15 height 15
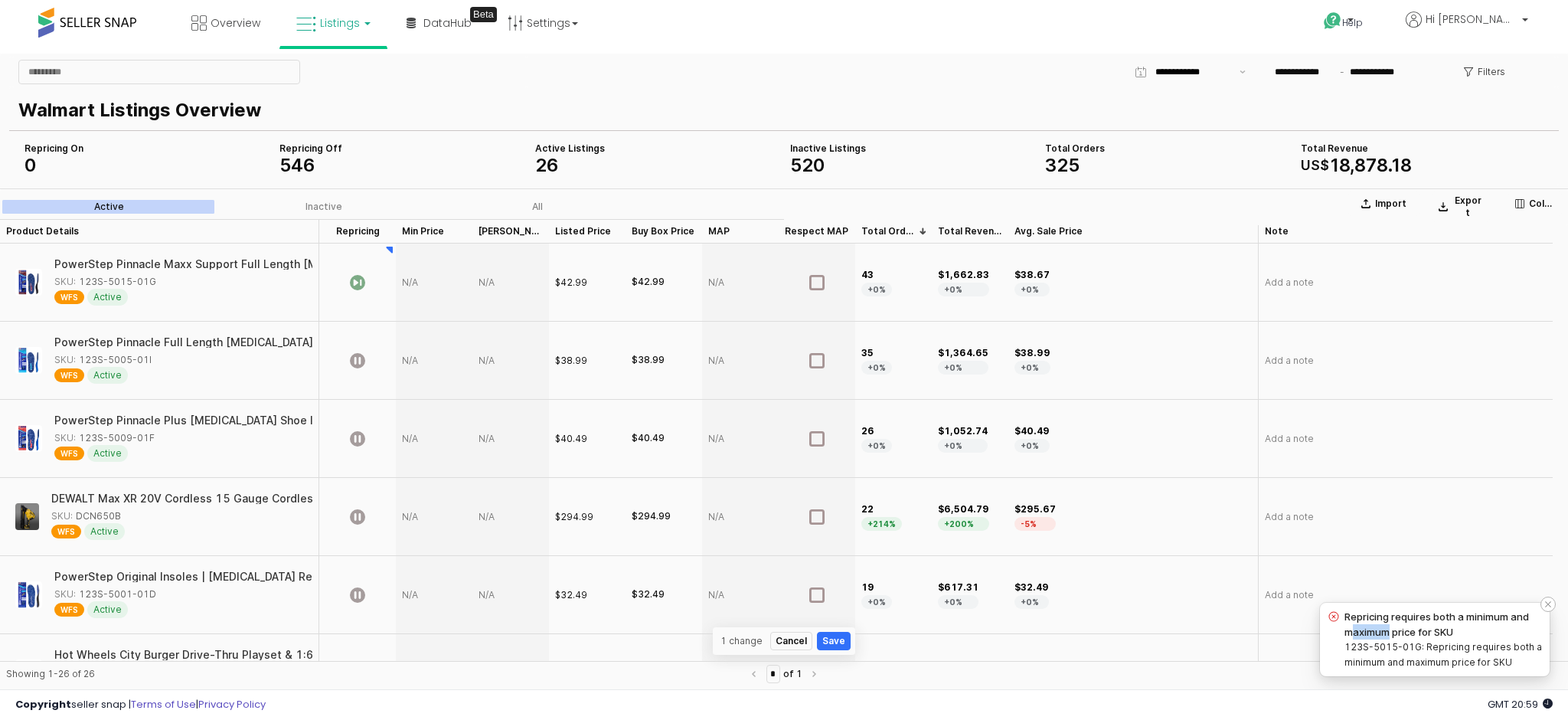
drag, startPoint x: 1354, startPoint y: 625, endPoint x: 1420, endPoint y: 628, distance: 66.1
click at [1400, 626] on h4 "Repricing requires both a minimum and maximum price for SKU" at bounding box center [1444, 625] width 199 height 31
click at [1441, 623] on h4 "Repricing requires both a minimum and maximum price for SKU" at bounding box center [1444, 625] width 199 height 31
click at [414, 278] on div "App Frame" at bounding box center [435, 283] width 77 height 78
click at [410, 277] on div "App Frame" at bounding box center [435, 283] width 77 height 78
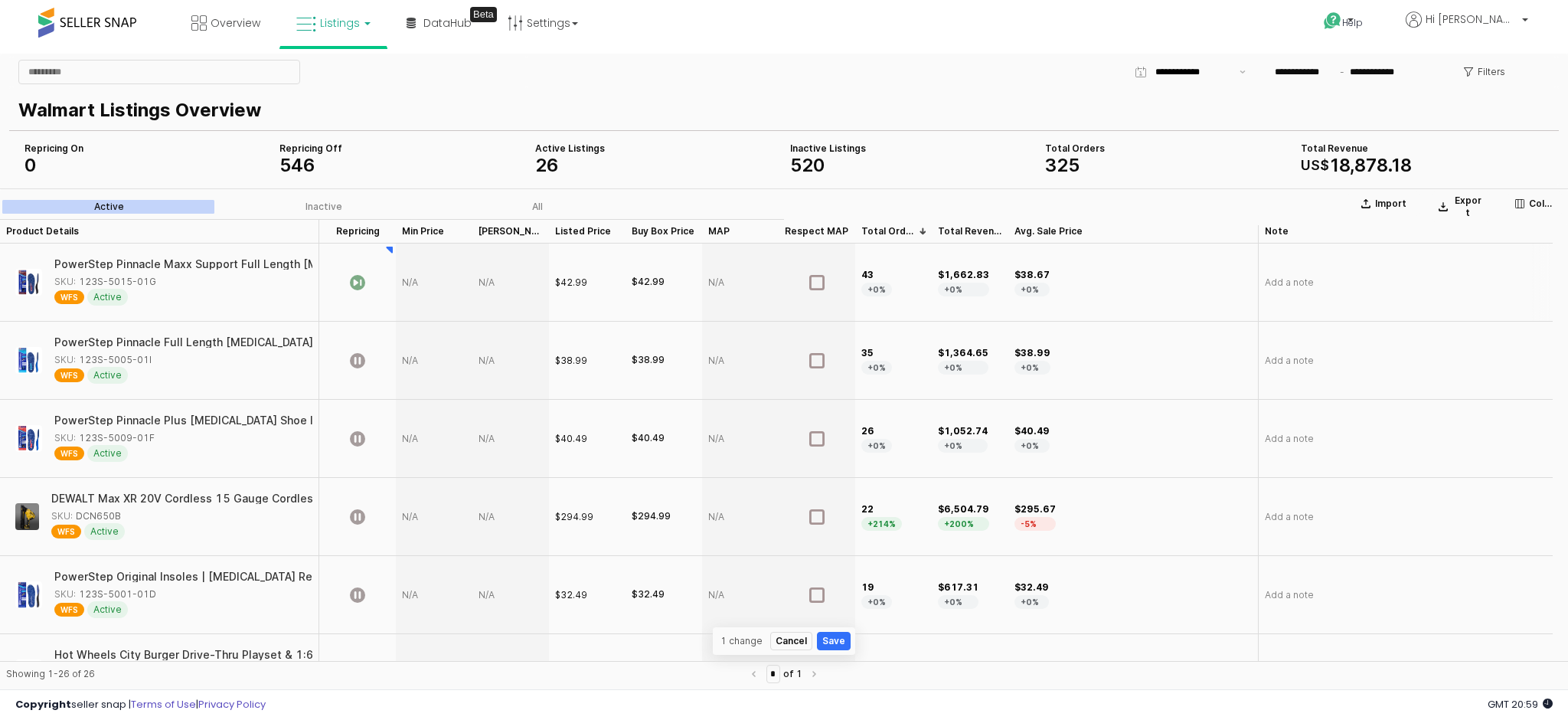
click at [438, 303] on div "App Frame" at bounding box center [435, 283] width 77 height 78
click at [429, 283] on div "App Frame" at bounding box center [435, 283] width 77 height 78
drag, startPoint x: 455, startPoint y: 287, endPoint x: 444, endPoint y: 285, distance: 11.2
click at [444, 285] on input "App Frame" at bounding box center [450, 282] width 44 height 12
click at [448, 283] on input "App Frame" at bounding box center [450, 282] width 44 height 12
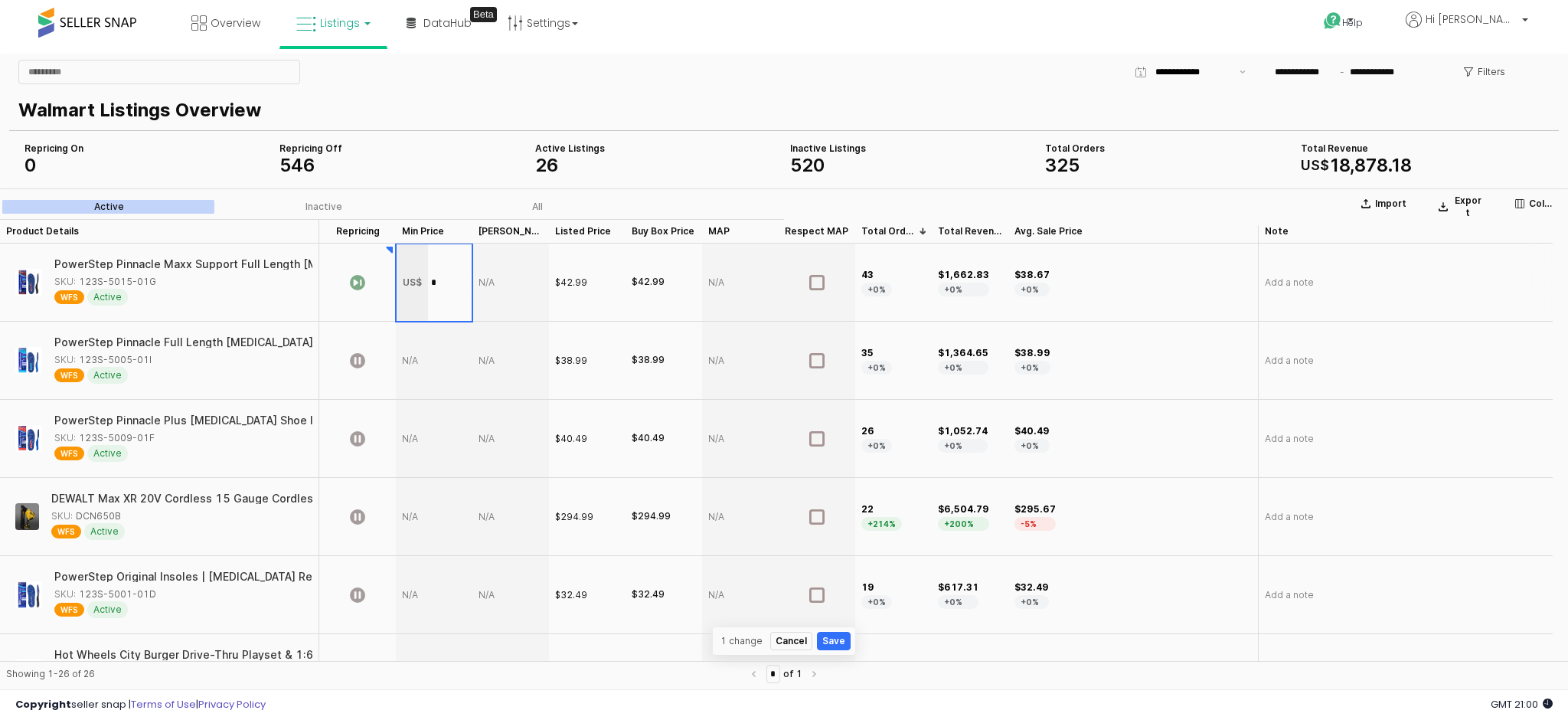
type input "**"
drag, startPoint x: 448, startPoint y: 279, endPoint x: 423, endPoint y: 267, distance: 27.7
click at [423, 267] on div "US$ **" at bounding box center [434, 283] width 75 height 77
click at [362, 285] on icon "App Frame" at bounding box center [357, 282] width 15 height 15
click at [1323, 273] on div "Add a note" at bounding box center [1406, 283] width 295 height 78
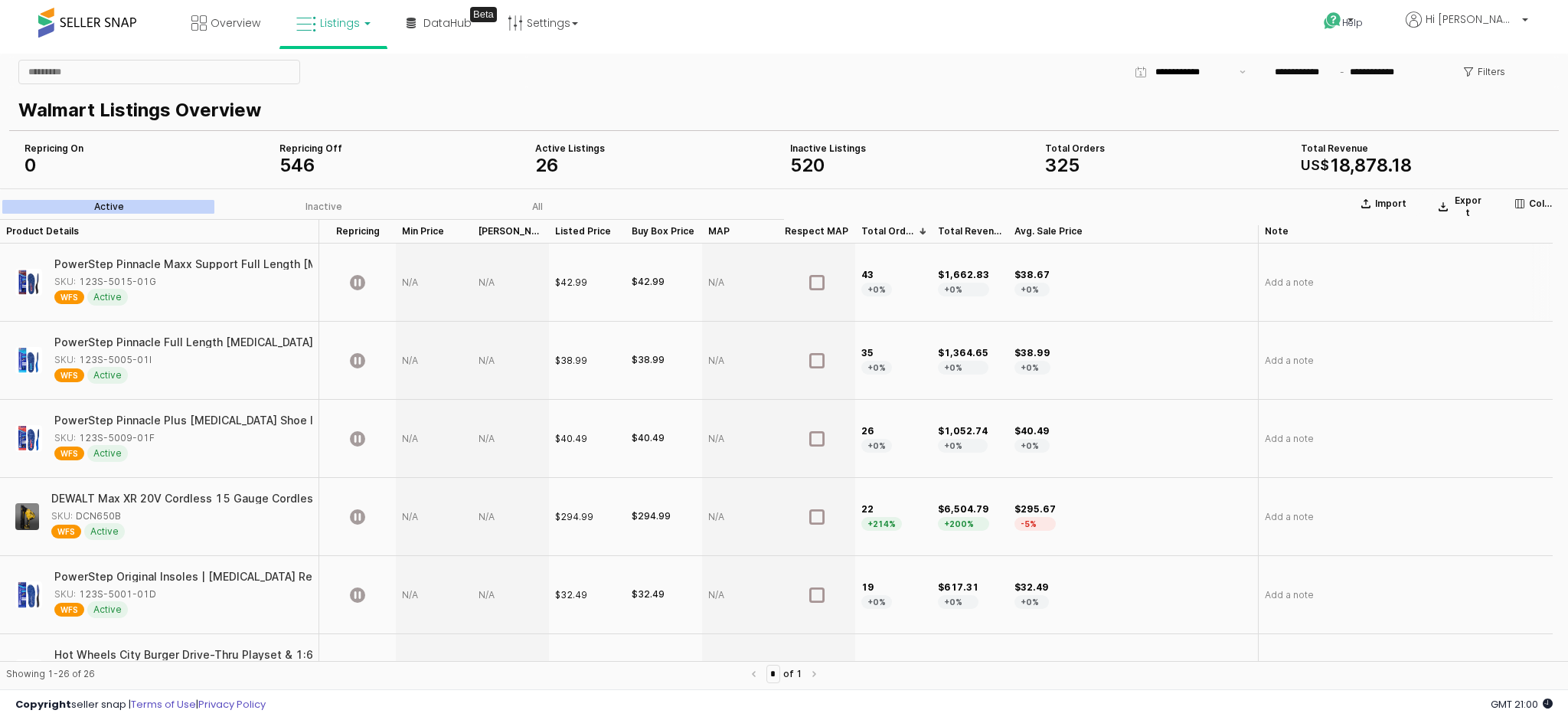
click at [1323, 273] on div "Add a note" at bounding box center [1406, 283] width 295 height 78
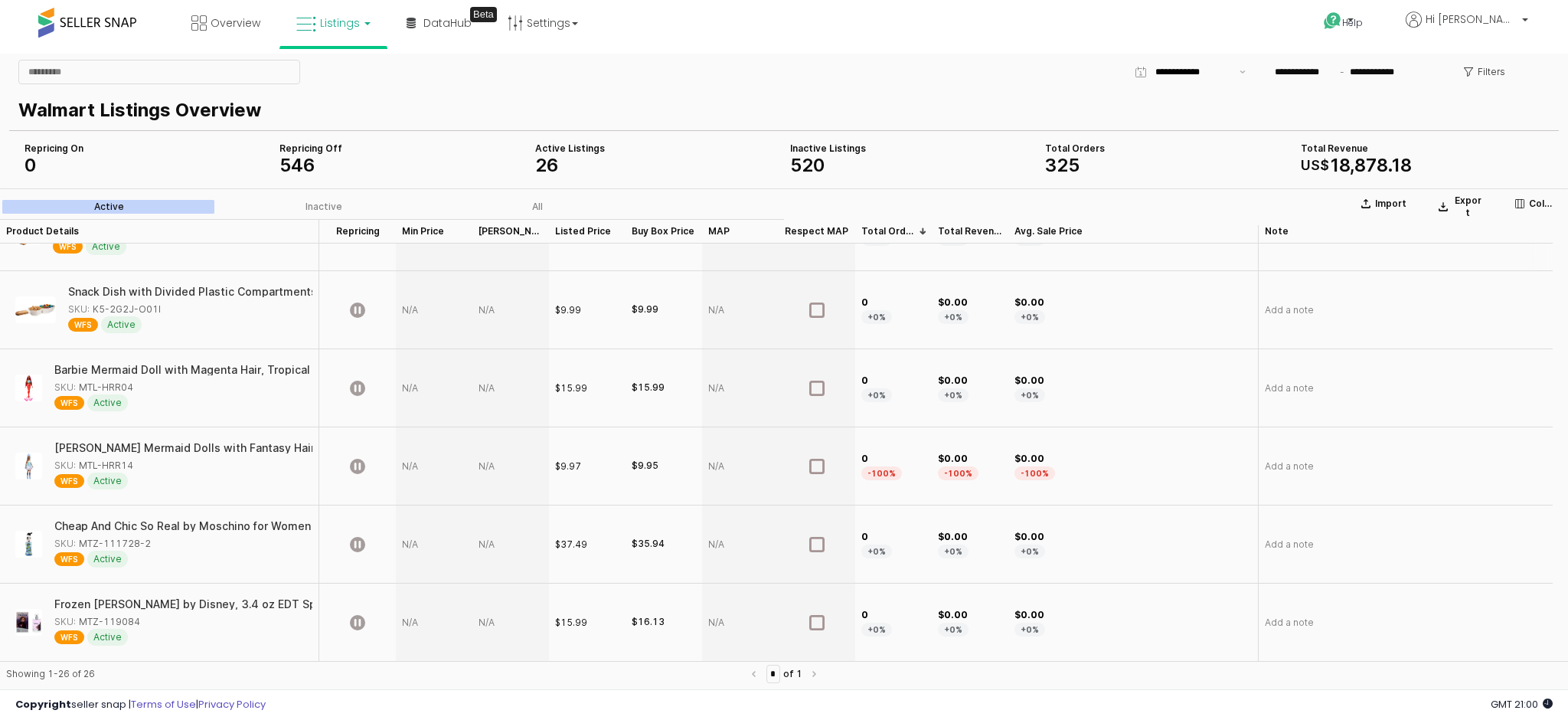
scroll to position [1226, 0]
click at [396, 232] on div "App Frame" at bounding box center [396, 232] width 0 height 24
click at [373, 224] on div "Repricing Repricing" at bounding box center [358, 232] width 77 height 24
click at [376, 225] on div "Repricing Repricing" at bounding box center [358, 232] width 77 height 24
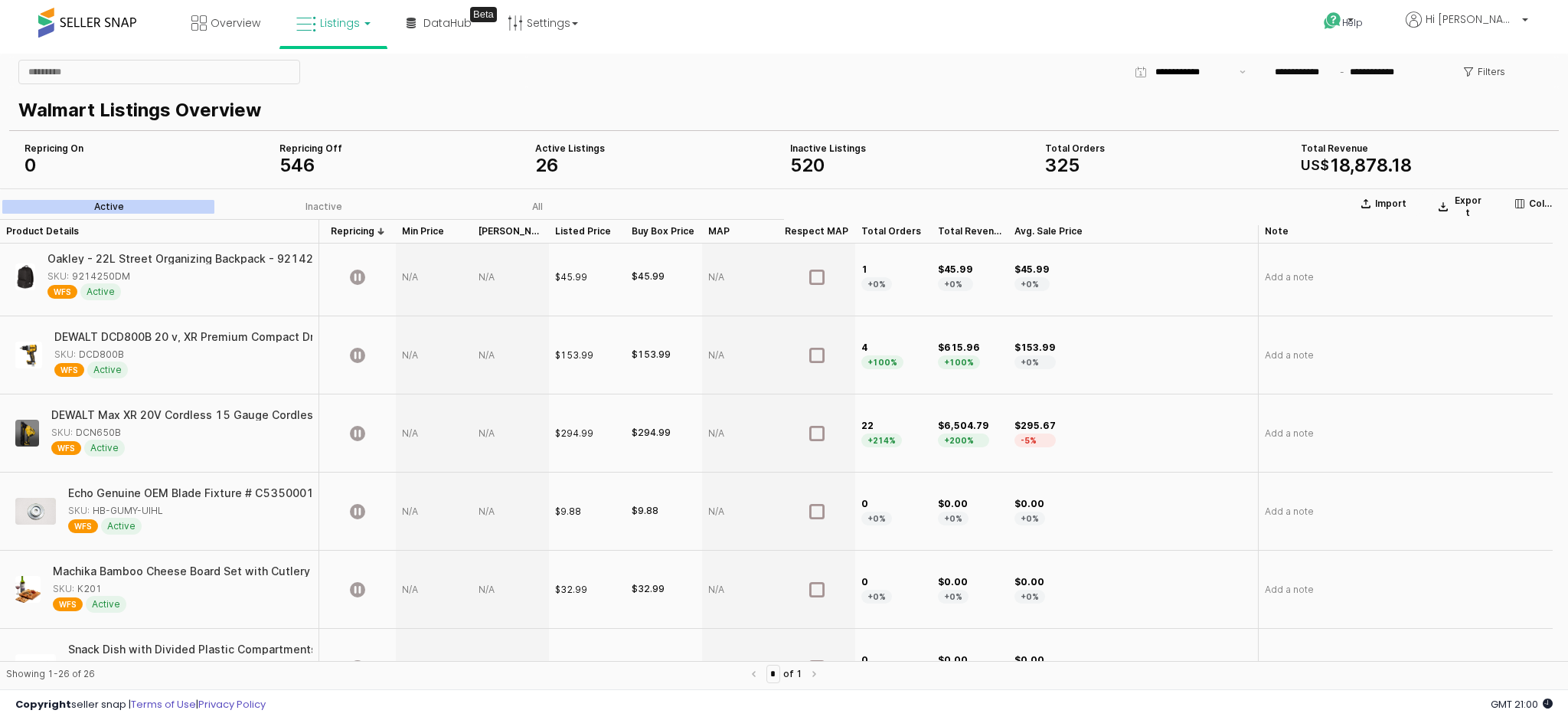
scroll to position [0, 0]
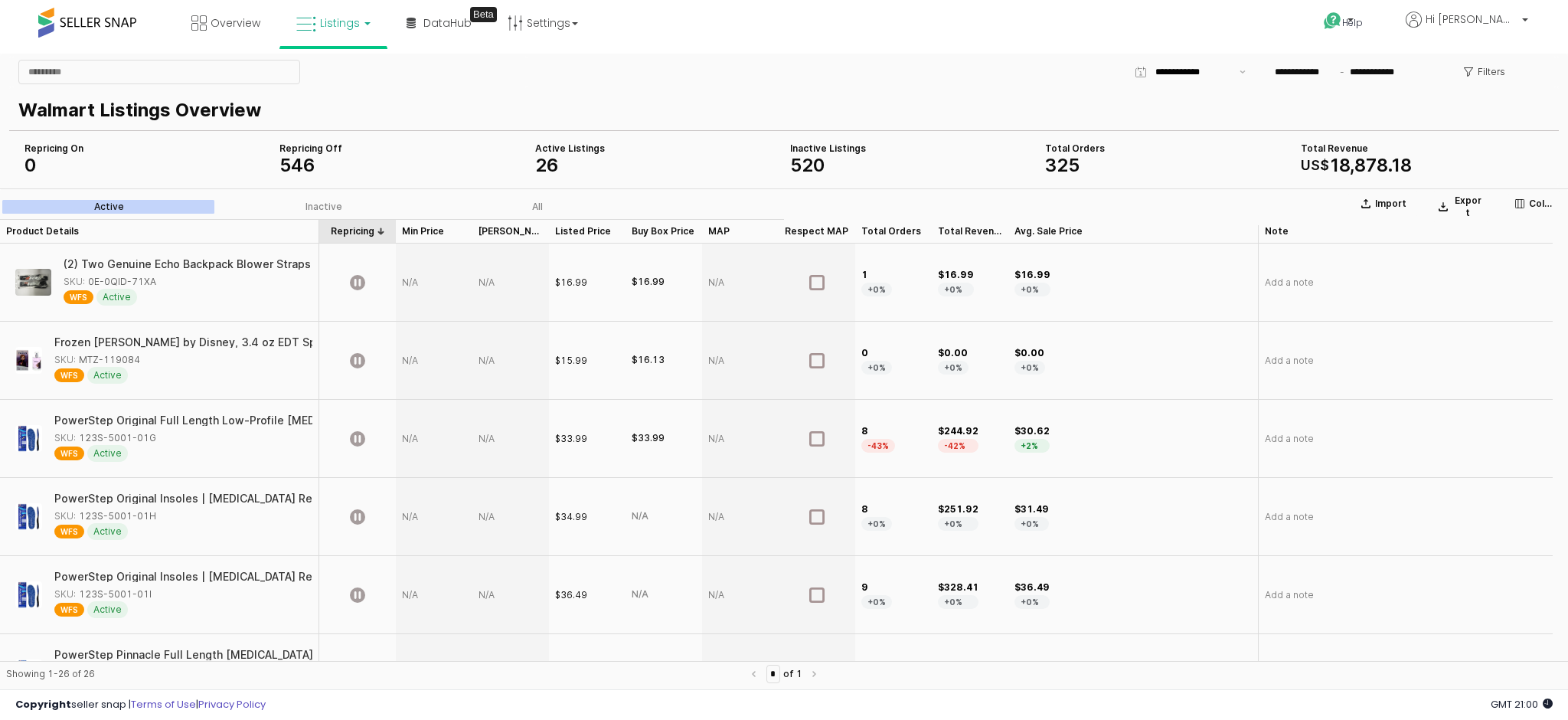
click at [370, 227] on div "Repricing Repricing" at bounding box center [358, 232] width 77 height 24
click at [369, 227] on div "Repricing Repricing" at bounding box center [358, 232] width 77 height 24
click at [902, 240] on div "Total Orders Total Orders" at bounding box center [894, 232] width 77 height 24
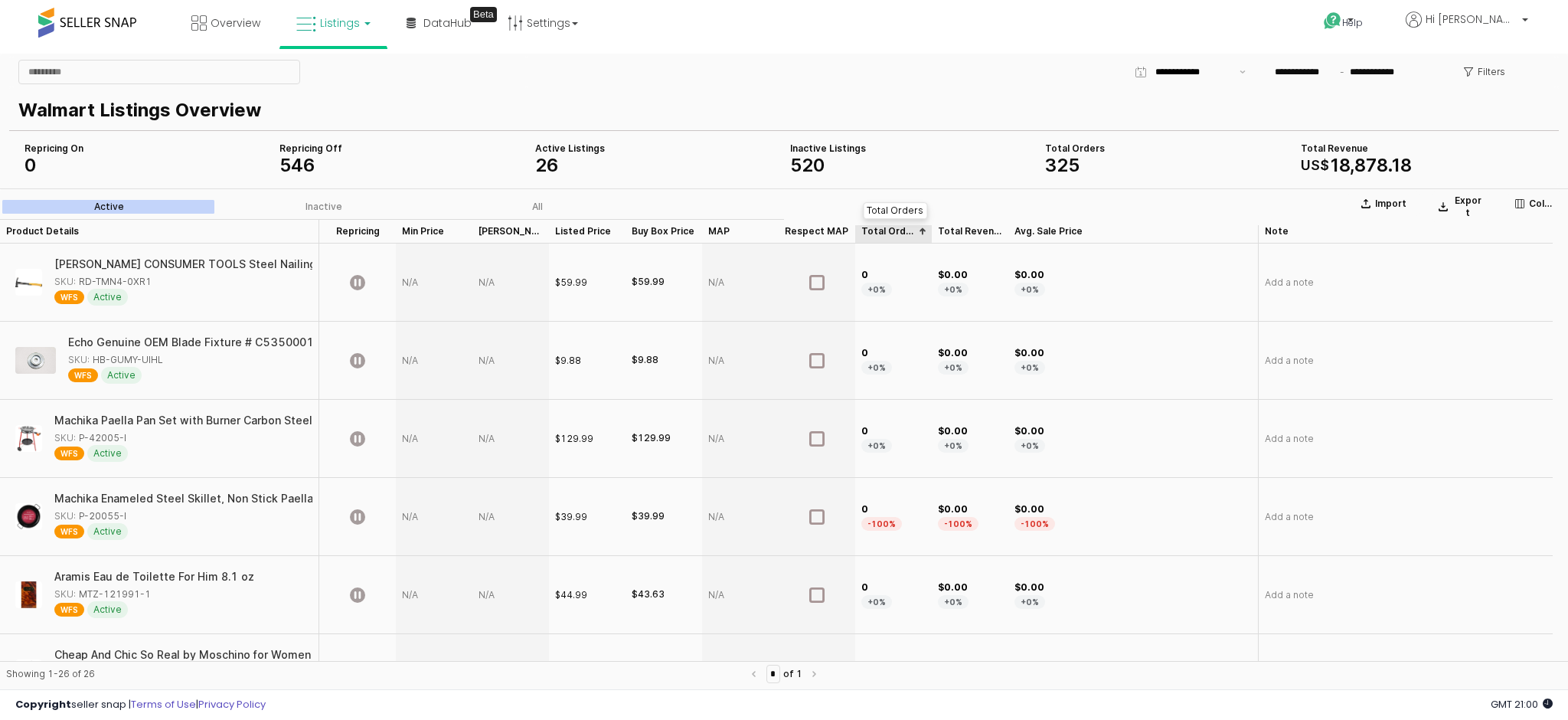
click at [890, 234] on div "Total Orders Total Orders" at bounding box center [894, 232] width 77 height 24
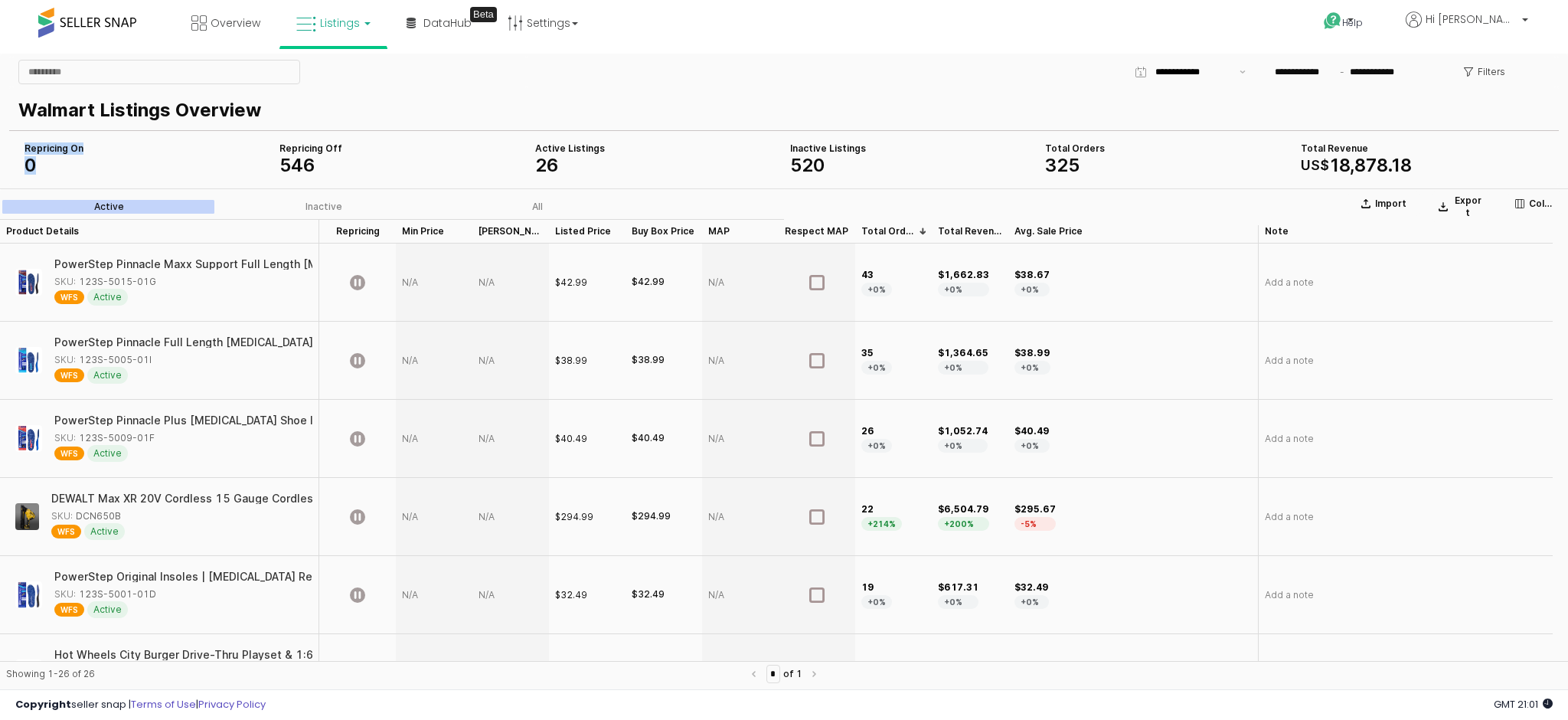
drag, startPoint x: 55, startPoint y: 170, endPoint x: 25, endPoint y: 142, distance: 41.0
click at [25, 143] on div "Repricing On 0" at bounding box center [146, 158] width 243 height 31
drag, startPoint x: 542, startPoint y: 147, endPoint x: 588, endPoint y: 174, distance: 53.3
click at [588, 174] on div "Repricing On 0 Total Revenue US$ 18 , 878 . 18 Inactive Listings 520 Total Orde…" at bounding box center [784, 157] width 1531 height 37
click at [348, 113] on p "Walmart Listings Overview" at bounding box center [781, 110] width 1526 height 28
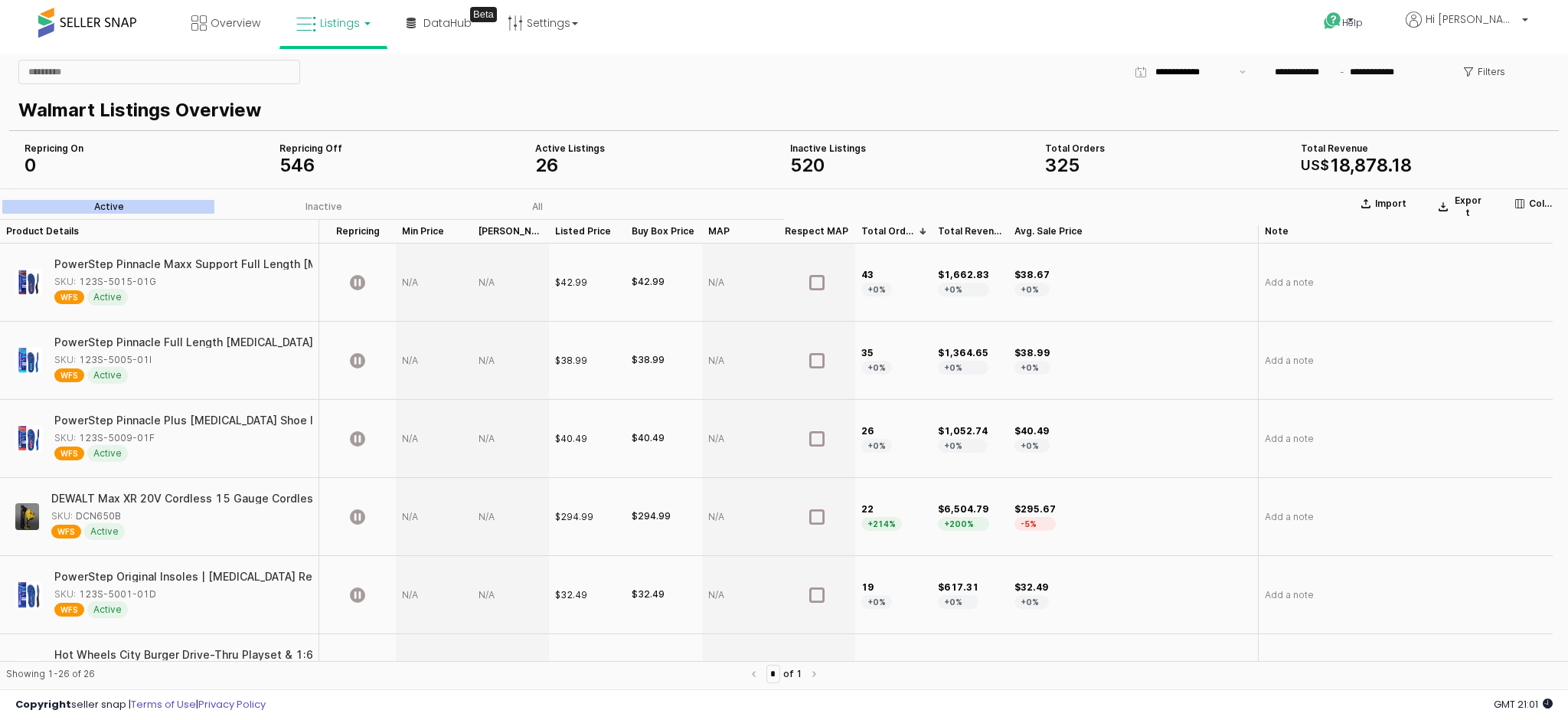
click at [324, 24] on span "Listings" at bounding box center [340, 23] width 40 height 15
click at [329, 61] on li at bounding box center [345, 79] width 129 height 55
click at [314, 35] on link "Listings" at bounding box center [333, 23] width 97 height 46
click at [340, 62] on li at bounding box center [345, 79] width 129 height 55
click at [316, 20] on link "Listings" at bounding box center [333, 23] width 97 height 46
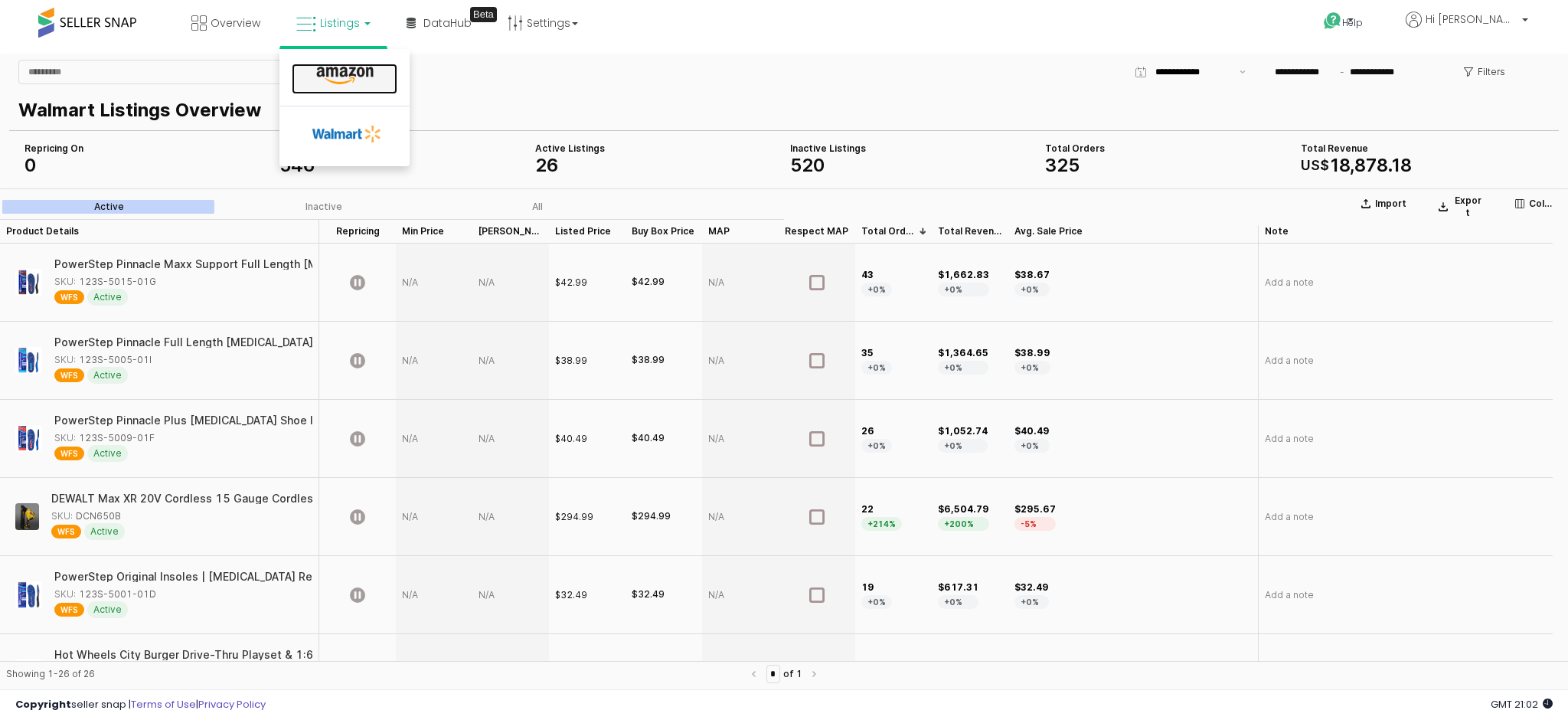
click at [323, 64] on link at bounding box center [345, 79] width 106 height 31
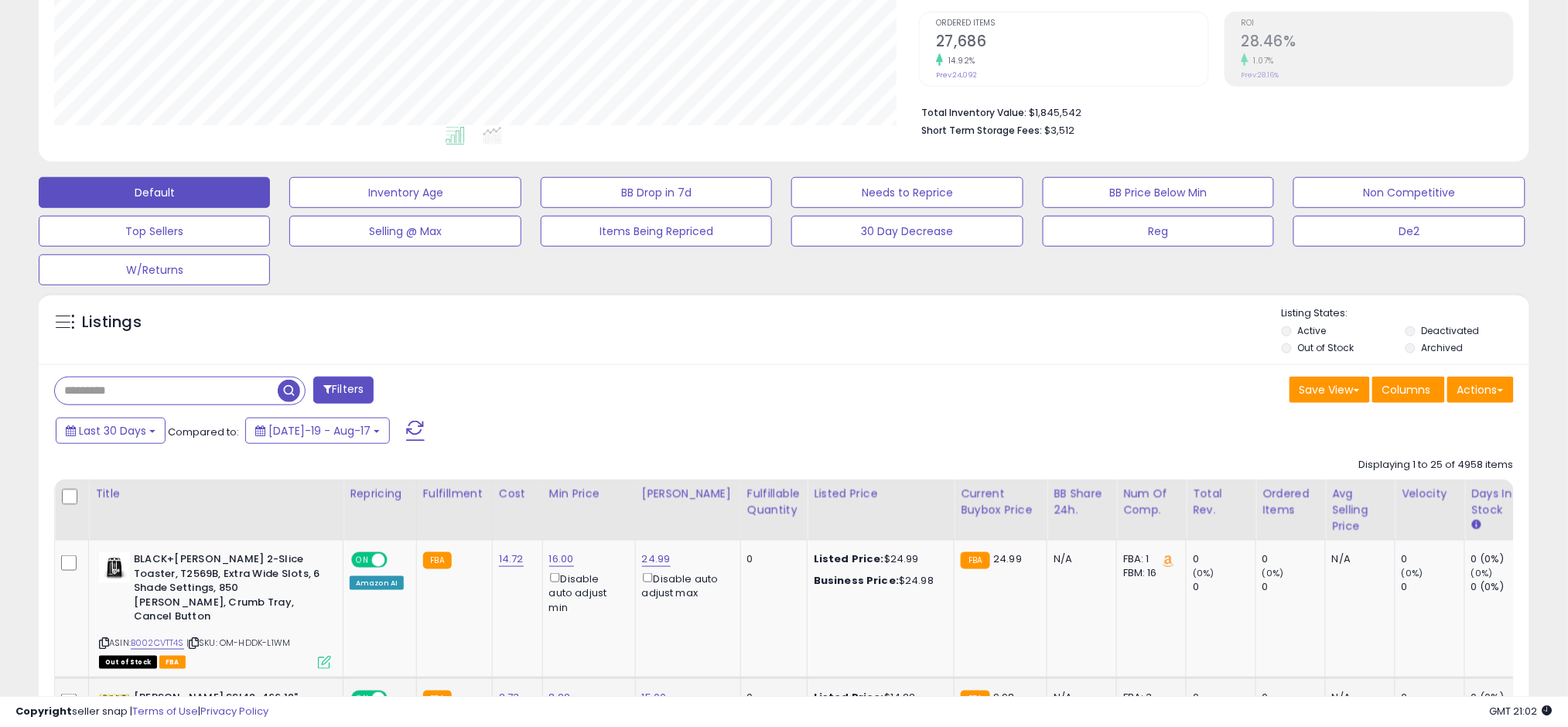
scroll to position [515, 0]
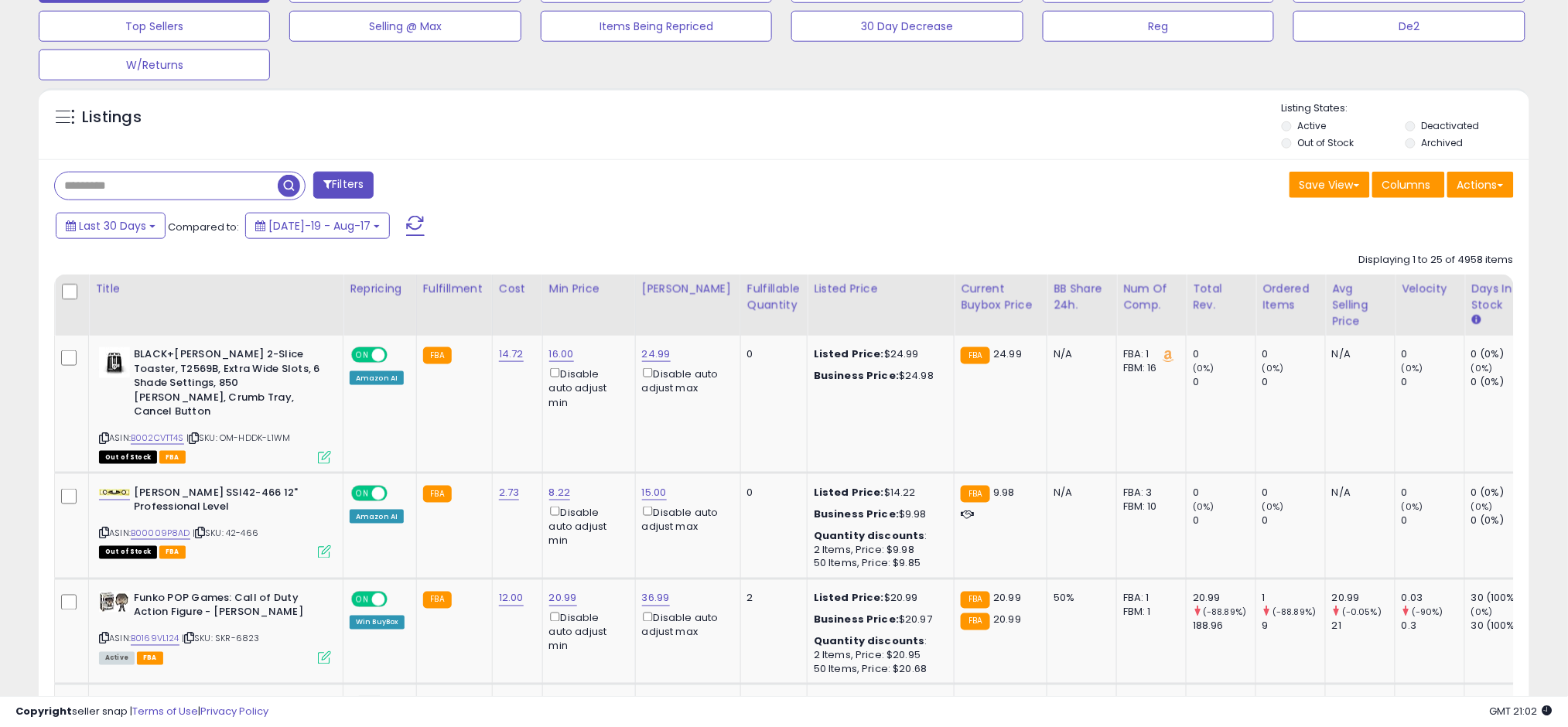
drag, startPoint x: 194, startPoint y: 201, endPoint x: 163, endPoint y: 136, distance: 72.0
click at [196, 201] on div "Filters" at bounding box center [413, 187] width 742 height 31
click at [194, 179] on input "text" at bounding box center [166, 185] width 222 height 27
type input "*****"
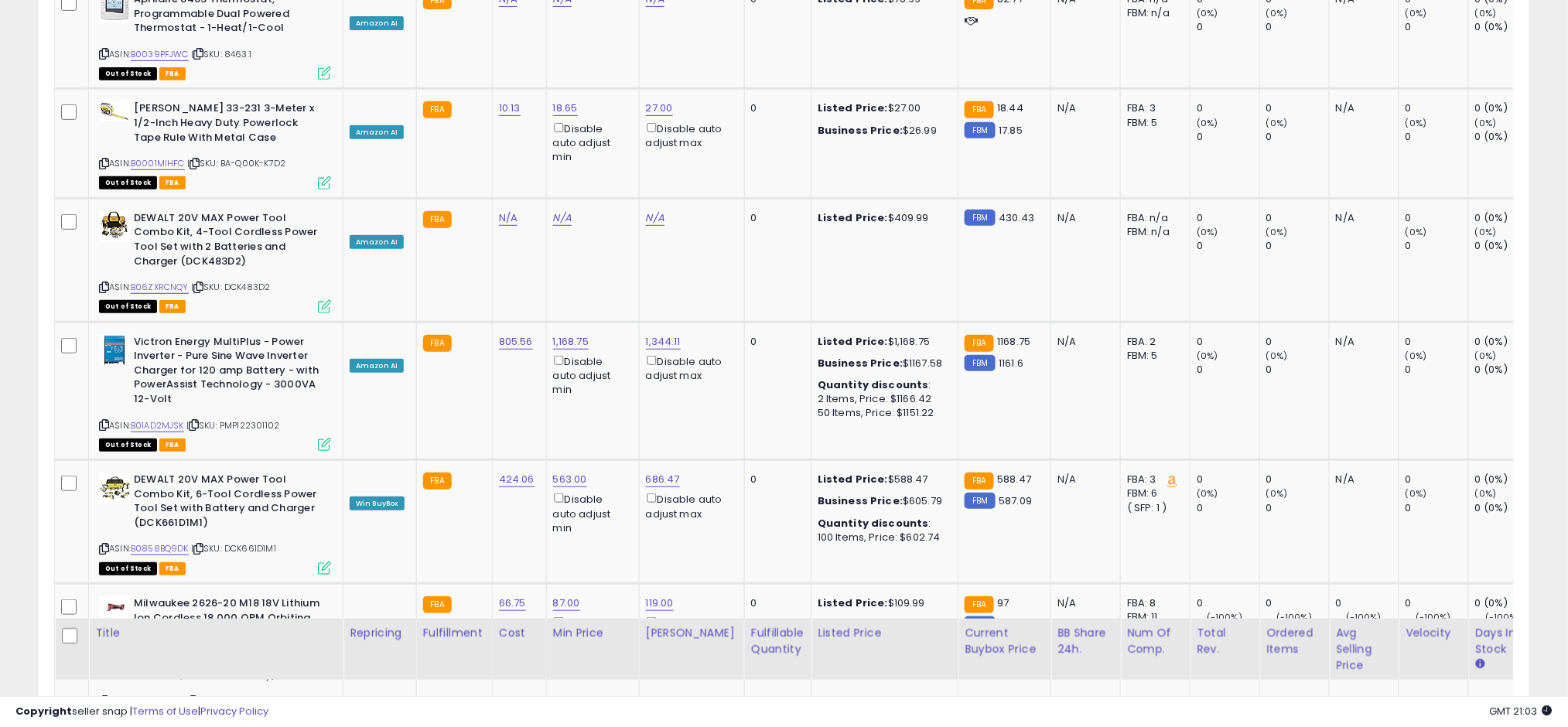
scroll to position [0, 0]
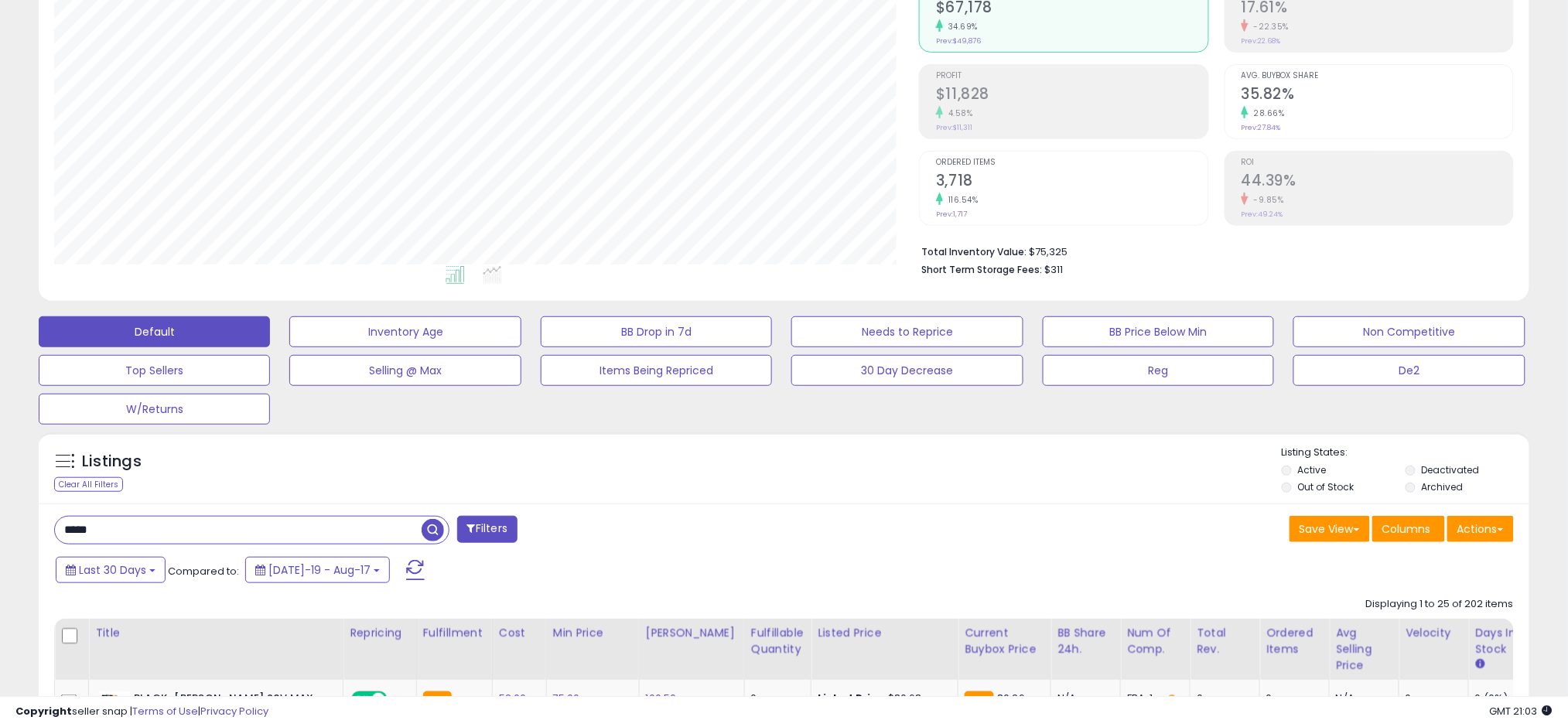
click at [1434, 464] on label "Deactivated" at bounding box center [1449, 470] width 58 height 13
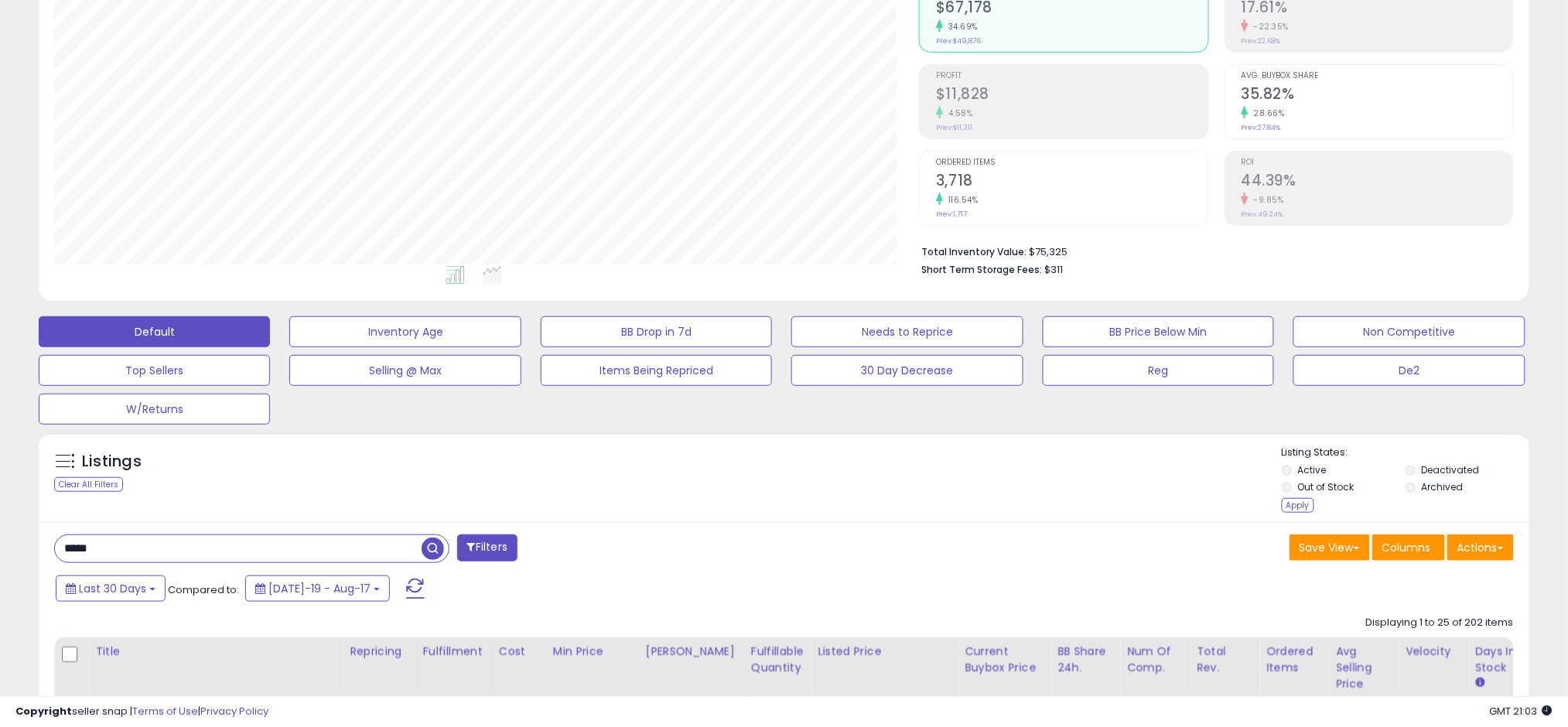
click at [1425, 481] on label "Archived" at bounding box center [1441, 487] width 42 height 13
click at [1309, 502] on div "Apply" at bounding box center [1297, 506] width 32 height 15
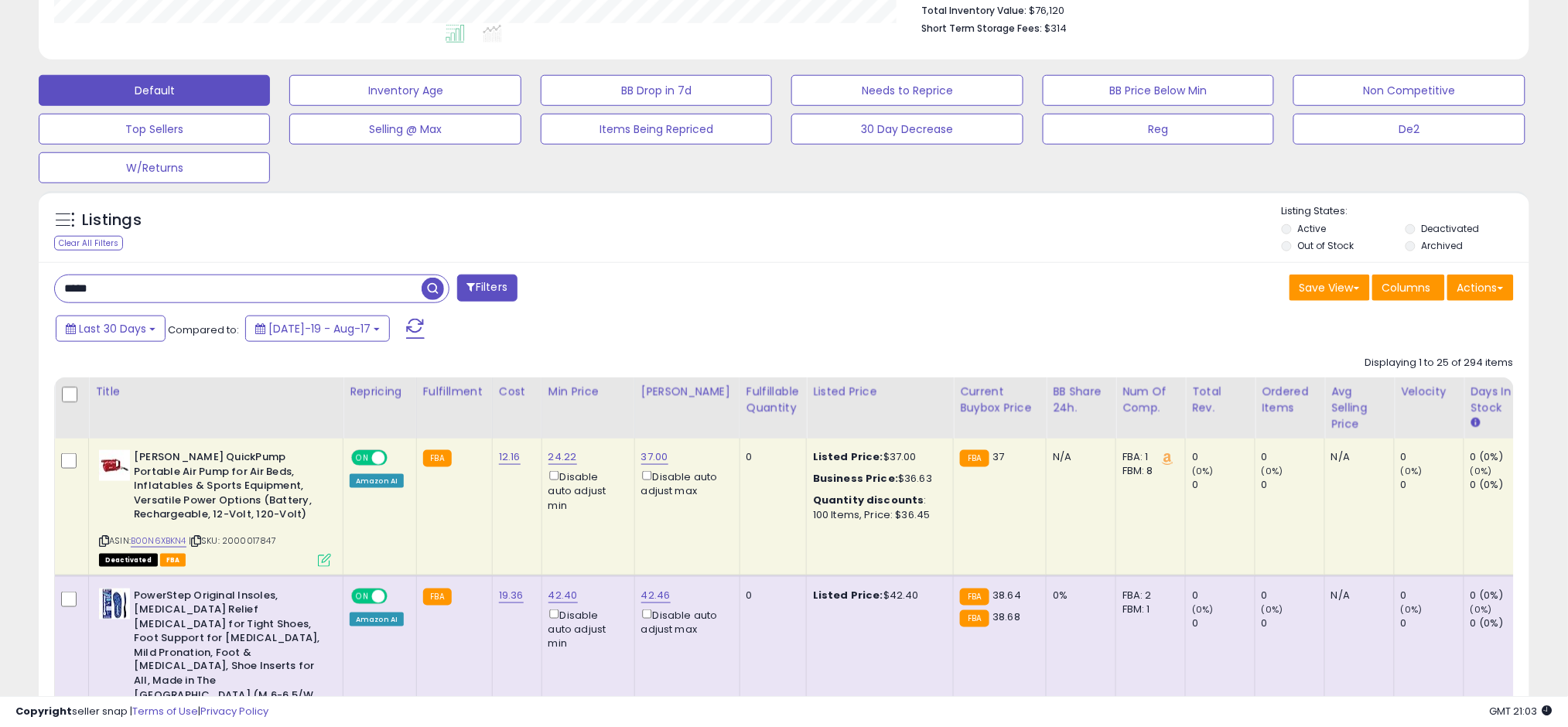
click at [1436, 248] on label "Archived" at bounding box center [1441, 245] width 42 height 13
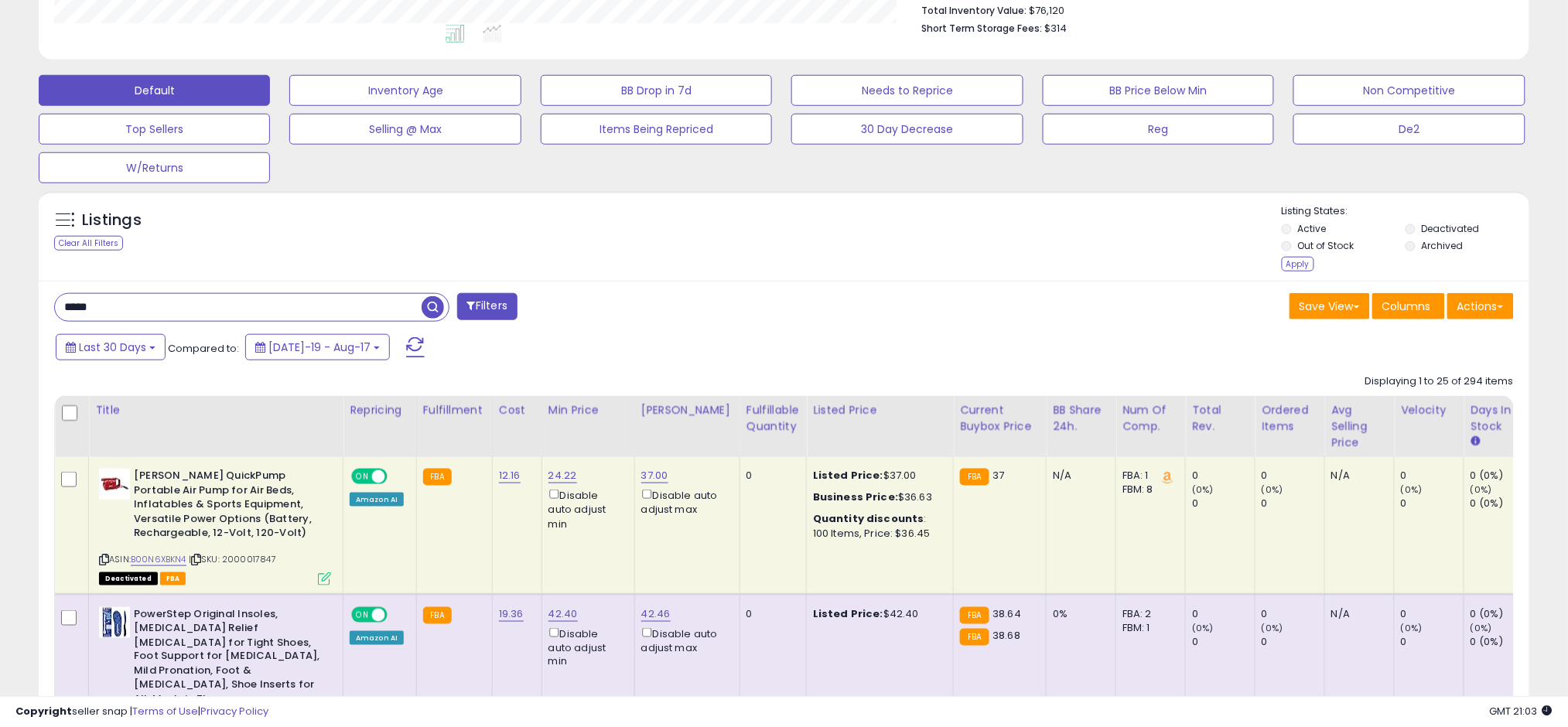
click at [1436, 229] on label "Deactivated" at bounding box center [1449, 229] width 58 height 13
click at [1312, 266] on div "Apply" at bounding box center [1297, 264] width 32 height 15
